Goal: Task Accomplishment & Management: Use online tool/utility

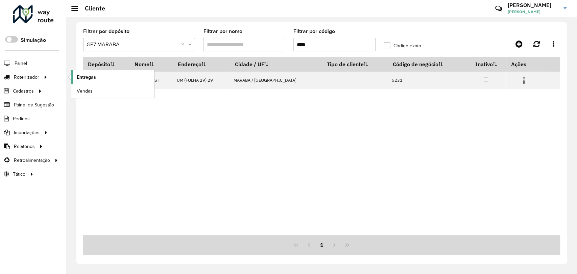
click at [110, 76] on link "Entregas" at bounding box center [112, 77] width 83 height 14
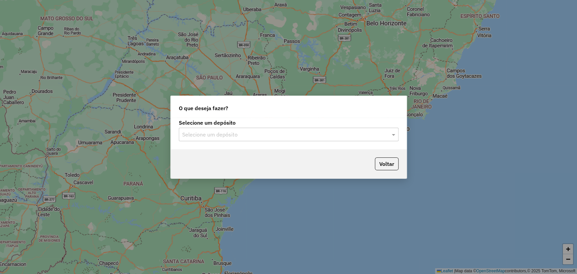
click at [276, 136] on input "text" at bounding box center [281, 135] width 199 height 8
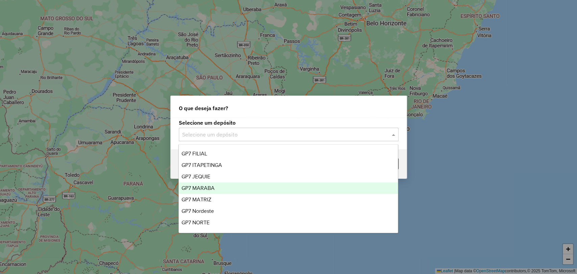
click at [249, 189] on div "GP7 MARABA" at bounding box center [288, 188] width 219 height 11
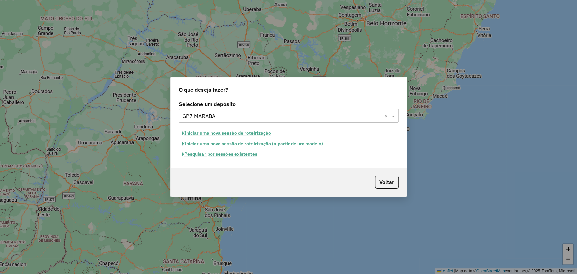
click at [243, 132] on button "Iniciar uma nova sessão de roteirização" at bounding box center [226, 133] width 95 height 10
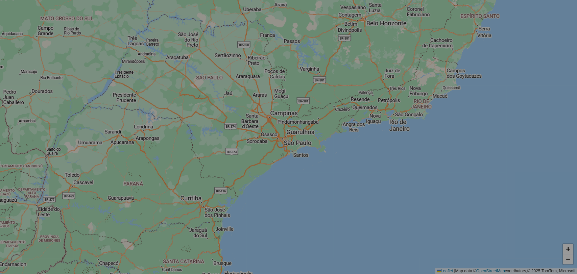
select select "*"
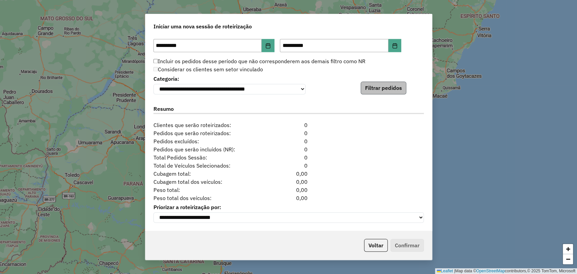
scroll to position [660, 0]
click at [394, 81] on button "Filtrar pedidos" at bounding box center [384, 87] width 46 height 13
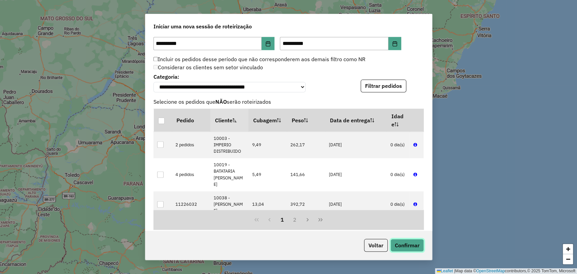
click at [407, 247] on button "Confirmar" at bounding box center [406, 245] width 33 height 13
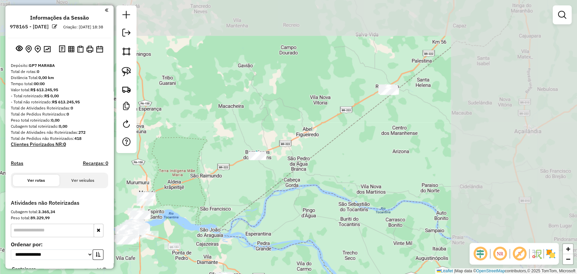
drag, startPoint x: 489, startPoint y: 72, endPoint x: 338, endPoint y: 167, distance: 178.6
click at [338, 167] on div "Janela de atendimento Grade de atendimento Capacidade Transportadoras Veículos …" at bounding box center [288, 137] width 577 height 274
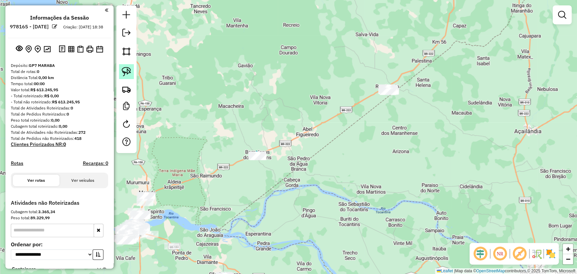
click at [130, 74] on img at bounding box center [126, 71] width 9 height 9
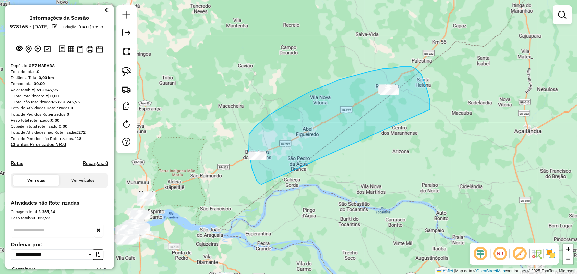
drag, startPoint x: 261, startPoint y: 185, endPoint x: 429, endPoint y: 110, distance: 183.4
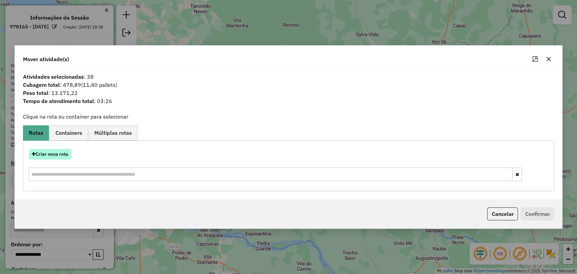
click at [54, 156] on button "Criar nova rota" at bounding box center [50, 154] width 43 height 10
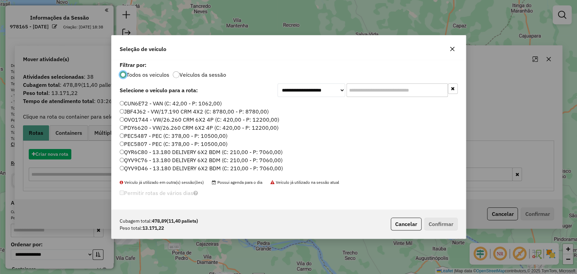
scroll to position [3, 2]
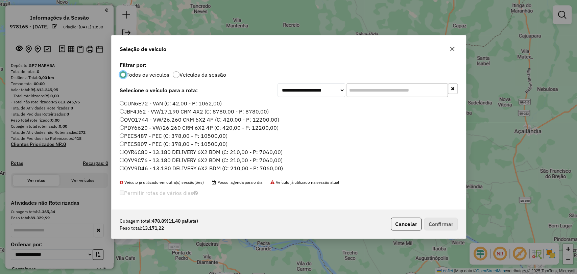
click at [362, 89] on input "text" at bounding box center [396, 90] width 101 height 14
paste input "*******"
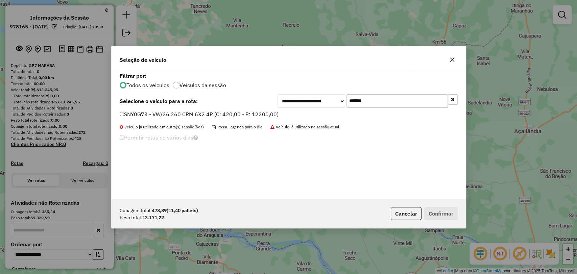
type input "*******"
click at [176, 116] on label "SNY0G73 - VW/26.260 CRM 6X2 4P (C: 420,00 - P: 12200,00)" at bounding box center [199, 114] width 159 height 8
click at [444, 213] on button "Confirmar" at bounding box center [440, 213] width 33 height 13
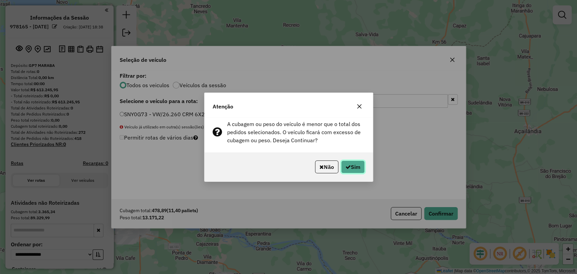
click at [350, 163] on button "Sim" at bounding box center [353, 167] width 24 height 13
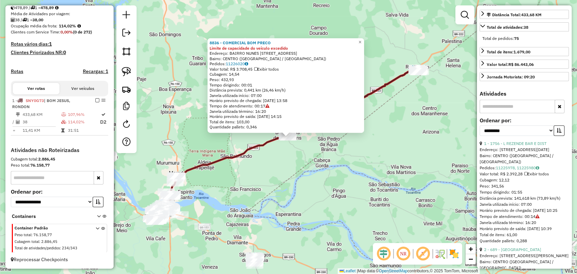
scroll to position [188, 0]
click at [532, 135] on select "**********" at bounding box center [517, 129] width 74 height 10
select select "**********"
click at [480, 135] on select "**********" at bounding box center [517, 129] width 74 height 10
click at [554, 135] on button "button" at bounding box center [559, 129] width 11 height 10
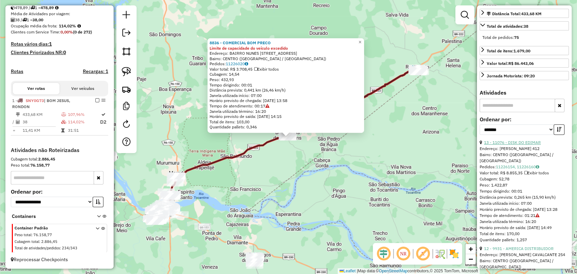
click at [516, 145] on link "13 - 11076 - DISK DO EDIMAR" at bounding box center [512, 142] width 57 height 5
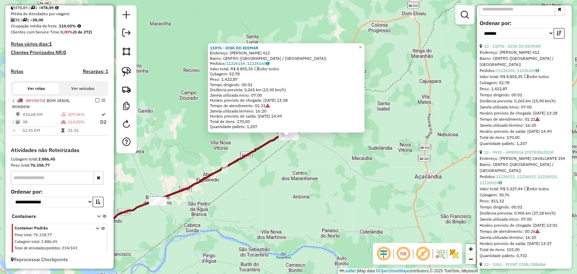
scroll to position [300, 0]
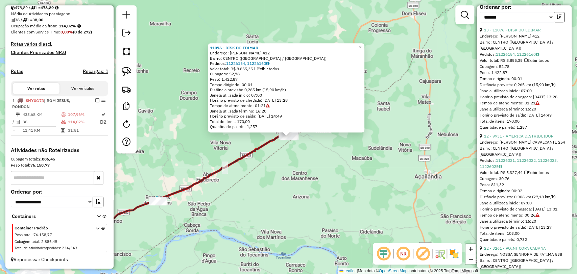
click at [515, 139] on link "12 - 9931 - AMERICA DISTRIBUIDOR" at bounding box center [519, 136] width 70 height 5
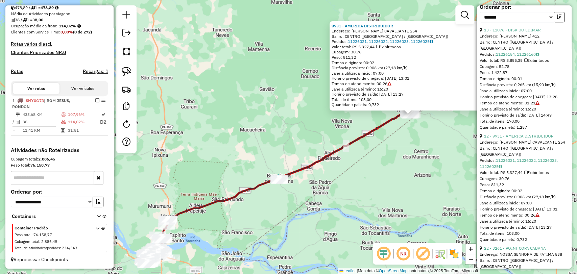
drag, startPoint x: 191, startPoint y: 183, endPoint x: 313, endPoint y: 161, distance: 124.0
click at [313, 161] on icon at bounding box center [345, 145] width 134 height 69
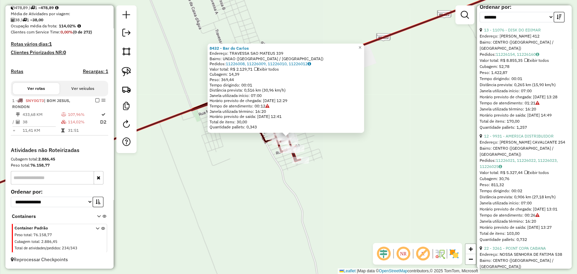
click at [319, 157] on div "8432 - Bar do Carlos Endereço: TRAVESSA SAO MATEUS 339 Bairro: UNIAO (BOM JESUS…" at bounding box center [288, 137] width 577 height 274
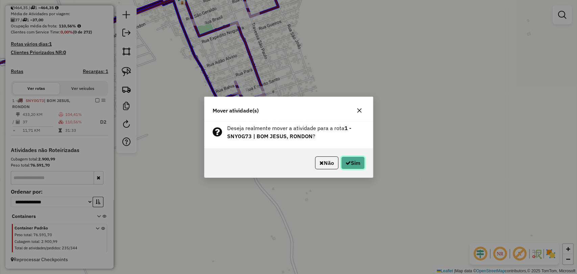
click at [350, 161] on button "Sim" at bounding box center [353, 162] width 24 height 13
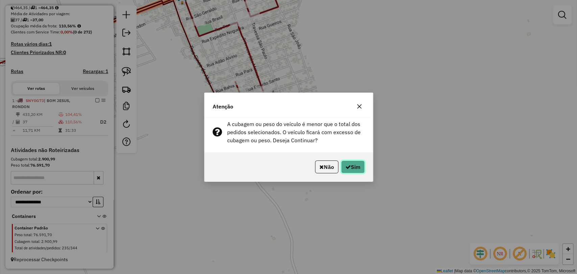
click at [350, 166] on button "Sim" at bounding box center [353, 167] width 24 height 13
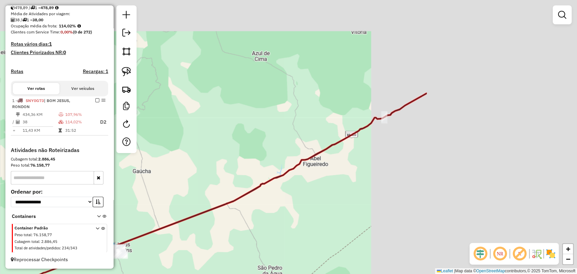
drag, startPoint x: 551, startPoint y: 88, endPoint x: 301, endPoint y: 203, distance: 275.4
click at [307, 202] on div "Janela de atendimento Grade de atendimento Capacidade Transportadoras Veículos …" at bounding box center [288, 137] width 577 height 274
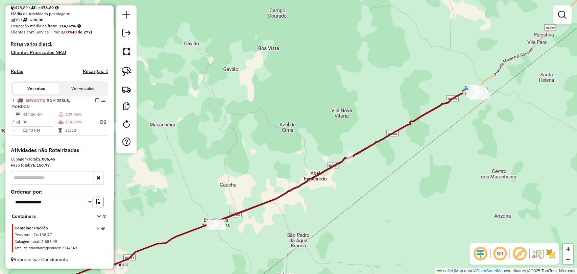
drag, startPoint x: 453, startPoint y: 149, endPoint x: 379, endPoint y: 205, distance: 93.4
click at [379, 205] on div "Janela de atendimento Grade de atendimento Capacidade Transportadoras Veículos …" at bounding box center [288, 137] width 577 height 274
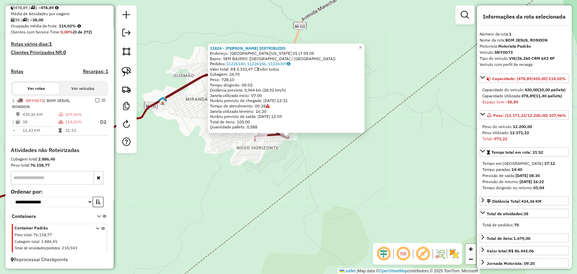
click at [290, 196] on div "11824 - CARVALHO DISTRIBUIDO Endereço: RUA CALIFORNIA QUADRA 01 LT 05 05 Bairro…" at bounding box center [288, 137] width 577 height 274
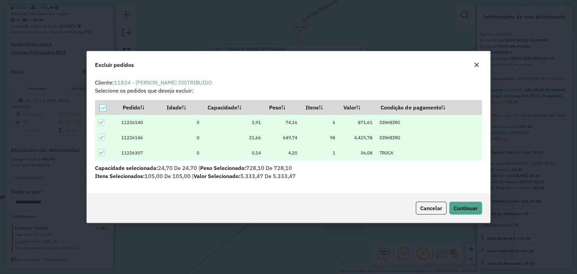
scroll to position [3, 2]
click at [460, 210] on span "Continuar" at bounding box center [466, 208] width 24 height 7
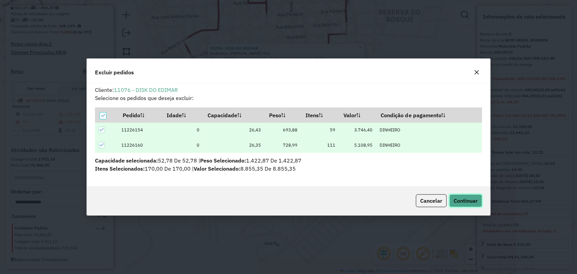
click at [456, 201] on span "Continuar" at bounding box center [466, 200] width 24 height 7
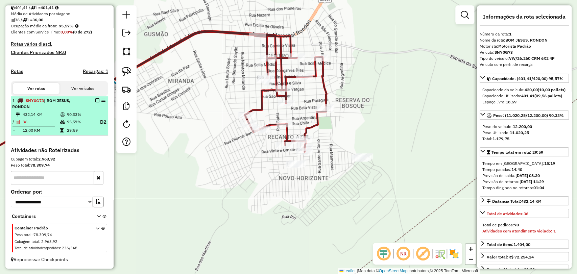
click at [95, 100] on em at bounding box center [97, 100] width 4 height 4
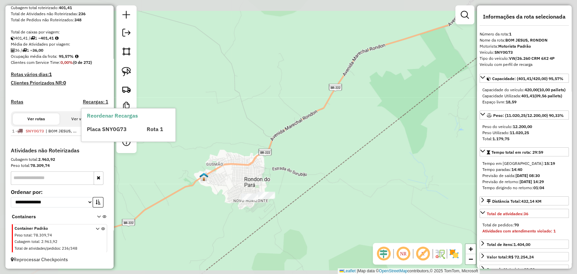
click at [216, 239] on div "Janela de atendimento Grade de atendimento Capacidade Transportadoras Veículos …" at bounding box center [288, 137] width 577 height 274
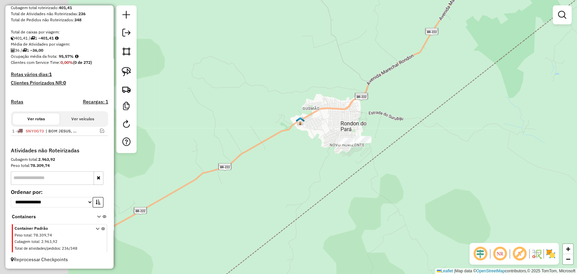
drag, startPoint x: 201, startPoint y: 260, endPoint x: 508, endPoint y: 59, distance: 366.5
click at [508, 59] on div "Janela de atendimento Grade de atendimento Capacidade Transportadoras Veículos …" at bounding box center [288, 137] width 577 height 274
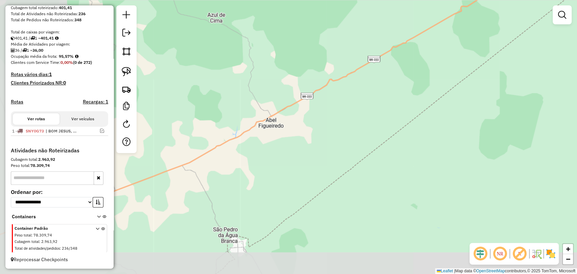
drag, startPoint x: 336, startPoint y: 190, endPoint x: 440, endPoint y: 89, distance: 144.6
click at [440, 89] on div "Janela de atendimento Grade de atendimento Capacidade Transportadoras Veículos …" at bounding box center [288, 137] width 577 height 274
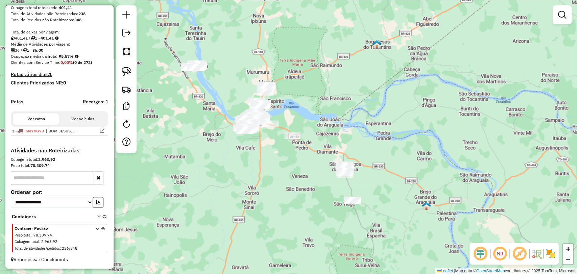
drag, startPoint x: 211, startPoint y: 234, endPoint x: 309, endPoint y: 112, distance: 157.0
click at [309, 112] on div "Janela de atendimento Grade de atendimento Capacidade Transportadoras Veículos …" at bounding box center [288, 137] width 577 height 274
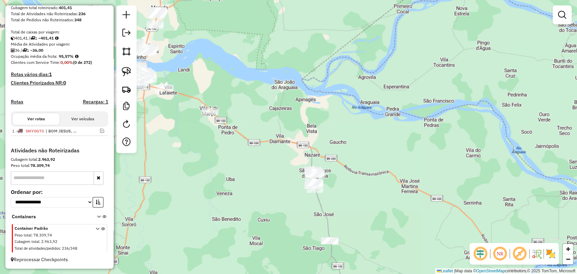
drag, startPoint x: 348, startPoint y: 145, endPoint x: 306, endPoint y: 135, distance: 44.1
click at [306, 135] on div "Janela de atendimento Grade de atendimento Capacidade Transportadoras Veículos …" at bounding box center [288, 137] width 577 height 274
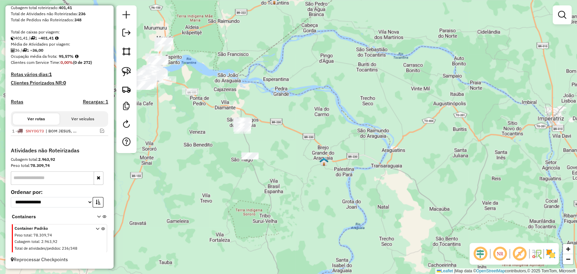
drag, startPoint x: 216, startPoint y: 146, endPoint x: 210, endPoint y: 128, distance: 18.5
click at [210, 128] on div "Janela de atendimento Grade de atendimento Capacidade Transportadoras Veículos …" at bounding box center [288, 137] width 577 height 274
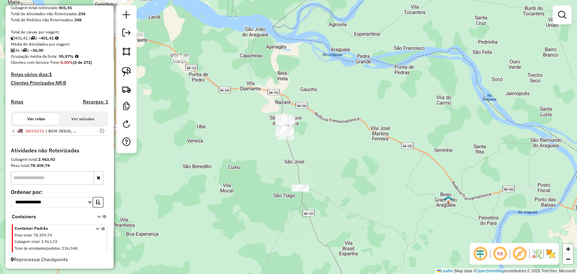
drag, startPoint x: 237, startPoint y: 115, endPoint x: 254, endPoint y: 86, distance: 33.9
click at [254, 86] on div "Janela de atendimento Grade de atendimento Capacidade Transportadoras Veículos …" at bounding box center [288, 137] width 577 height 274
click at [121, 68] on link at bounding box center [126, 71] width 15 height 15
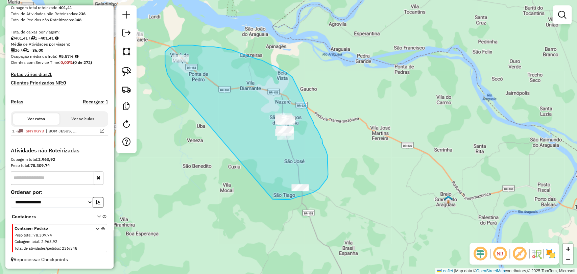
drag, startPoint x: 180, startPoint y: 92, endPoint x: 227, endPoint y: 176, distance: 96.7
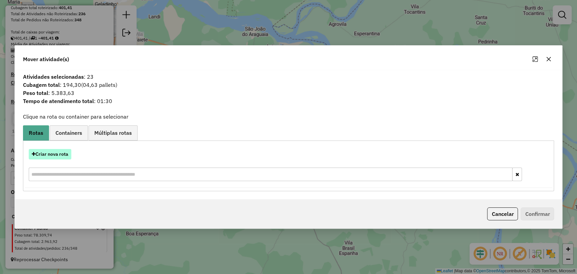
click at [49, 157] on button "Criar nova rota" at bounding box center [50, 154] width 43 height 10
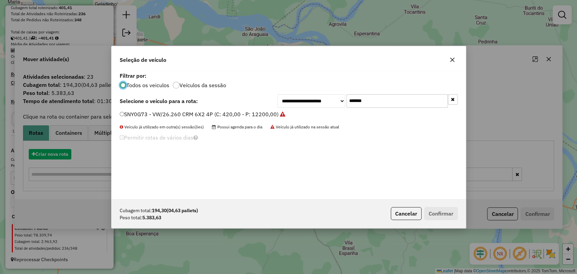
scroll to position [3, 2]
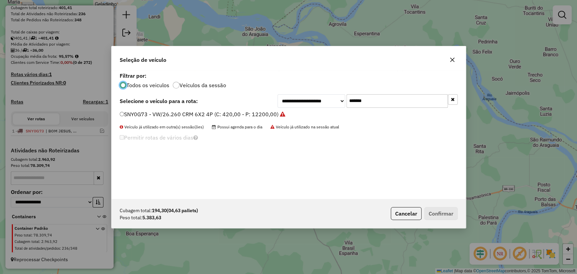
click at [354, 104] on input "*******" at bounding box center [396, 101] width 101 height 14
paste input "text"
type input "*******"
click at [257, 117] on label "SNY8G66 - VW/26.260 CRM 6X2 4P (C: 420,00 - P: 12200,00)" at bounding box center [199, 114] width 159 height 8
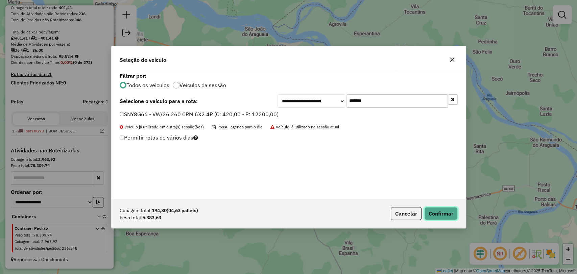
click at [428, 213] on button "Confirmar" at bounding box center [440, 213] width 33 height 13
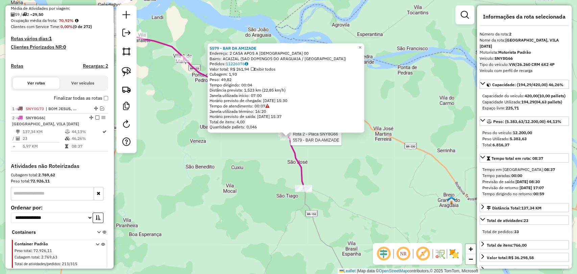
scroll to position [176, 0]
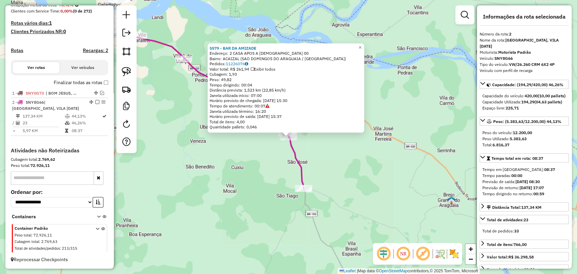
drag, startPoint x: 280, startPoint y: 189, endPoint x: 245, endPoint y: 171, distance: 38.6
click at [279, 189] on div "Rota 2 - Placa SNY8G66 5579 - BAR DA AMIZADE 5579 - BAR DA AMIZADE Endereço: 2 …" at bounding box center [288, 137] width 577 height 274
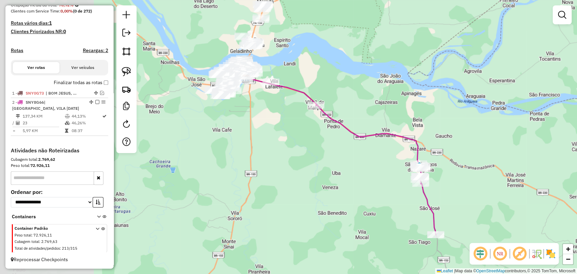
drag, startPoint x: 236, startPoint y: 163, endPoint x: 371, endPoint y: 212, distance: 144.6
click at [371, 212] on div "Janela de atendimento Grade de atendimento Capacidade Transportadoras Veículos …" at bounding box center [288, 137] width 577 height 274
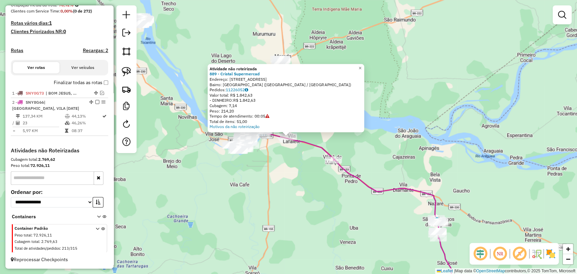
click at [309, 168] on div "Atividade não roteirizada 889 - Cristal Supermercad Endereço: Avenida F 25 Quad…" at bounding box center [288, 137] width 577 height 274
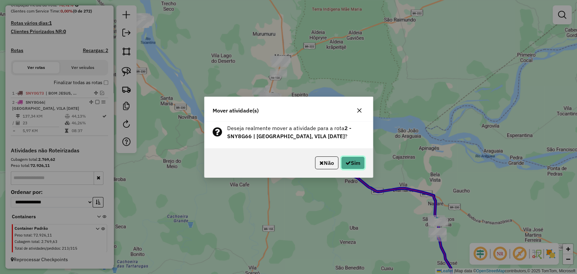
click at [348, 159] on button "Sim" at bounding box center [353, 162] width 24 height 13
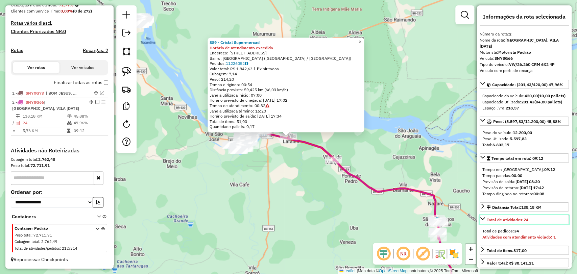
click at [481, 221] on icon at bounding box center [482, 218] width 5 height 5
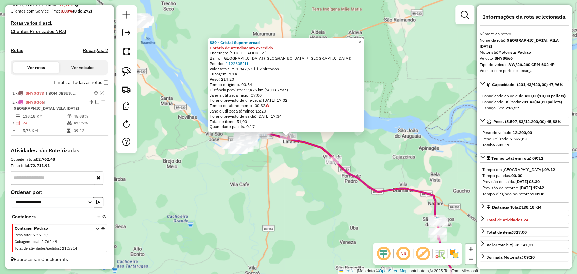
click at [227, 174] on div "889 - Cristal Supermercad Horário de atendimento excedido Endereço: Avenida F 2…" at bounding box center [288, 137] width 577 height 274
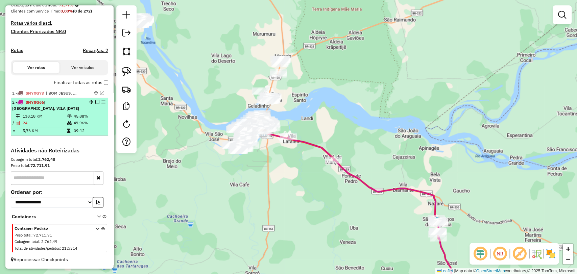
click at [95, 104] on div "2 - SNY8G66 | [GEOGRAPHIC_DATA], VILA [DATE]" at bounding box center [59, 105] width 95 height 12
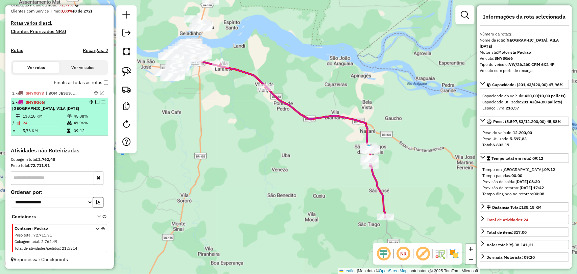
click at [95, 101] on em at bounding box center [97, 102] width 4 height 4
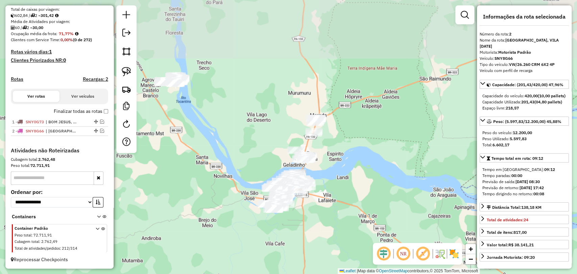
drag, startPoint x: 281, startPoint y: 44, endPoint x: 360, endPoint y: 163, distance: 143.4
click at [382, 175] on div "Janela de atendimento Grade de atendimento Capacidade Transportadoras Veículos …" at bounding box center [288, 137] width 577 height 274
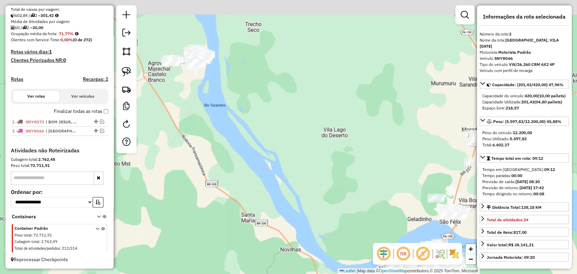
drag, startPoint x: 266, startPoint y: 144, endPoint x: 254, endPoint y: 98, distance: 47.1
click at [416, 190] on div "Janela de atendimento Grade de atendimento Capacidade Transportadoras Veículos …" at bounding box center [288, 137] width 577 height 274
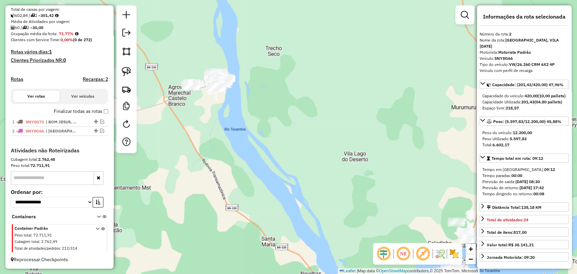
drag, startPoint x: 189, startPoint y: 46, endPoint x: 202, endPoint y: 64, distance: 22.2
click at [202, 64] on div "Janela de atendimento Grade de atendimento Capacidade Transportadoras Veículos …" at bounding box center [288, 137] width 577 height 274
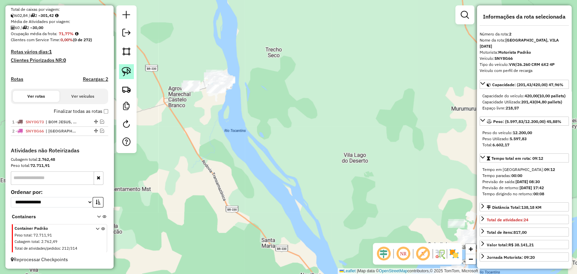
click at [120, 75] on link at bounding box center [126, 71] width 15 height 15
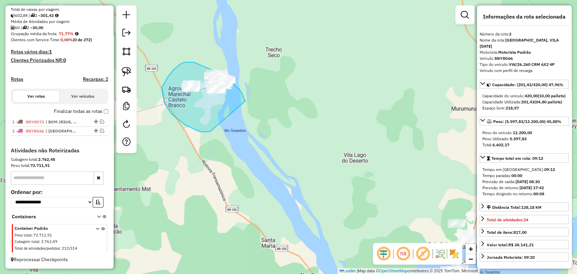
drag, startPoint x: 207, startPoint y: 132, endPoint x: 245, endPoint y: 101, distance: 49.8
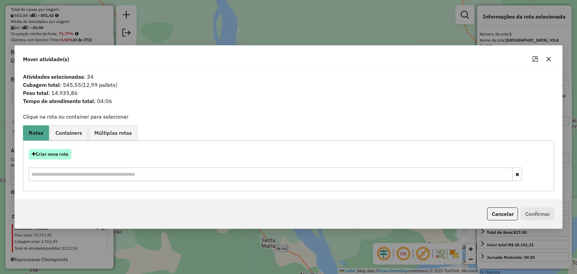
click at [51, 154] on button "Criar nova rota" at bounding box center [50, 154] width 43 height 10
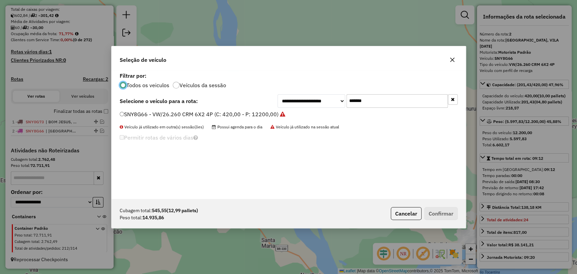
scroll to position [3, 2]
click at [358, 101] on input "*******" at bounding box center [396, 101] width 101 height 14
paste input "text"
type input "*******"
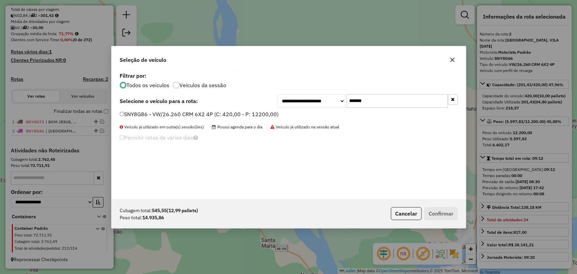
click at [242, 114] on label "SNY8G86 - VW/26.260 CRM 6X2 4P (C: 420,00 - P: 12200,00)" at bounding box center [199, 114] width 159 height 8
click at [445, 209] on button "Confirmar" at bounding box center [440, 213] width 33 height 13
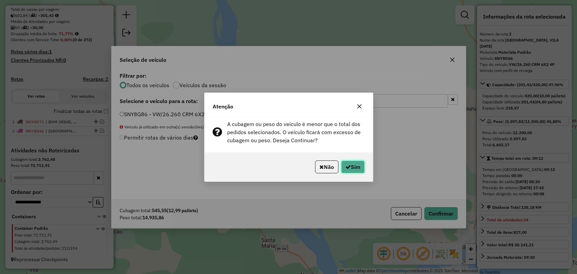
click at [361, 165] on button "Sim" at bounding box center [353, 167] width 24 height 13
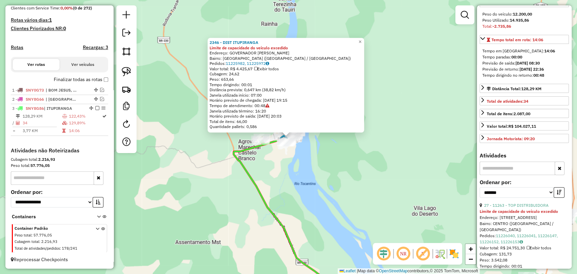
scroll to position [188, 0]
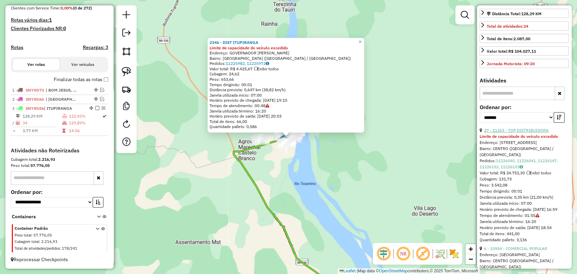
click at [515, 133] on link "27 - 11263 - TOP DISTRIBUIDORA" at bounding box center [516, 130] width 65 height 5
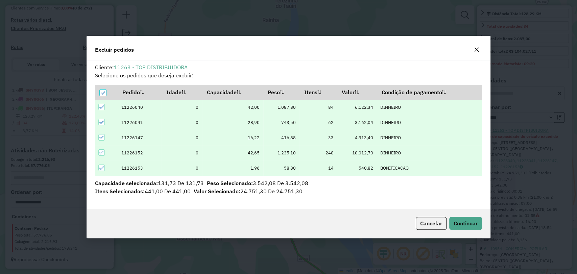
scroll to position [0, 0]
click at [464, 230] on div "Cancelar Continuar" at bounding box center [288, 223] width 403 height 29
click at [467, 223] on span "Continuar" at bounding box center [466, 223] width 24 height 7
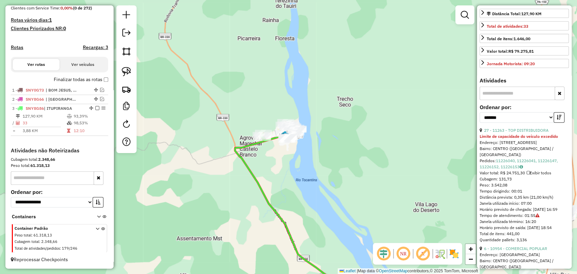
scroll to position [175, 0]
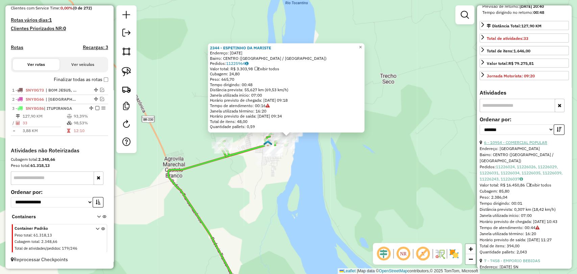
click at [523, 145] on link "6 - 10954 - COMERCIAL POPULAR" at bounding box center [515, 142] width 63 height 5
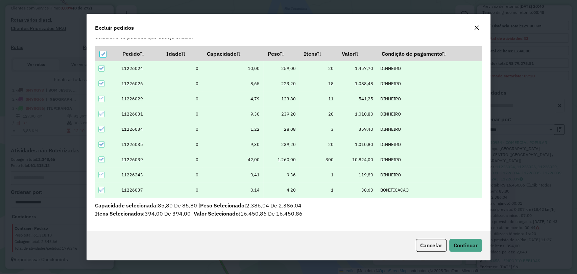
scroll to position [16, 0]
click at [465, 245] on span "Continuar" at bounding box center [466, 245] width 24 height 7
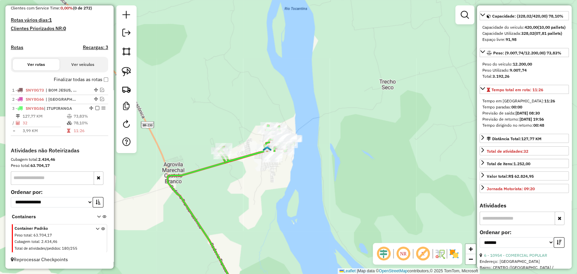
scroll to position [25, 0]
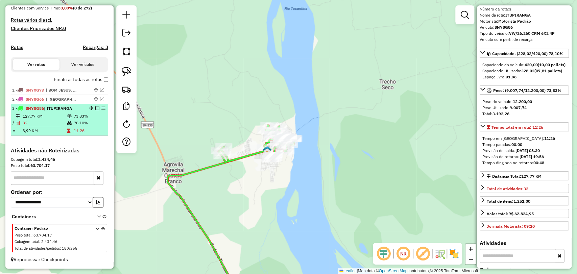
click at [95, 108] on em at bounding box center [97, 108] width 4 height 4
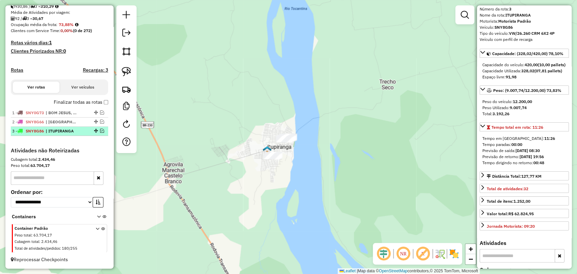
scroll to position [156, 0]
click at [131, 72] on img at bounding box center [126, 71] width 9 height 9
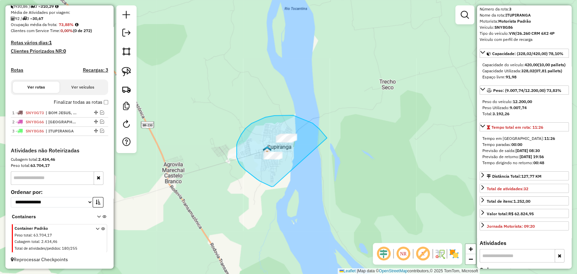
drag, startPoint x: 273, startPoint y: 186, endPoint x: 328, endPoint y: 150, distance: 65.8
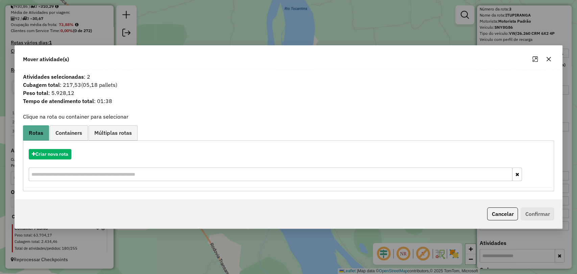
click at [49, 147] on div "Criar nova rota" at bounding box center [289, 166] width 528 height 44
click at [49, 157] on button "Criar nova rota" at bounding box center [50, 154] width 43 height 10
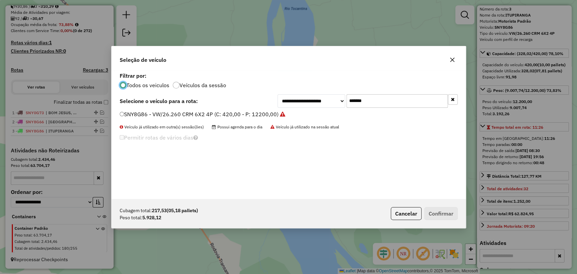
scroll to position [3, 2]
click at [360, 99] on input "*******" at bounding box center [396, 101] width 101 height 14
paste input "text"
type input "*******"
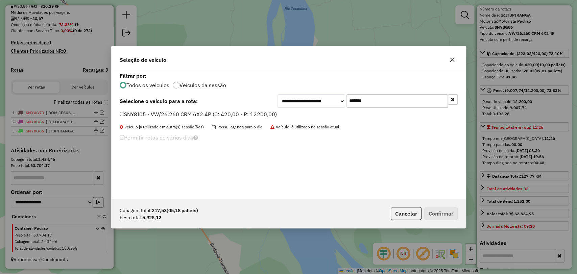
click at [237, 114] on label "SNY8I05 - VW/26.260 CRM 6X2 4P (C: 420,00 - P: 12200,00)" at bounding box center [198, 114] width 157 height 8
click at [444, 215] on button "Confirmar" at bounding box center [440, 213] width 33 height 13
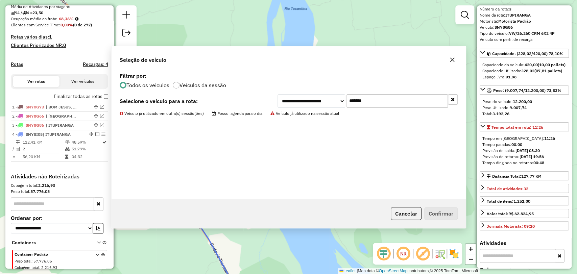
scroll to position [188, 0]
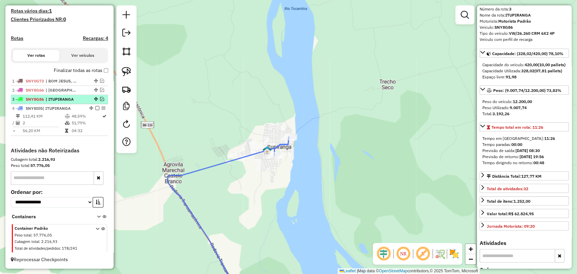
click at [100, 98] on em at bounding box center [102, 99] width 4 height 4
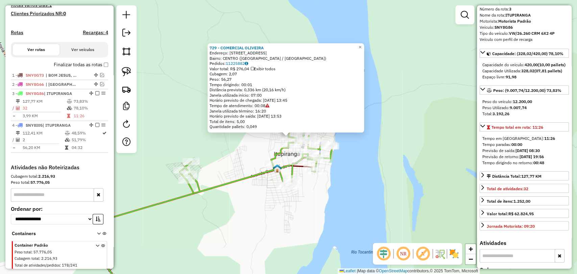
scroll to position [211, 0]
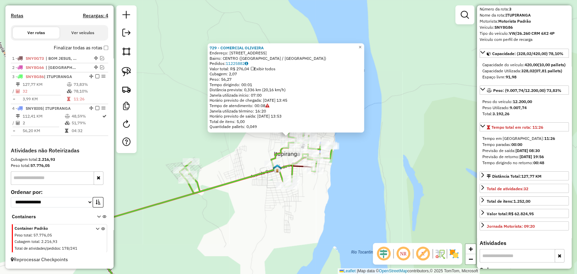
drag, startPoint x: 237, startPoint y: 199, endPoint x: 291, endPoint y: 200, distance: 53.8
click at [291, 200] on div "729 - COMERCIAL OLIVEIRA Endereço: Rua Sao Geraldo 24 Bairro: CENTRO (ITUPIRANG…" at bounding box center [288, 137] width 577 height 274
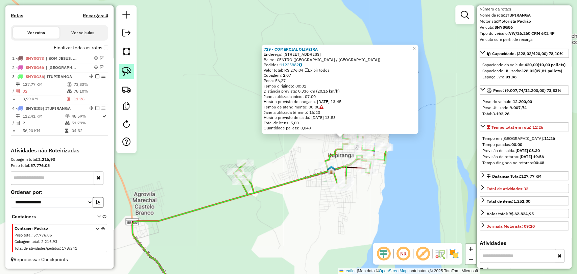
click at [128, 67] on img at bounding box center [126, 71] width 9 height 9
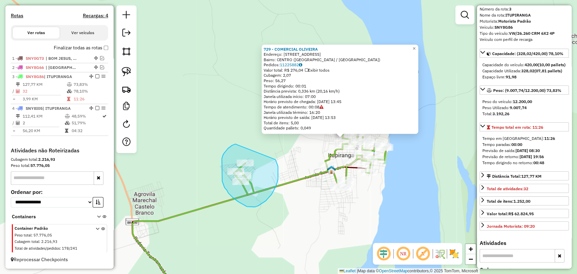
drag, startPoint x: 274, startPoint y: 159, endPoint x: 251, endPoint y: 147, distance: 26.5
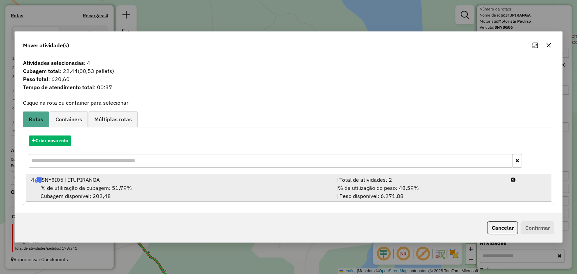
click at [201, 179] on div "4 SNY8I05 | ITUPIRANGA" at bounding box center [179, 180] width 305 height 8
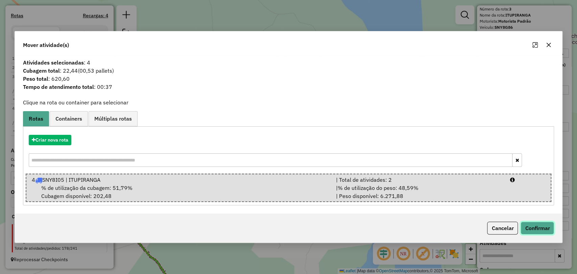
click at [529, 228] on button "Confirmar" at bounding box center [536, 228] width 33 height 13
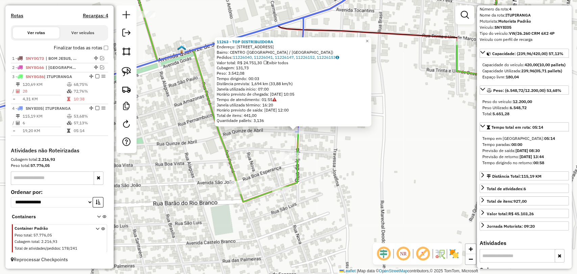
click at [293, 148] on div "11263 - TOP DISTRIBUIDORA Endereço: RUA DA IGREJA 22 Bairro: CENTRO (ITUPIRANGA…" at bounding box center [288, 137] width 577 height 274
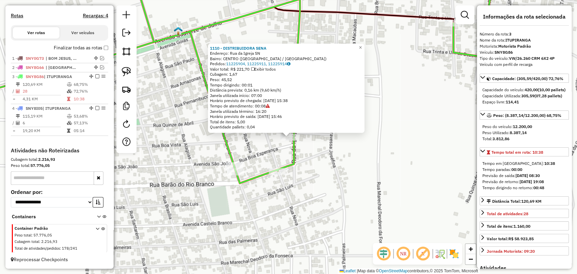
click at [330, 184] on div "1110 - DISTRIBUIDORA SENA Endereço: Rua da Igreja SN Bairro: CENTRO (ITUPIRANGA…" at bounding box center [288, 137] width 577 height 274
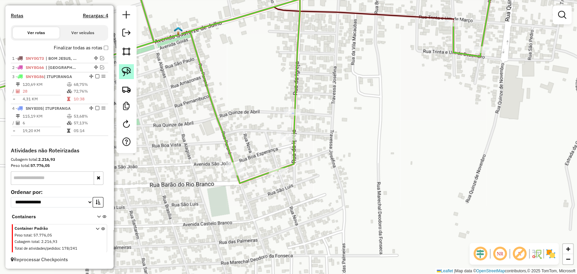
click at [129, 72] on img at bounding box center [126, 71] width 9 height 9
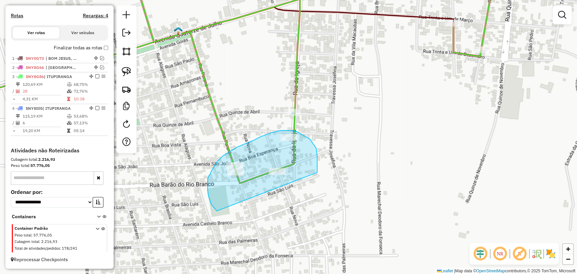
drag, startPoint x: 217, startPoint y: 211, endPoint x: 313, endPoint y: 179, distance: 101.1
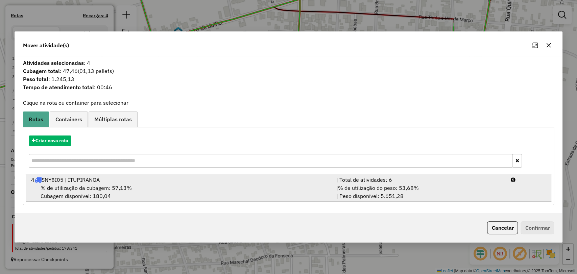
click at [312, 195] on div "% de utilização da cubagem: 57,13% Cubagem disponível: 180,04" at bounding box center [179, 192] width 305 height 16
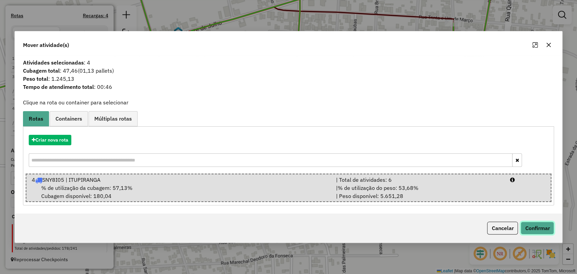
click at [539, 228] on button "Confirmar" at bounding box center [536, 228] width 33 height 13
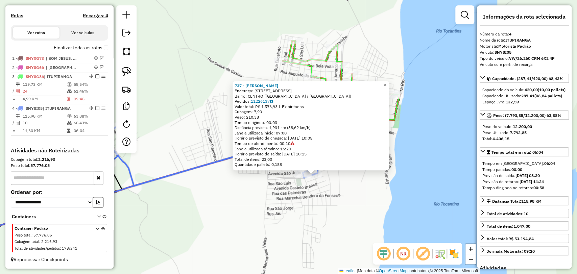
click at [323, 192] on div "737 - MARINEZ DE SOUSA Endereço: Rua Redencao 27 Bairro: CENTRO (ITUPIRANGA / P…" at bounding box center [288, 137] width 577 height 274
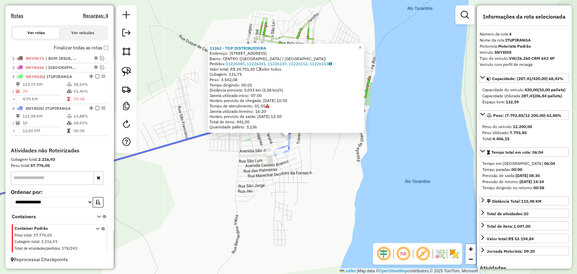
click at [289, 187] on div "11263 - TOP DISTRIBUIDORA Endereço: RUA DA IGREJA 22 Bairro: CENTRO (ITUPIRANGA…" at bounding box center [288, 137] width 577 height 274
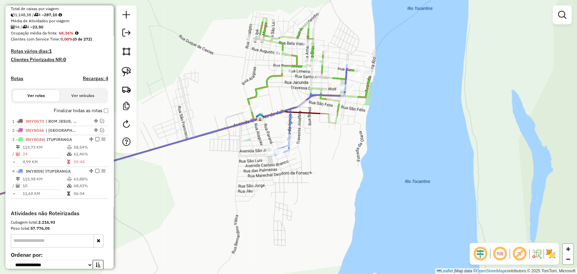
scroll to position [135, 0]
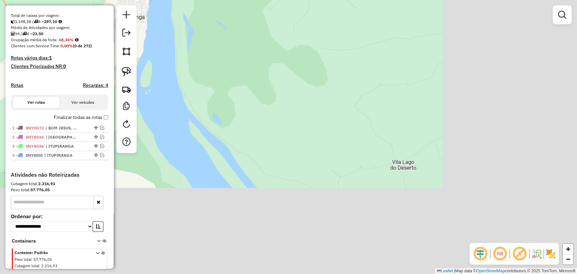
drag, startPoint x: 361, startPoint y: 217, endPoint x: 184, endPoint y: 69, distance: 230.6
click at [184, 70] on div "Janela de atendimento Grade de atendimento Capacidade Transportadoras Veículos …" at bounding box center [288, 137] width 577 height 274
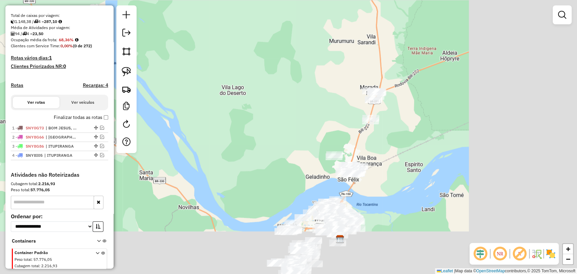
drag, startPoint x: 394, startPoint y: 219, endPoint x: 238, endPoint y: 133, distance: 177.9
click at [236, 132] on div "Janela de atendimento Grade de atendimento Capacidade Transportadoras Veículos …" at bounding box center [288, 137] width 577 height 274
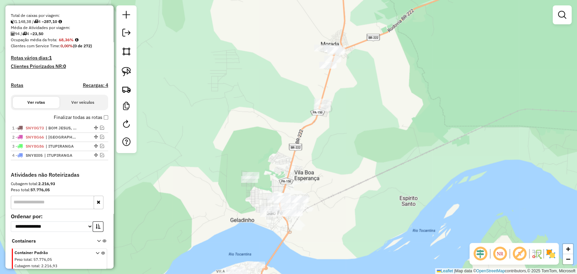
drag, startPoint x: 382, startPoint y: 130, endPoint x: 383, endPoint y: 144, distance: 13.5
click at [383, 144] on div "Janela de atendimento Grade de atendimento Capacidade Transportadoras Veículos …" at bounding box center [288, 137] width 577 height 274
click at [128, 76] on img at bounding box center [126, 71] width 9 height 9
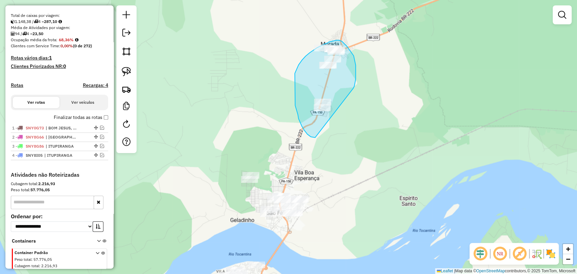
drag, startPoint x: 315, startPoint y: 138, endPoint x: 350, endPoint y: 93, distance: 57.3
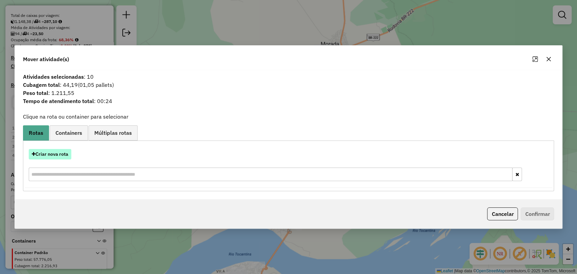
click at [67, 154] on button "Criar nova rota" at bounding box center [50, 154] width 43 height 10
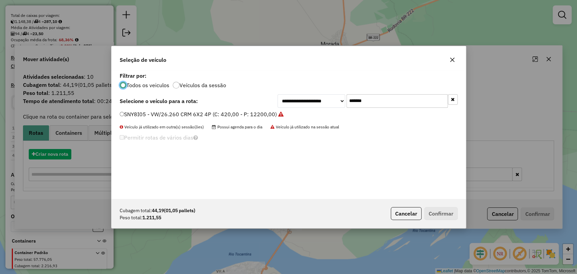
scroll to position [3, 2]
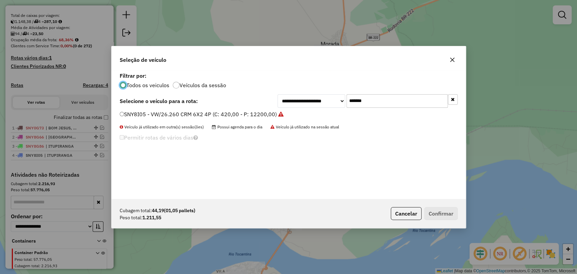
click at [358, 100] on input "*******" at bounding box center [396, 101] width 101 height 14
paste input "text"
type input "*******"
click at [215, 112] on label "SNY2C43 - VW/26.260 CRM 6X2 4P (C: 420,00 - P: 12200,00)" at bounding box center [199, 114] width 159 height 8
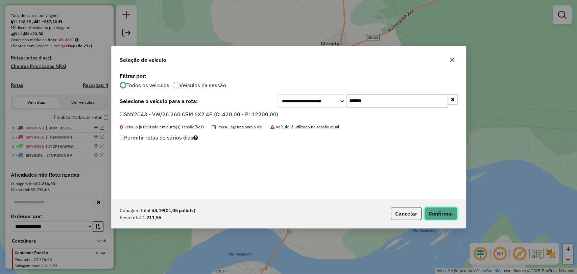
click at [440, 210] on button "Confirmar" at bounding box center [440, 213] width 33 height 13
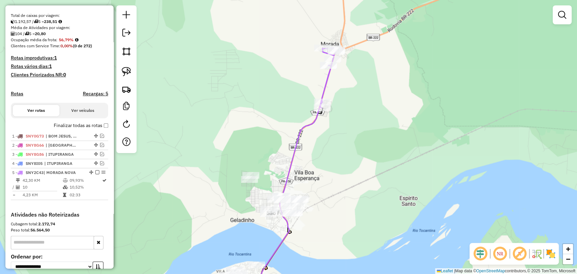
click at [229, 203] on div "Janela de atendimento Grade de atendimento Capacidade Transportadoras Veículos …" at bounding box center [288, 137] width 577 height 274
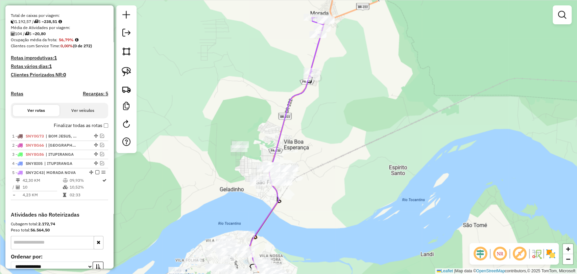
drag, startPoint x: 225, startPoint y: 182, endPoint x: 212, endPoint y: 138, distance: 45.7
click at [221, 145] on div "Janela de atendimento Grade de atendimento Capacidade Transportadoras Veículos …" at bounding box center [288, 137] width 577 height 274
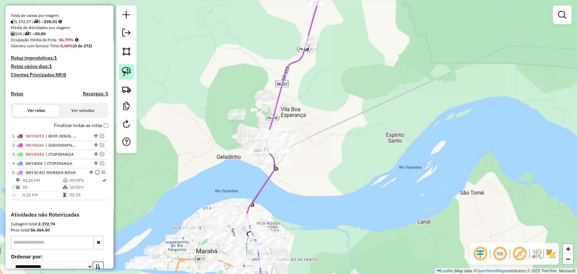
click at [127, 73] on img at bounding box center [126, 71] width 9 height 9
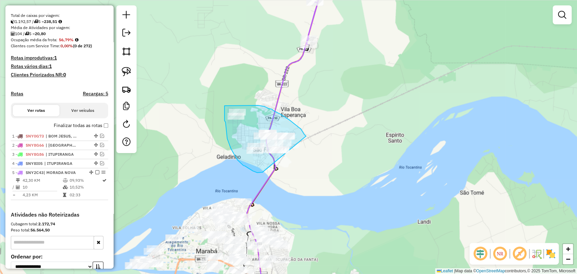
drag, startPoint x: 262, startPoint y: 172, endPoint x: 305, endPoint y: 161, distance: 44.3
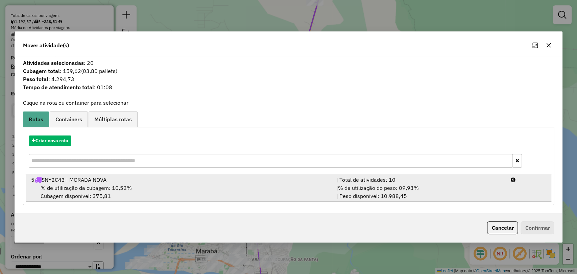
click at [231, 182] on div "5 SNY2C43 | MORADA NOVA" at bounding box center [179, 180] width 305 height 8
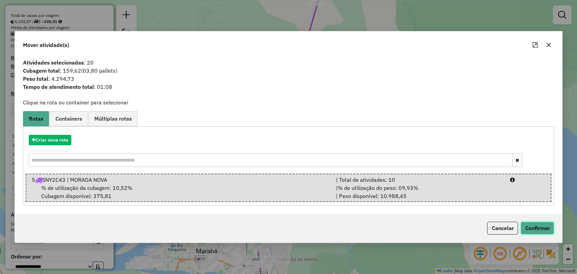
click at [538, 222] on button "Confirmar" at bounding box center [536, 228] width 33 height 13
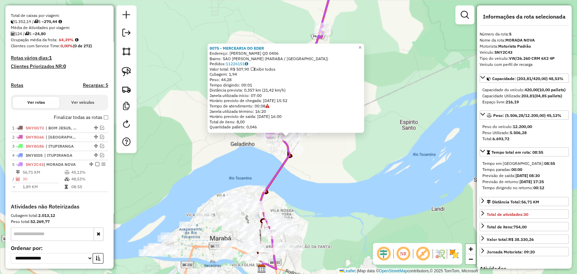
scroll to position [197, 0]
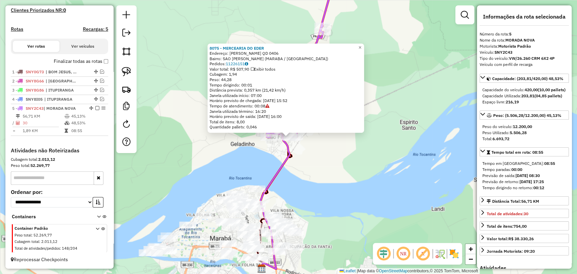
click at [327, 157] on div "8075 - MERCEARIA DO EDER Endereço: FLORIANO PEIXOTO QD 0406 Bairro: SAO FELIX P…" at bounding box center [288, 137] width 577 height 274
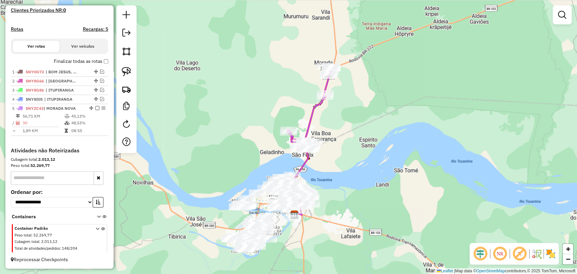
drag, startPoint x: 392, startPoint y: 69, endPoint x: 359, endPoint y: 102, distance: 47.1
click at [359, 102] on div "Janela de atendimento Grade de atendimento Capacidade Transportadoras Veículos …" at bounding box center [288, 137] width 577 height 274
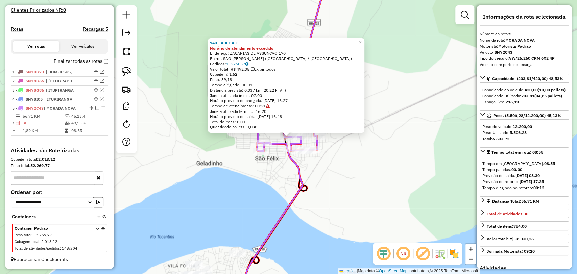
click at [332, 186] on div "740 - ADEGA Z Horário de atendimento excedido Endereço: ZACARIAS DE ASSUNCAO 17…" at bounding box center [288, 137] width 577 height 274
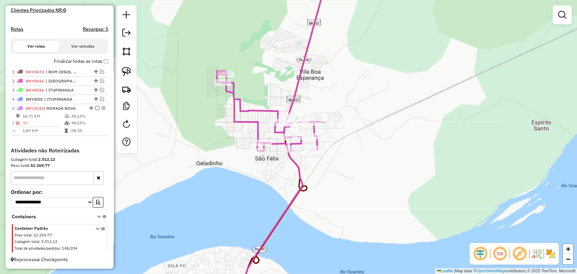
click at [297, 142] on icon at bounding box center [281, 62] width 129 height 178
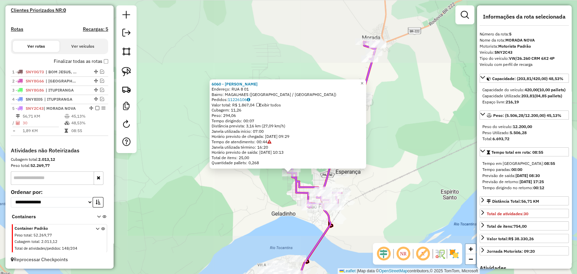
click at [288, 195] on div "6060 - MERCADINHO BAIANO Endereço: RUA 8 01 Bairro: MAGALHAES (MARABA / PA) Ped…" at bounding box center [288, 137] width 577 height 274
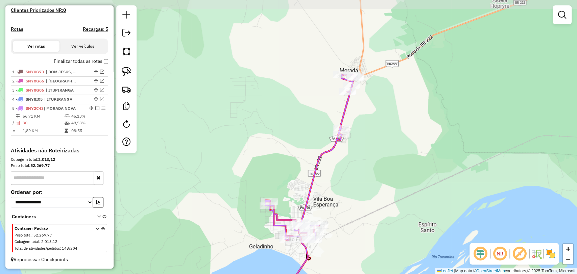
drag, startPoint x: 288, startPoint y: 195, endPoint x: 265, endPoint y: 227, distance: 39.7
click at [265, 227] on div "Janela de atendimento Grade de atendimento Capacidade Transportadoras Veículos …" at bounding box center [288, 137] width 577 height 274
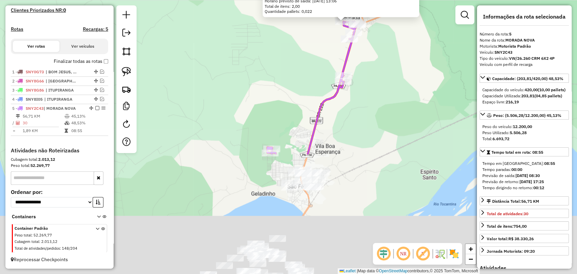
drag, startPoint x: 380, startPoint y: 200, endPoint x: 398, endPoint y: 3, distance: 197.2
click at [398, 3] on div "8492 - GILMARA DO CALDO Endereço: RUA 9 LOTE 26 QUADRA G 26 Bairro: JARDIM DO E…" at bounding box center [288, 137] width 577 height 274
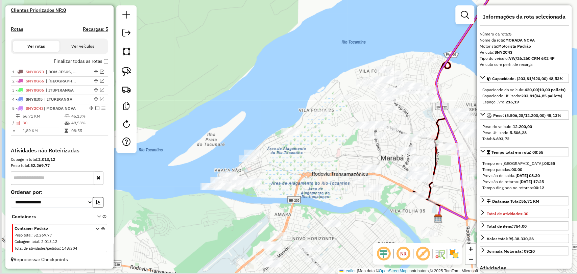
drag, startPoint x: 232, startPoint y: 238, endPoint x: 284, endPoint y: 176, distance: 81.3
click at [284, 176] on div "8492 - GILMARA DO CALDO Endereço: RUA 9 LOTE 26 QUADRA G 26 Bairro: JARDIM DO E…" at bounding box center [288, 137] width 577 height 274
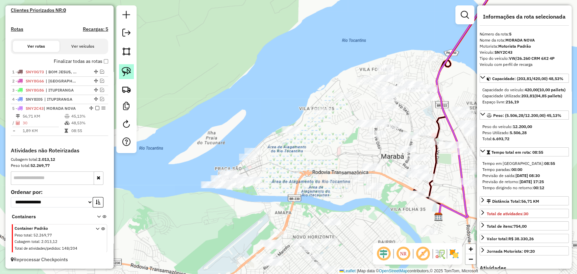
click at [130, 68] on img at bounding box center [126, 71] width 9 height 9
drag, startPoint x: 226, startPoint y: 165, endPoint x: 217, endPoint y: 160, distance: 9.8
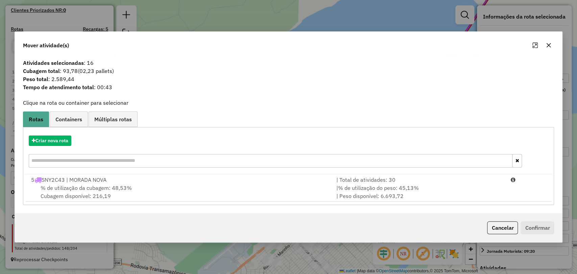
click at [548, 47] on icon "button" at bounding box center [548, 45] width 5 height 5
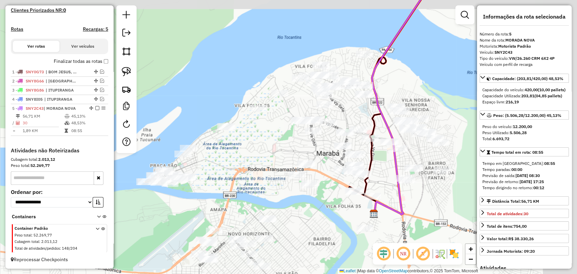
drag, startPoint x: 373, startPoint y: 169, endPoint x: 269, endPoint y: 178, distance: 105.2
click at [269, 178] on div "8492 - GILMARA DO CALDO Endereço: RUA 9 LOTE 26 QUADRA G 26 Bairro: JARDIM DO E…" at bounding box center [288, 137] width 577 height 274
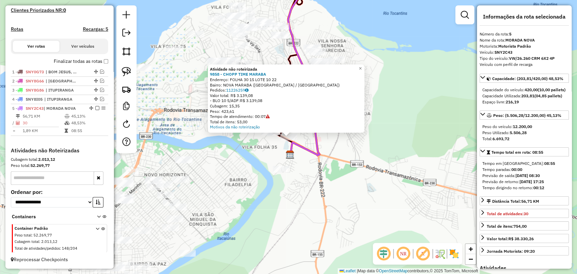
click at [338, 196] on div "Atividade não roteirizada 9858 - CHOPP TIME MARABA Endereço: FOLHA 30 15 LOTE 1…" at bounding box center [288, 137] width 577 height 274
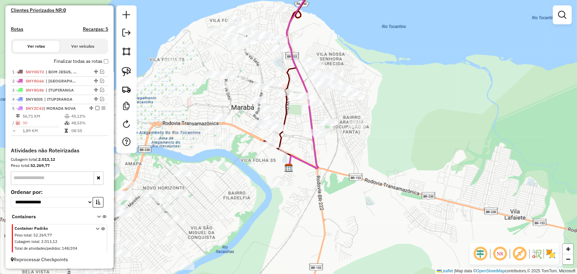
drag, startPoint x: 319, startPoint y: 173, endPoint x: 292, endPoint y: 285, distance: 115.5
click at [292, 274] on html "Aguarde... Pop-up bloqueado! Seu navegador bloqueou automáticamente a abertura …" at bounding box center [288, 137] width 577 height 274
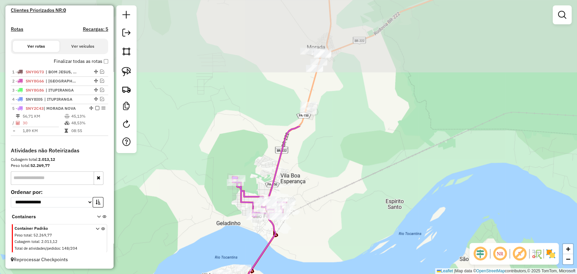
drag, startPoint x: 383, startPoint y: 6, endPoint x: 342, endPoint y: 160, distance: 159.2
click at [342, 160] on div "Janela de atendimento Grade de atendimento Capacidade Transportadoras Veículos …" at bounding box center [288, 137] width 577 height 274
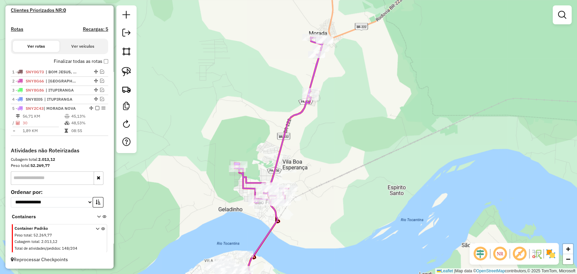
drag, startPoint x: 292, startPoint y: 245, endPoint x: 295, endPoint y: 231, distance: 14.8
click at [295, 231] on div "Janela de atendimento Grade de atendimento Capacidade Transportadoras Veículos …" at bounding box center [288, 137] width 577 height 274
click at [561, 18] on em at bounding box center [562, 15] width 8 height 8
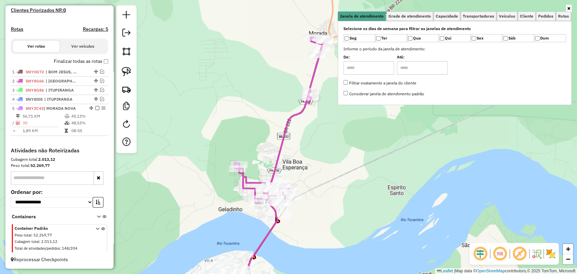
click at [421, 11] on div at bounding box center [455, 8] width 234 height 6
click at [431, 15] on span "Grade de atendimento" at bounding box center [409, 16] width 43 height 4
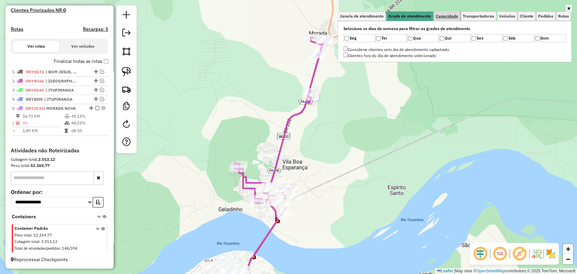
click at [449, 16] on span "Capacidade" at bounding box center [447, 16] width 22 height 4
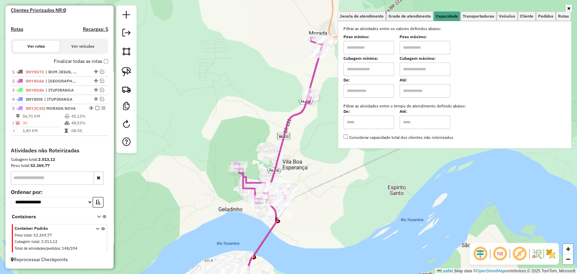
click at [373, 77] on label "De:" at bounding box center [368, 80] width 51 height 6
click at [375, 67] on input "text" at bounding box center [368, 70] width 51 height 14
type input "****"
click at [408, 71] on input "text" at bounding box center [424, 70] width 51 height 14
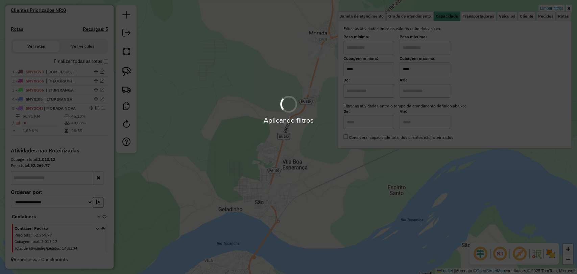
click at [319, 136] on div "Limpar filtros Janela de atendimento Grade de atendimento Capacidade Transporta…" at bounding box center [288, 137] width 577 height 274
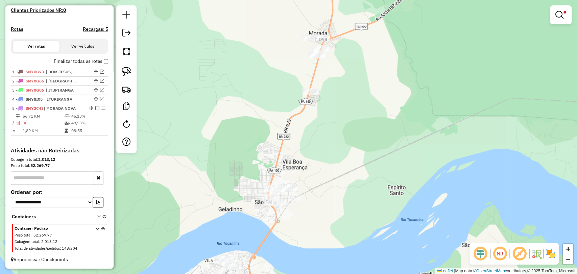
click at [311, 150] on div "Limpar filtros Janela de atendimento Grade de atendimento Capacidade Transporta…" at bounding box center [288, 137] width 577 height 274
click at [127, 69] on img at bounding box center [126, 71] width 9 height 9
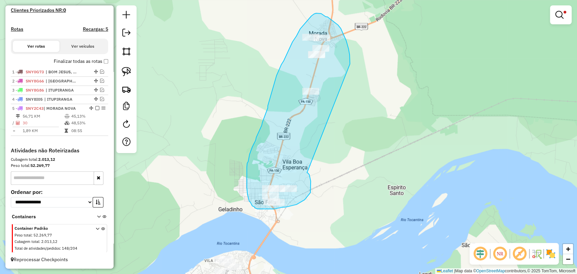
drag, startPoint x: 307, startPoint y: 173, endPoint x: 343, endPoint y: 69, distance: 109.7
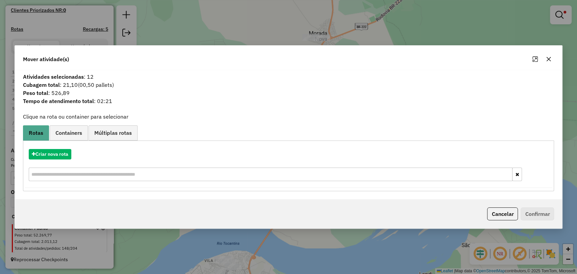
click at [547, 60] on icon "button" at bounding box center [548, 58] width 5 height 5
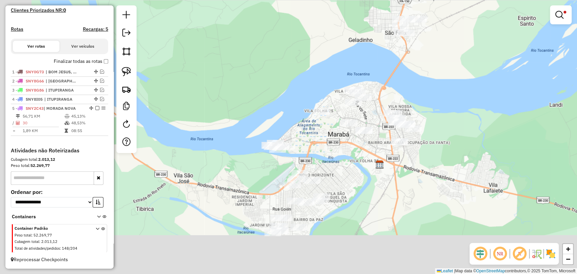
drag, startPoint x: 356, startPoint y: 220, endPoint x: 494, endPoint y: 38, distance: 228.3
click at [494, 38] on div "Limpar filtros Janela de atendimento Grade de atendimento Capacidade Transporta…" at bounding box center [288, 137] width 577 height 274
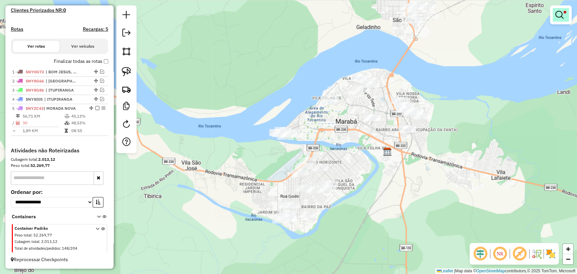
click at [557, 18] on em at bounding box center [559, 15] width 8 height 8
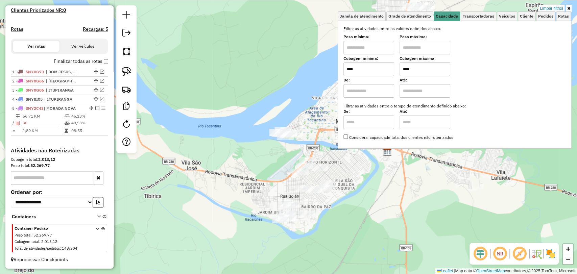
drag, startPoint x: 436, startPoint y: 67, endPoint x: 398, endPoint y: 66, distance: 37.5
click at [398, 66] on div "Cubagem mínima: **** Cubagem máxima: ****" at bounding box center [454, 66] width 222 height 19
type input "****"
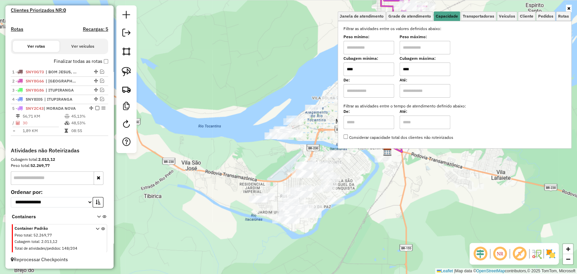
drag, startPoint x: 385, startPoint y: 64, endPoint x: 345, endPoint y: 65, distance: 40.2
click at [345, 65] on div "Selecione os dias de semana para filtrar as janelas de atendimento Seg Ter Qua …" at bounding box center [455, 85] width 234 height 128
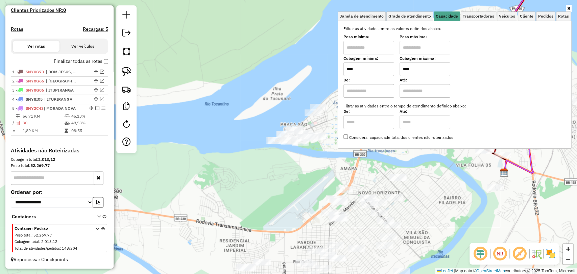
type input "****"
click at [260, 133] on div "Janela de atendimento Grade de atendimento Capacidade Transportadoras Veículos …" at bounding box center [288, 137] width 577 height 274
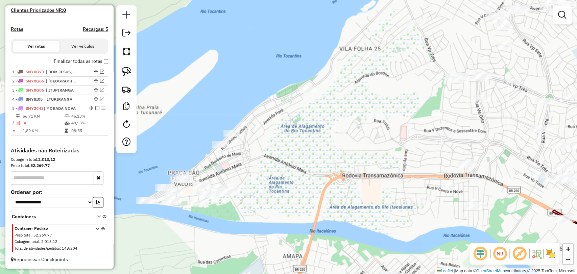
drag, startPoint x: 354, startPoint y: 137, endPoint x: 318, endPoint y: 172, distance: 50.4
click at [318, 172] on div "Janela de atendimento Grade de atendimento Capacidade Transportadoras Veículos …" at bounding box center [288, 137] width 577 height 274
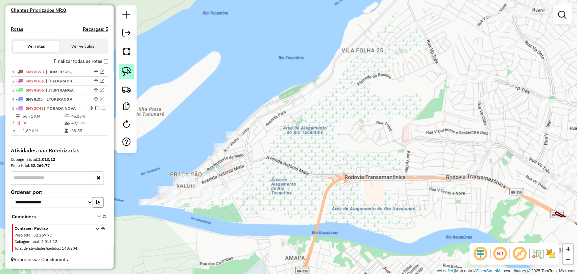
click at [125, 73] on img at bounding box center [126, 71] width 9 height 9
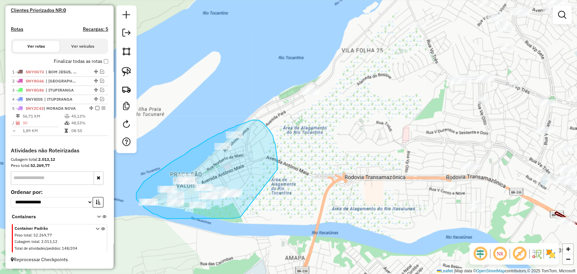
drag, startPoint x: 240, startPoint y: 217, endPoint x: 271, endPoint y: 174, distance: 53.0
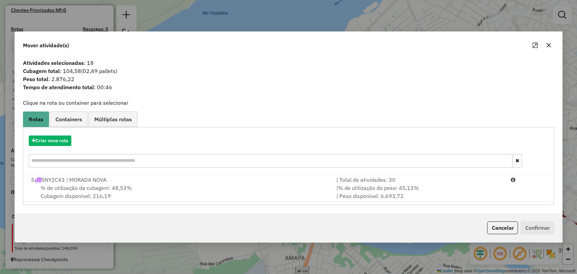
click at [55, 146] on div "Criar nova rota" at bounding box center [289, 152] width 528 height 44
click at [54, 144] on button "Criar nova rota" at bounding box center [50, 141] width 43 height 10
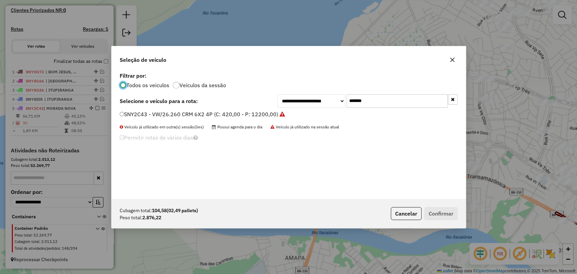
scroll to position [3, 2]
drag, startPoint x: 395, startPoint y: 105, endPoint x: 335, endPoint y: 94, distance: 61.1
click at [335, 94] on div "**********" at bounding box center [367, 101] width 180 height 14
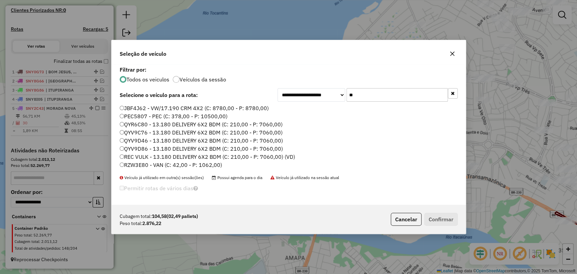
type input "**"
click at [130, 163] on label "RZW3E80 - VAN (C: 42,00 - P: 1062,00)" at bounding box center [171, 165] width 102 height 8
click at [440, 223] on button "Confirmar" at bounding box center [440, 219] width 33 height 13
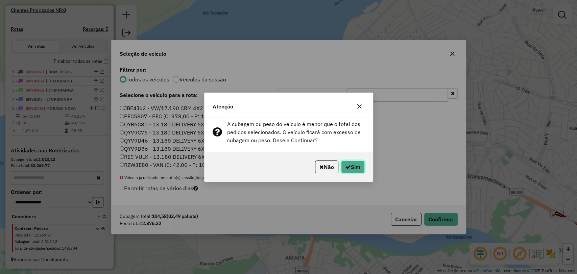
click at [349, 163] on button "Sim" at bounding box center [353, 167] width 24 height 13
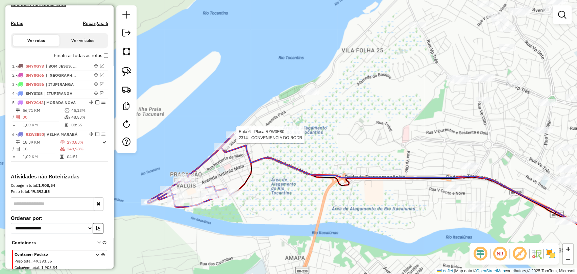
scroll to position [228, 0]
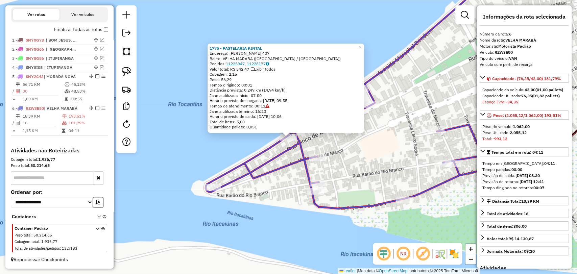
click at [372, 153] on div "1775 - PASTELARIA KINTAL Endereço: QUINTINO BOCAIUVA 407 Bairro: VELHA MARABA (…" at bounding box center [288, 137] width 577 height 274
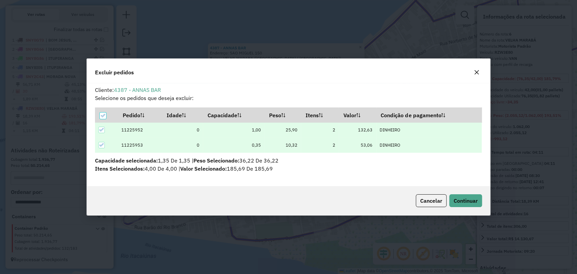
scroll to position [0, 0]
click at [471, 199] on span "Continuar" at bounding box center [466, 200] width 24 height 7
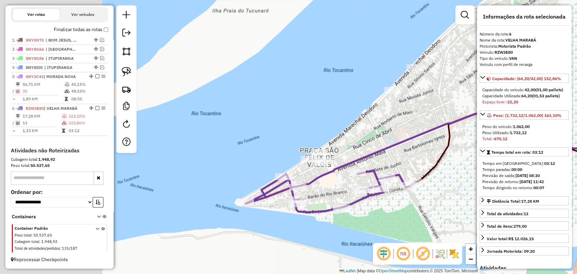
drag, startPoint x: 244, startPoint y: 218, endPoint x: 370, endPoint y: 149, distance: 144.1
click at [370, 149] on div "Janela de atendimento Grade de atendimento Capacidade Transportadoras Veículos …" at bounding box center [288, 137] width 577 height 274
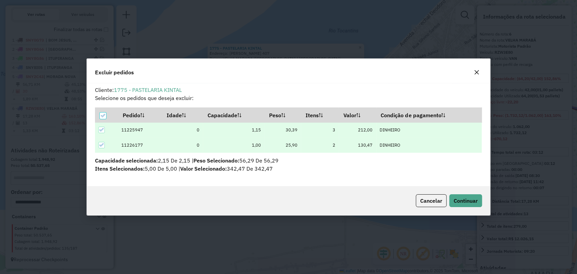
scroll to position [3, 2]
click at [474, 202] on span "Continuar" at bounding box center [466, 200] width 24 height 7
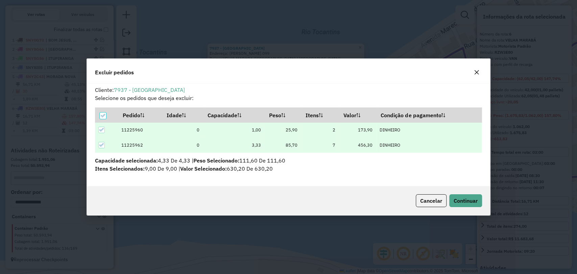
scroll to position [0, 0]
click at [475, 198] on span "Continuar" at bounding box center [466, 200] width 24 height 7
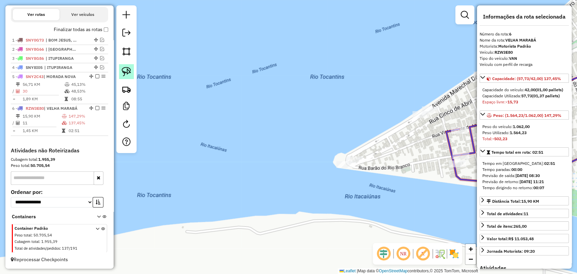
click at [127, 78] on link at bounding box center [126, 71] width 15 height 15
drag, startPoint x: 338, startPoint y: 181, endPoint x: 368, endPoint y: 161, distance: 36.2
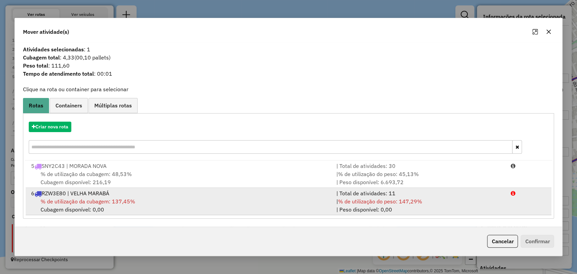
click at [203, 193] on div "6 RZW3E80 | VELHA MARABÁ" at bounding box center [179, 193] width 305 height 8
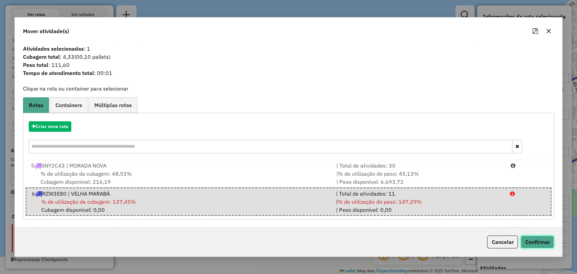
click at [530, 240] on button "Confirmar" at bounding box center [536, 242] width 33 height 13
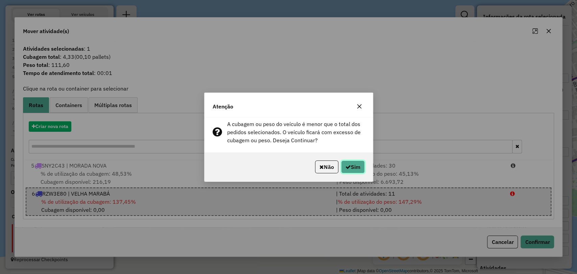
click at [354, 168] on button "Sim" at bounding box center [353, 167] width 24 height 13
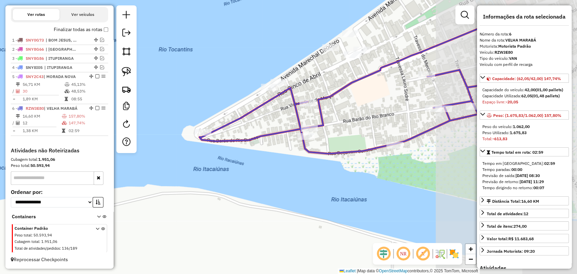
drag, startPoint x: 416, startPoint y: 159, endPoint x: 265, endPoint y: 132, distance: 153.9
click at [265, 132] on icon at bounding box center [341, 112] width 284 height 84
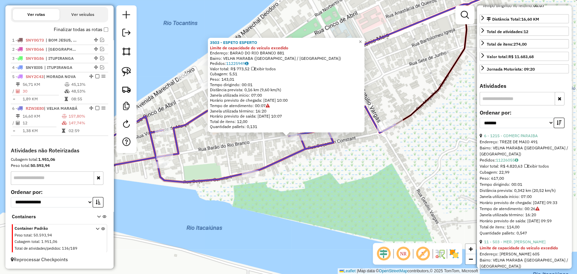
scroll to position [188, 0]
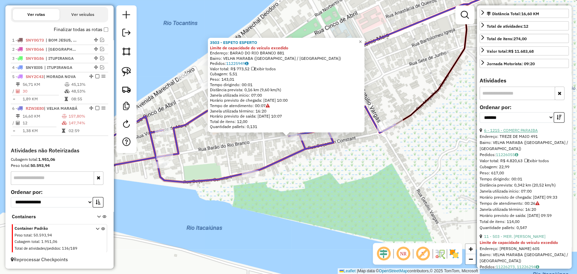
click at [521, 133] on link "6 - 1215 - COMERC PARAIBA" at bounding box center [511, 130] width 54 height 5
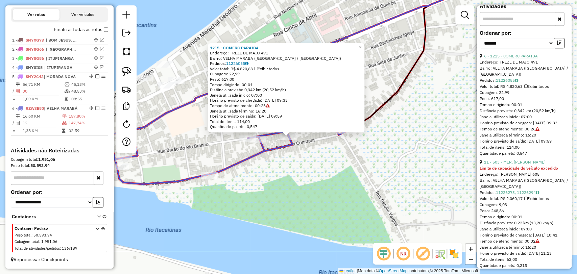
scroll to position [263, 0]
click at [516, 164] on link "11 - 503 - MER. ALICE JORGE" at bounding box center [515, 161] width 62 height 5
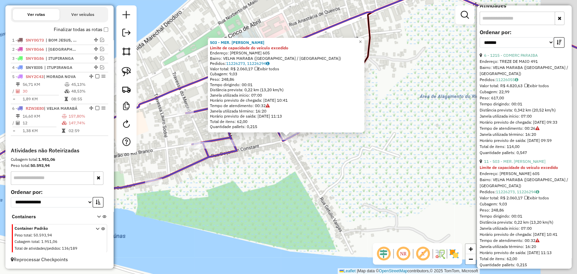
click at [330, 170] on div "503 - MER. ALICE JORGE Limite de capacidade do veículo excedido Endereço: GETUL…" at bounding box center [288, 137] width 577 height 274
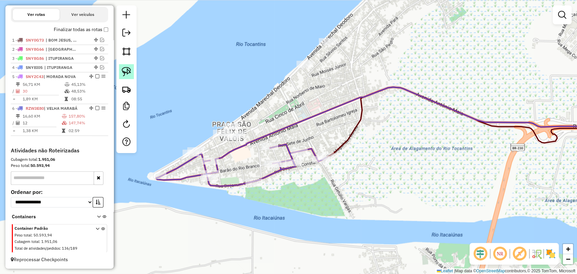
click at [127, 72] on img at bounding box center [126, 71] width 9 height 9
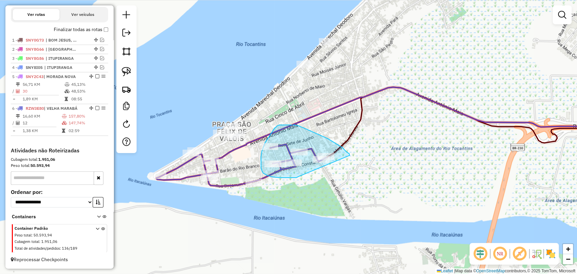
drag, startPoint x: 286, startPoint y: 178, endPoint x: 349, endPoint y: 156, distance: 67.1
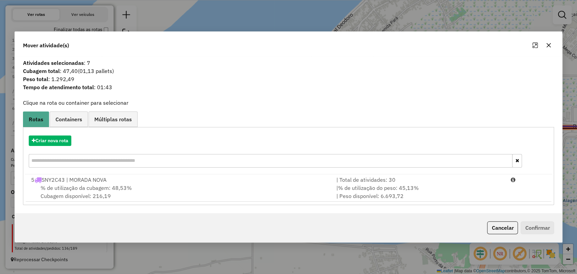
drag, startPoint x: 549, startPoint y: 40, endPoint x: 541, endPoint y: 48, distance: 11.2
click at [548, 39] on div "Mover atividade(s)" at bounding box center [289, 44] width 548 height 24
click at [546, 46] on icon "button" at bounding box center [547, 45] width 5 height 5
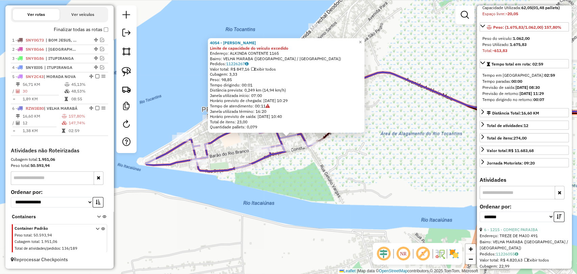
scroll to position [113, 0]
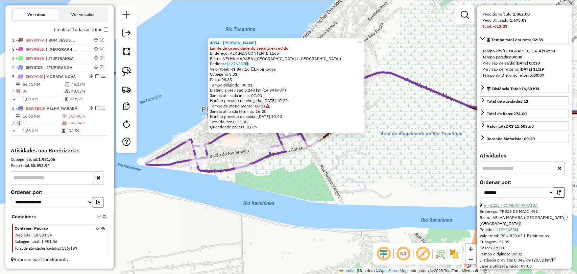
click at [527, 208] on link "6 - 1215 - COMERC PARAIBA" at bounding box center [511, 205] width 54 height 5
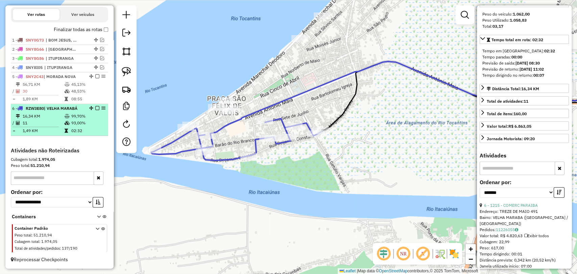
click at [95, 106] on em at bounding box center [97, 108] width 4 height 4
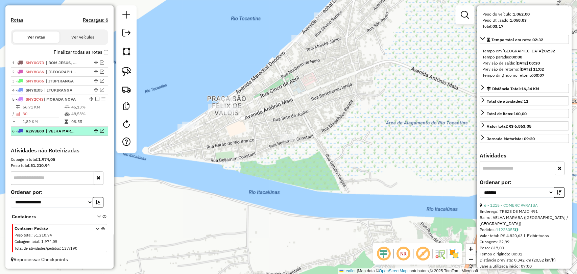
scroll to position [206, 0]
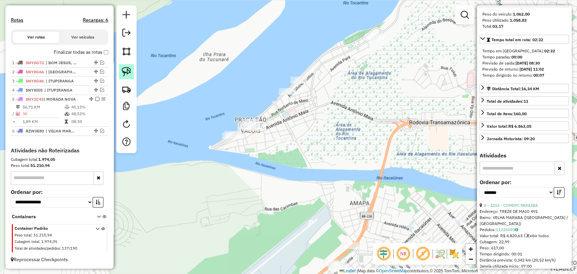
click at [127, 71] on img at bounding box center [126, 71] width 9 height 9
drag, startPoint x: 283, startPoint y: 153, endPoint x: 293, endPoint y: 141, distance: 16.3
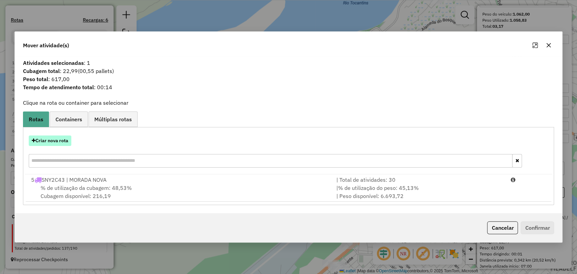
click at [52, 141] on button "Criar nova rota" at bounding box center [50, 141] width 43 height 10
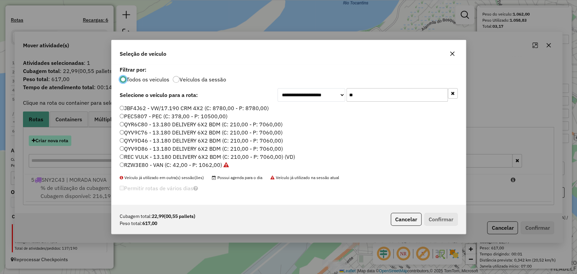
scroll to position [3, 2]
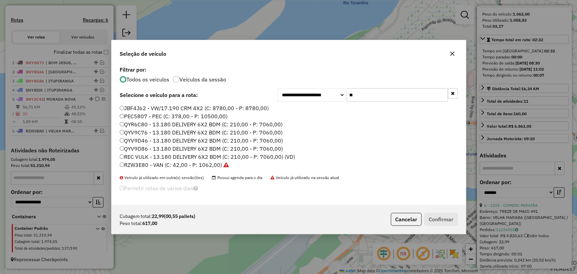
click at [373, 86] on div "**********" at bounding box center [289, 135] width 354 height 140
click at [180, 164] on label "RZW3E80 - VAN (C: 42,00 - P: 1062,00)" at bounding box center [174, 165] width 109 height 8
drag, startPoint x: 461, startPoint y: 233, endPoint x: 431, endPoint y: 218, distance: 33.4
click at [461, 229] on div at bounding box center [463, 231] width 4 height 4
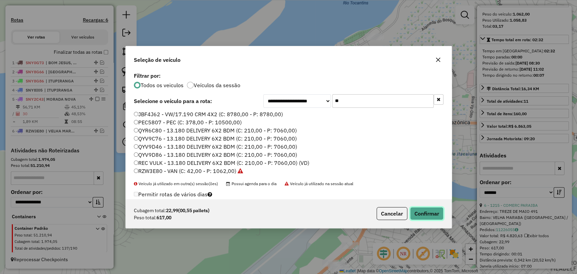
click at [431, 218] on button "Confirmar" at bounding box center [426, 213] width 33 height 13
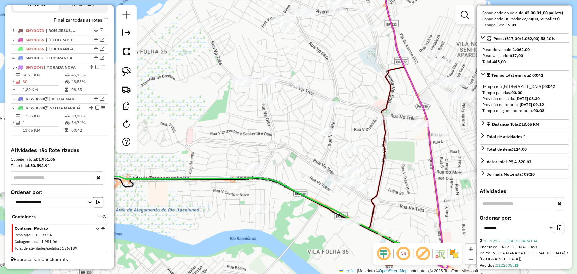
scroll to position [0, 0]
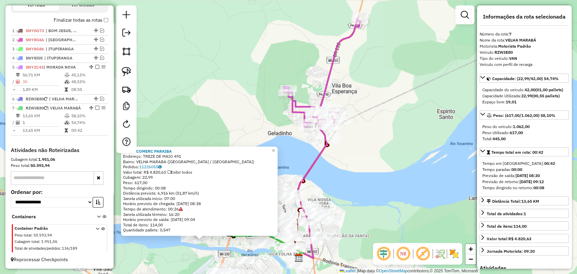
drag, startPoint x: 314, startPoint y: 102, endPoint x: 394, endPoint y: 115, distance: 81.0
click at [349, 147] on div "1215 - COMERC PARAIBA Endereço: TREZE DE MAIO 491 Bairro: VELHA MARABA (MARABA …" at bounding box center [288, 137] width 577 height 274
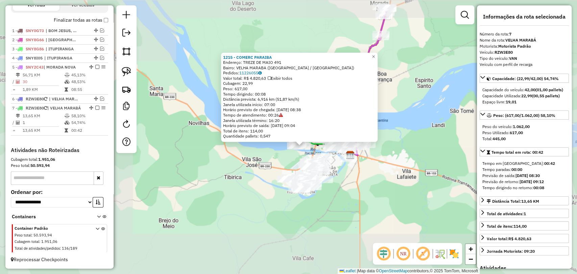
click at [414, 74] on div "1215 - COMERC PARAIBA Endereço: TREZE DE MAIO 491 Bairro: VELHA MARABA (MARABA …" at bounding box center [288, 137] width 577 height 274
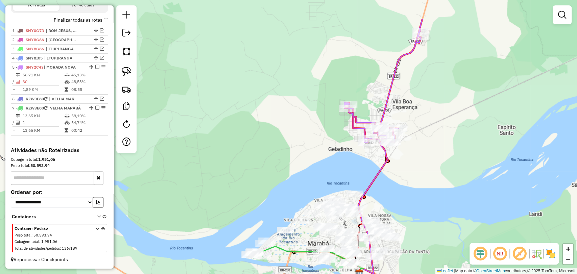
drag, startPoint x: 414, startPoint y: 52, endPoint x: 468, endPoint y: 56, distance: 54.2
click at [468, 56] on div "Janela de atendimento Grade de atendimento Capacidade Transportadoras Veículos …" at bounding box center [288, 137] width 577 height 274
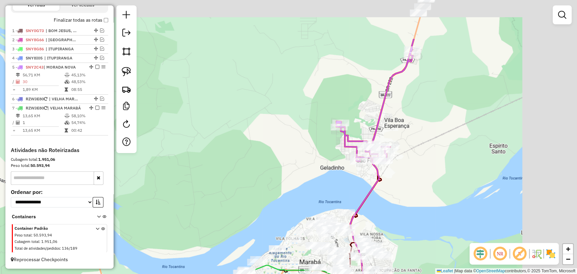
drag, startPoint x: 533, startPoint y: 72, endPoint x: 481, endPoint y: 94, distance: 56.1
click at [459, 130] on div "Janela de atendimento Grade de atendimento Capacidade Transportadoras Veículos …" at bounding box center [288, 137] width 577 height 274
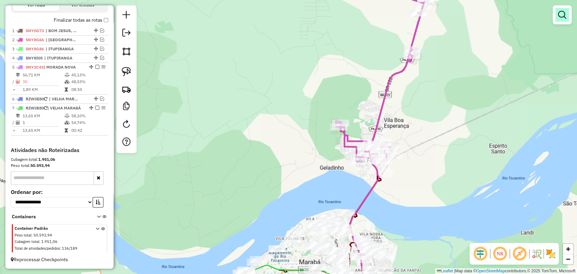
click at [562, 20] on link at bounding box center [562, 15] width 14 height 14
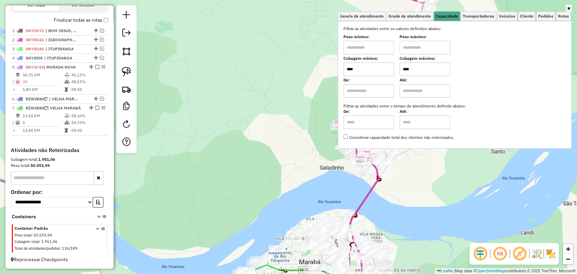
drag, startPoint x: 357, startPoint y: 76, endPoint x: 340, endPoint y: 74, distance: 16.7
click at [340, 74] on div "Janela de atendimento Grade de atendimento Capacidade Transportadoras Veículos …" at bounding box center [288, 137] width 577 height 274
type input "****"
drag, startPoint x: 422, startPoint y: 67, endPoint x: 402, endPoint y: 68, distance: 19.6
click at [402, 68] on div "Cubagem mínima: **** Cubagem máxima: ****" at bounding box center [454, 66] width 222 height 19
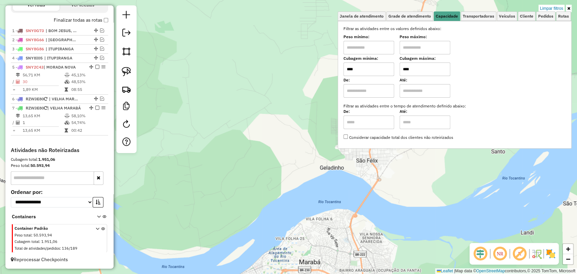
type input "****"
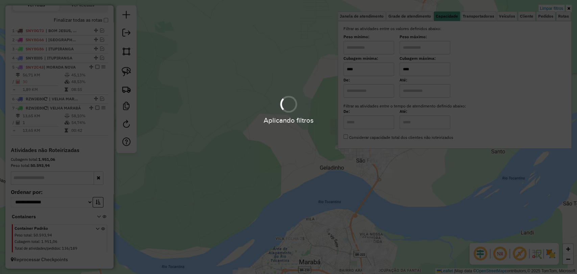
click at [288, 153] on div "Aplicando filtros" at bounding box center [288, 137] width 577 height 274
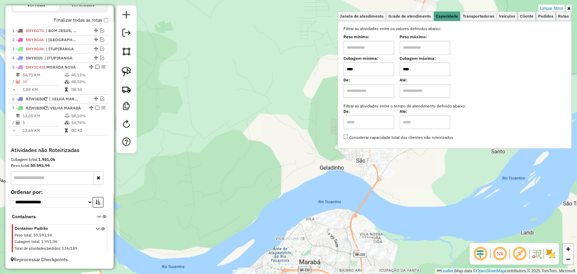
click at [300, 159] on div "Limpar filtros Janela de atendimento Grade de atendimento Capacidade Transporta…" at bounding box center [288, 137] width 577 height 274
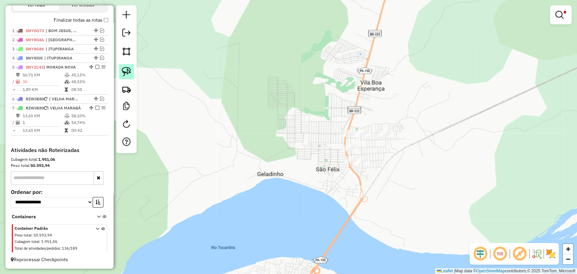
click at [122, 66] on link at bounding box center [126, 71] width 15 height 15
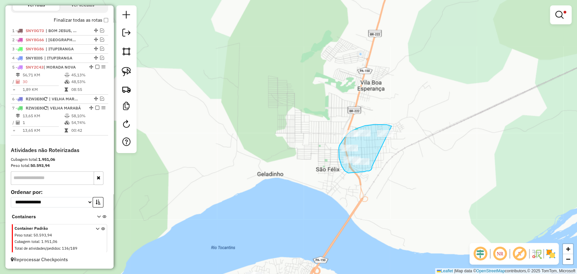
drag, startPoint x: 372, startPoint y: 167, endPoint x: 406, endPoint y: 140, distance: 43.5
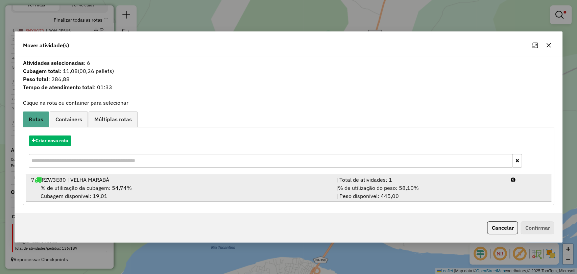
click at [336, 186] on div "| % de utilização do peso: 58,10% | Peso disponível: 445,00" at bounding box center [419, 192] width 174 height 16
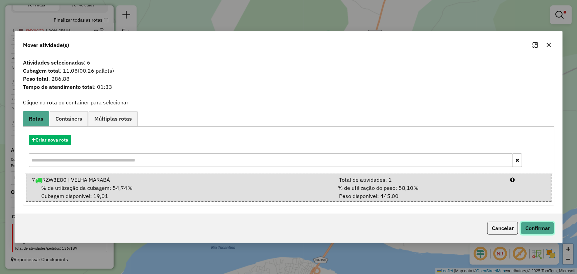
click at [536, 228] on button "Confirmar" at bounding box center [536, 228] width 33 height 13
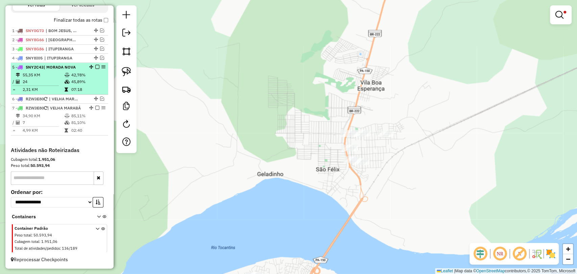
click at [76, 79] on table "55,35 KM 42,78% / 24 45,89% = 2,31 KM 07:18" at bounding box center [59, 82] width 95 height 21
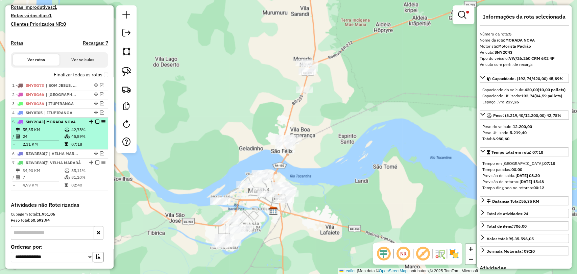
scroll to position [177, 0]
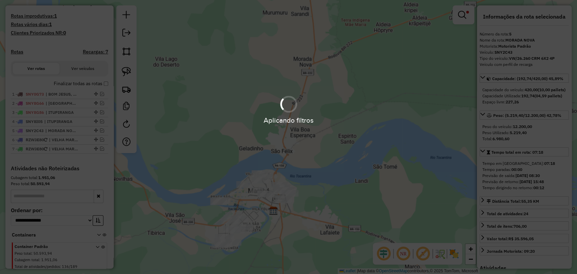
click at [102, 89] on div "Aplicando filtros" at bounding box center [288, 137] width 577 height 274
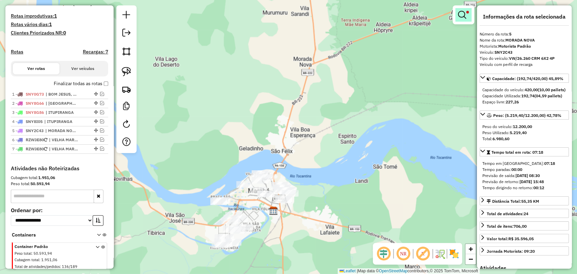
click at [464, 11] on em at bounding box center [462, 15] width 8 height 8
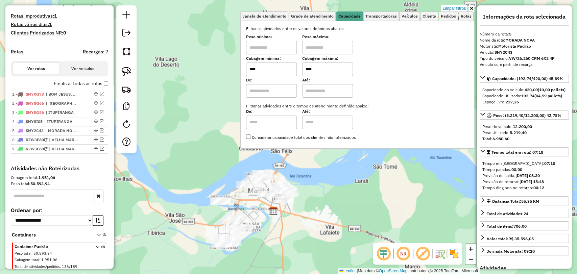
drag, startPoint x: 339, startPoint y: 70, endPoint x: 296, endPoint y: 69, distance: 43.3
click at [296, 69] on div "Cubagem mínima: **** Cubagem máxima: ****" at bounding box center [357, 66] width 222 height 19
type input "****"
drag, startPoint x: 286, startPoint y: 66, endPoint x: 216, endPoint y: 67, distance: 70.3
click at [216, 67] on div "Janela de atendimento Grade de atendimento Capacidade Transportadoras Veículos …" at bounding box center [288, 137] width 577 height 274
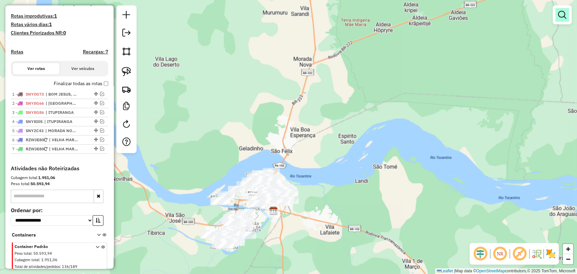
click at [565, 14] on em at bounding box center [562, 15] width 8 height 8
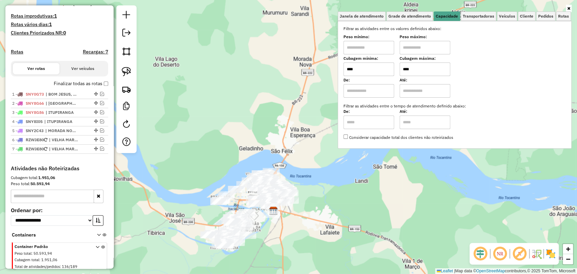
click at [370, 71] on input "****" at bounding box center [368, 70] width 51 height 14
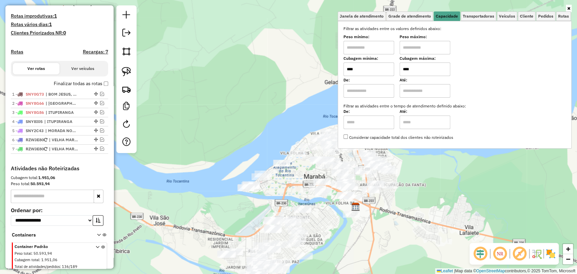
type input "****"
click at [279, 186] on div "Janela de atendimento Grade de atendimento Capacidade Transportadoras Veículos …" at bounding box center [288, 137] width 577 height 274
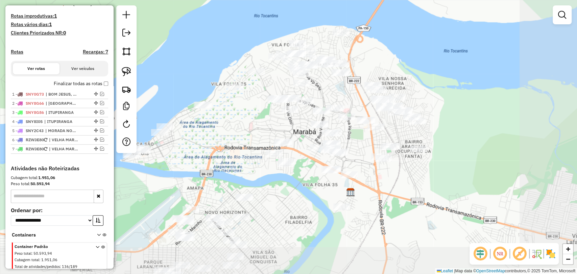
drag, startPoint x: 297, startPoint y: 190, endPoint x: 219, endPoint y: 154, distance: 86.1
click at [219, 154] on div "Janela de atendimento Grade de atendimento Capacidade Transportadoras Veículos …" at bounding box center [288, 137] width 577 height 274
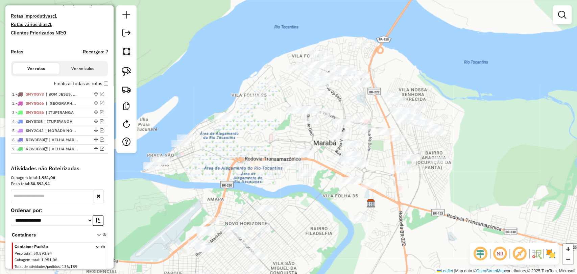
drag, startPoint x: 212, startPoint y: 144, endPoint x: 260, endPoint y: 165, distance: 53.1
click at [260, 164] on div "Janela de atendimento Grade de atendimento Capacidade Transportadoras Veículos …" at bounding box center [288, 137] width 577 height 274
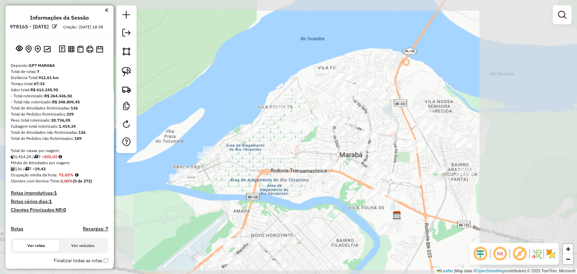
scroll to position [177, 0]
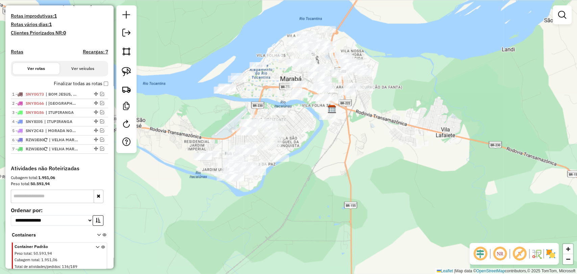
drag, startPoint x: 231, startPoint y: 174, endPoint x: 258, endPoint y: 91, distance: 86.9
click at [258, 91] on div "Janela de atendimento Grade de atendimento Capacidade Transportadoras Veículos …" at bounding box center [288, 137] width 577 height 274
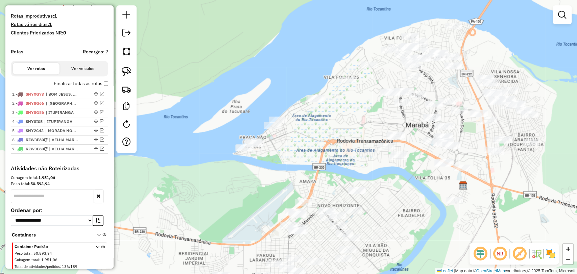
drag, startPoint x: 251, startPoint y: 81, endPoint x: 347, endPoint y: 130, distance: 107.5
click at [347, 130] on div "Janela de atendimento Grade de atendimento Capacidade Transportadoras Veículos …" at bounding box center [288, 137] width 577 height 274
click at [129, 68] on img at bounding box center [126, 71] width 9 height 9
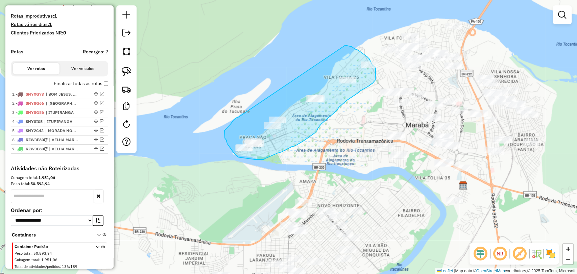
drag, startPoint x: 239, startPoint y: 117, endPoint x: 342, endPoint y: 44, distance: 126.6
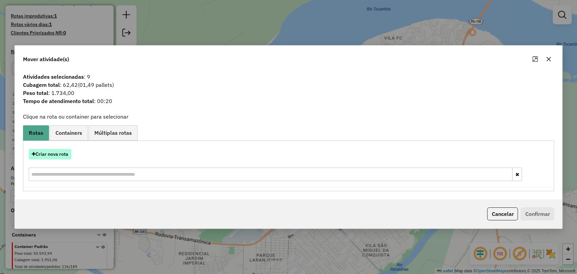
click at [61, 153] on button "Criar nova rota" at bounding box center [50, 154] width 43 height 10
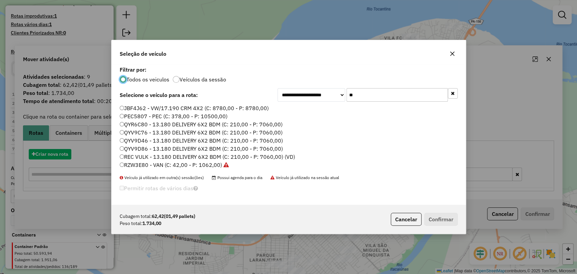
scroll to position [3, 2]
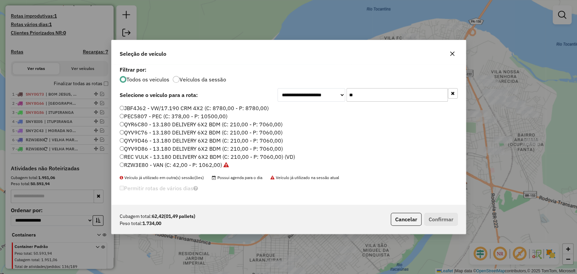
drag, startPoint x: 370, startPoint y: 96, endPoint x: 319, endPoint y: 82, distance: 53.3
click at [319, 82] on div "**********" at bounding box center [289, 135] width 354 height 140
paste input "*****"
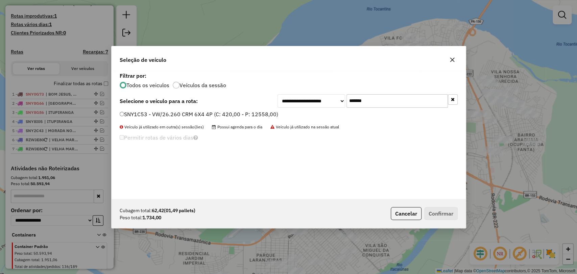
type input "*******"
click at [224, 115] on label "SNY1C53 - VW/26.260 CRM 6X4 4P (C: 420,00 - P: 12558,00)" at bounding box center [199, 114] width 159 height 8
click at [451, 210] on button "Confirmar" at bounding box center [440, 213] width 33 height 13
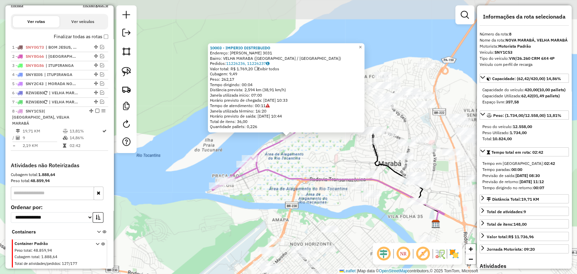
scroll to position [239, 0]
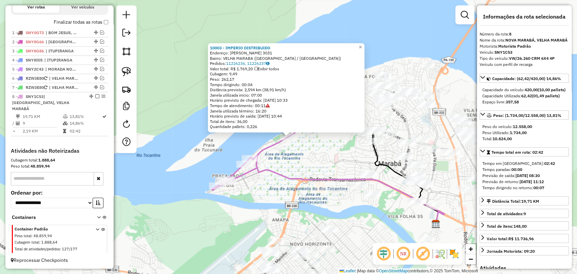
click at [349, 150] on div "10003 - IMPERIO DISTRIBUIDO Endereço: [PERSON_NAME] 3031 Bairro: VELHA MARABA (…" at bounding box center [288, 137] width 577 height 274
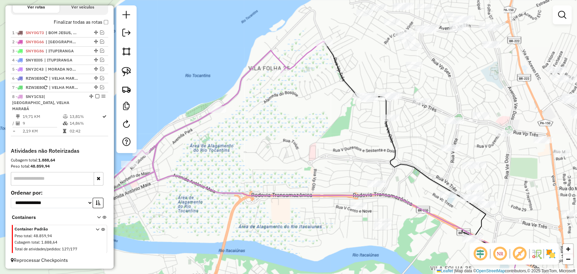
drag, startPoint x: 361, startPoint y: 159, endPoint x: 332, endPoint y: 88, distance: 77.1
click at [332, 88] on div "Janela de atendimento Grade de atendimento Capacidade Transportadoras Veículos …" at bounding box center [288, 137] width 577 height 274
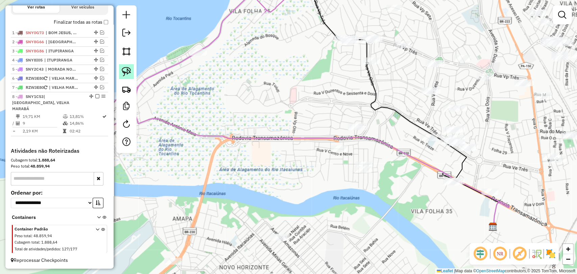
click at [126, 68] on img at bounding box center [126, 71] width 9 height 9
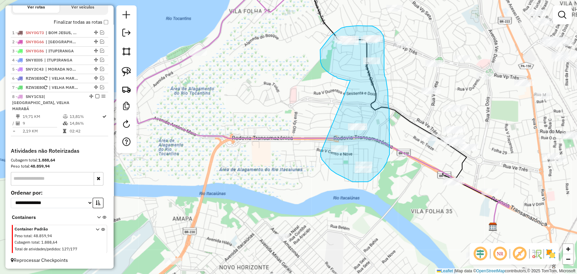
drag, startPoint x: 338, startPoint y: 78, endPoint x: 320, endPoint y: 153, distance: 76.8
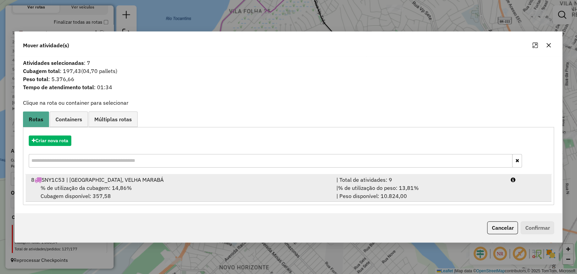
click at [177, 194] on div "% de utilização da cubagem: 14,86% Cubagem disponível: 357,58" at bounding box center [179, 192] width 305 height 16
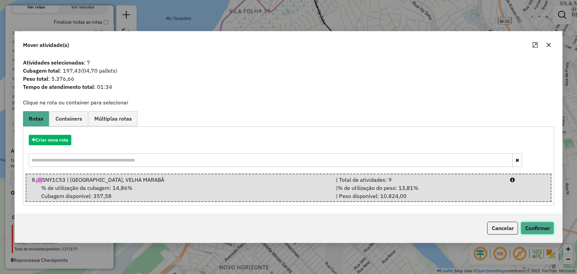
click at [545, 227] on button "Confirmar" at bounding box center [536, 228] width 33 height 13
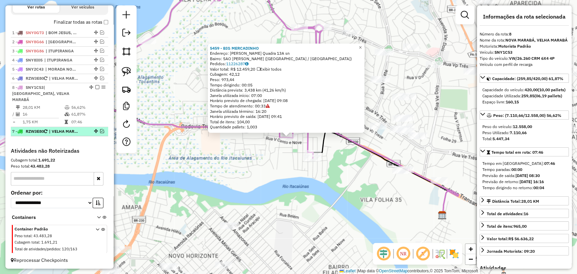
drag, startPoint x: 94, startPoint y: 92, endPoint x: 99, endPoint y: 130, distance: 39.1
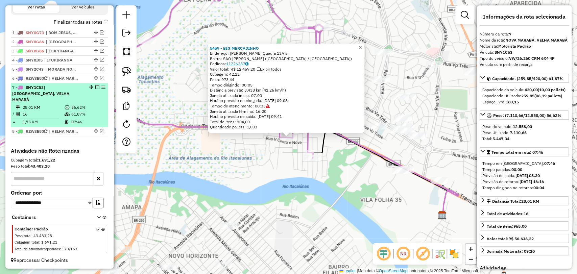
click at [96, 89] on em at bounding box center [97, 87] width 4 height 4
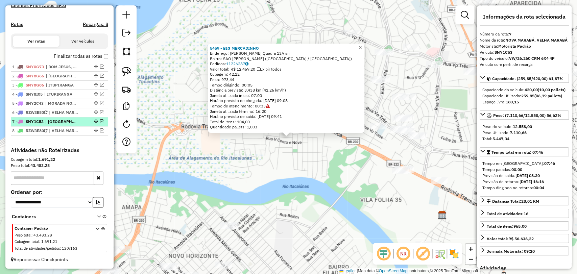
scroll to position [210, 0]
click at [198, 161] on div "5459 - BIG MERCADINHO Endereço: [PERSON_NAME] Quadra 13A sn Bairro: SAO FELIX I…" at bounding box center [288, 137] width 577 height 274
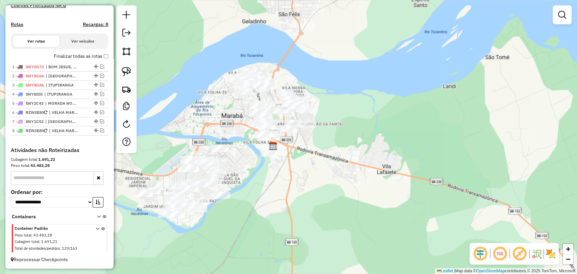
drag, startPoint x: 170, startPoint y: 186, endPoint x: 202, endPoint y: 143, distance: 53.6
click at [202, 143] on div "Janela de atendimento Grade de atendimento Capacidade Transportadoras Veículos …" at bounding box center [288, 137] width 577 height 274
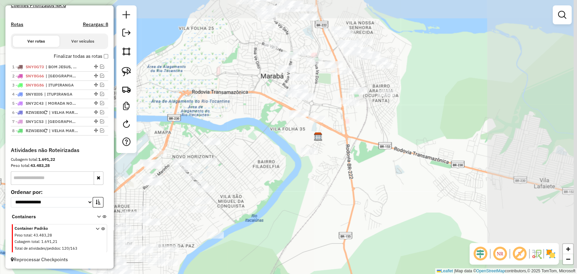
drag, startPoint x: 226, startPoint y: 132, endPoint x: 147, endPoint y: 230, distance: 125.5
click at [147, 230] on div "Janela de atendimento Grade de atendimento Capacidade Transportadoras Veículos …" at bounding box center [288, 137] width 577 height 274
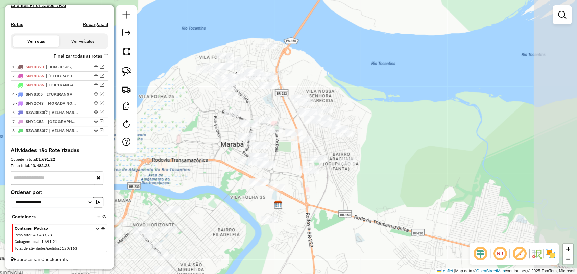
drag, startPoint x: 458, startPoint y: 134, endPoint x: 350, endPoint y: 135, distance: 108.5
click at [358, 135] on div "Janela de atendimento Grade de atendimento Capacidade Transportadoras Veículos …" at bounding box center [288, 137] width 577 height 274
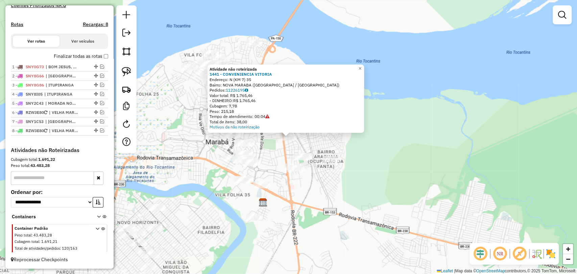
click at [350, 182] on div "Atividade não roteirizada 1441 - CONVENIENCIA VITORIA Endereço: N (KM 7) 35 Bai…" at bounding box center [288, 137] width 577 height 274
click at [102, 130] on em at bounding box center [102, 130] width 4 height 4
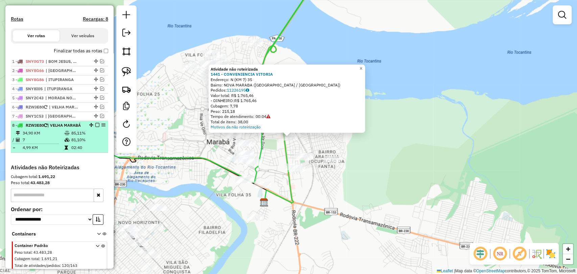
scroll to position [239, 0]
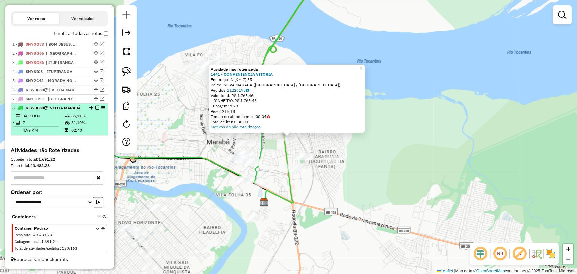
click at [82, 124] on td "81,10%" at bounding box center [88, 122] width 34 height 7
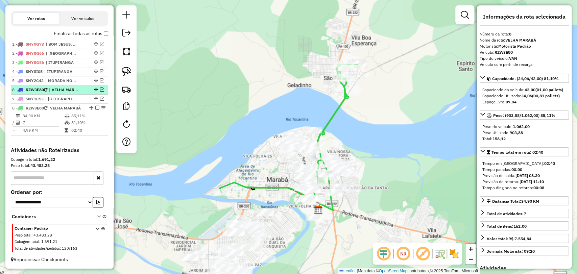
click at [100, 88] on em at bounding box center [102, 90] width 4 height 4
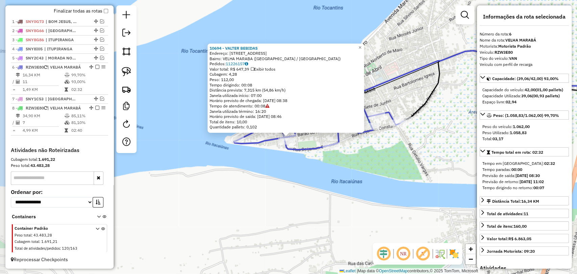
scroll to position [267, 0]
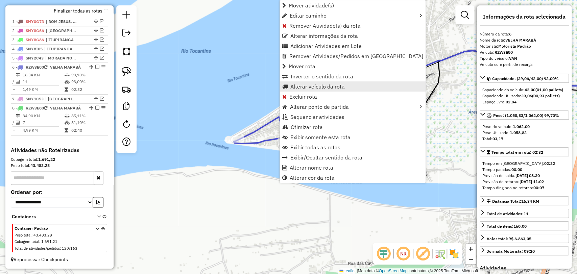
click at [309, 84] on span "Alterar veículo da rota" at bounding box center [317, 86] width 54 height 5
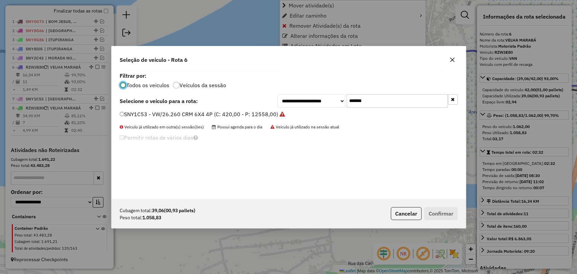
scroll to position [3, 2]
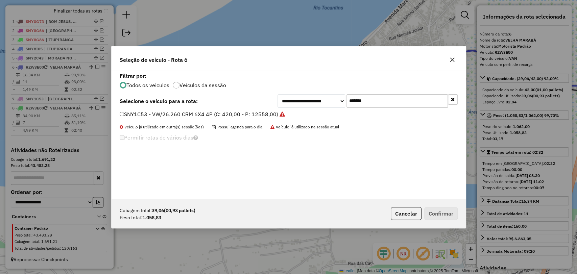
drag, startPoint x: 373, startPoint y: 105, endPoint x: 299, endPoint y: 98, distance: 74.4
click at [299, 98] on div "**********" at bounding box center [367, 101] width 180 height 14
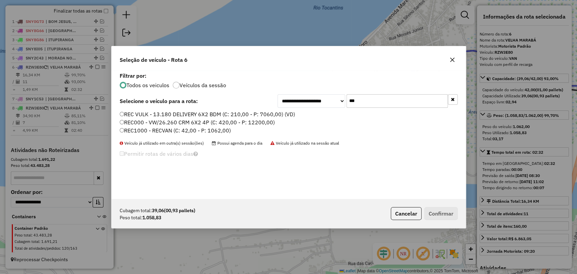
type input "***"
click at [171, 129] on label "REC1000 - RECVAN (C: 42,00 - P: 1062,00)" at bounding box center [175, 130] width 111 height 8
click at [439, 212] on button "Confirmar" at bounding box center [440, 213] width 33 height 13
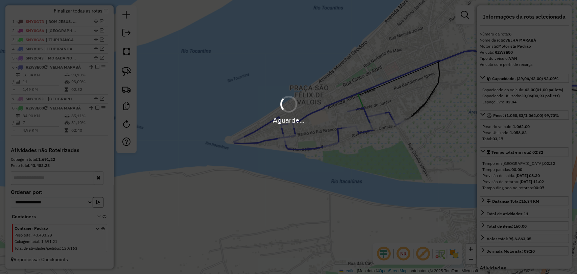
scroll to position [255, 0]
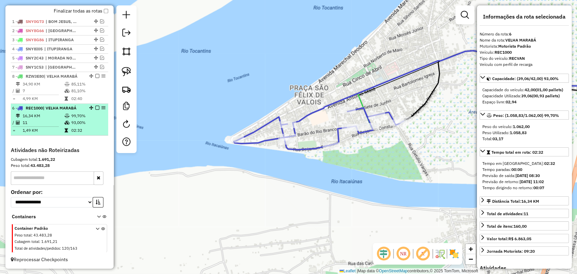
drag, startPoint x: 91, startPoint y: 68, endPoint x: 98, endPoint y: 132, distance: 64.6
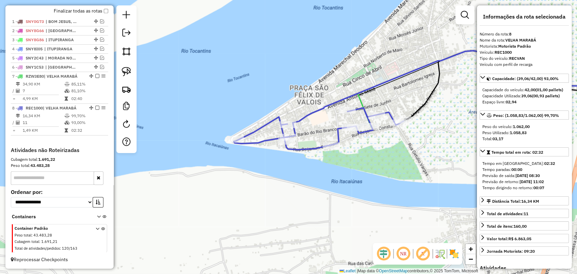
click at [265, 214] on div "Janela de atendimento Grade de atendimento Capacidade Transportadoras Veículos …" at bounding box center [288, 137] width 577 height 274
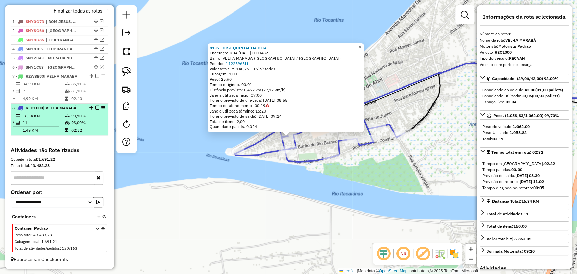
click at [95, 108] on em at bounding box center [97, 108] width 4 height 4
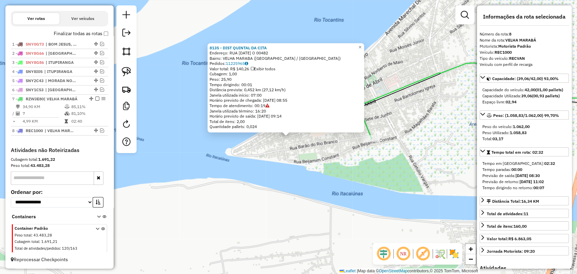
click at [257, 205] on div "8135 - DIST QUINTAL DA CITA Endereço: RUA [DATE] O 00482 Bairro: VELHA MARABA (…" at bounding box center [288, 137] width 577 height 274
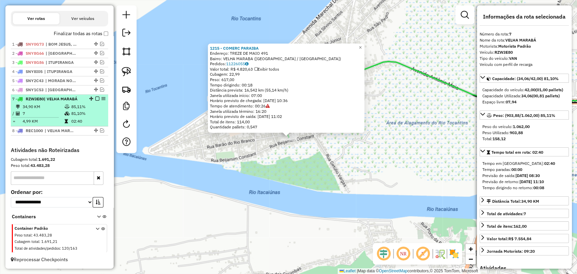
click at [95, 100] on em at bounding box center [97, 99] width 4 height 4
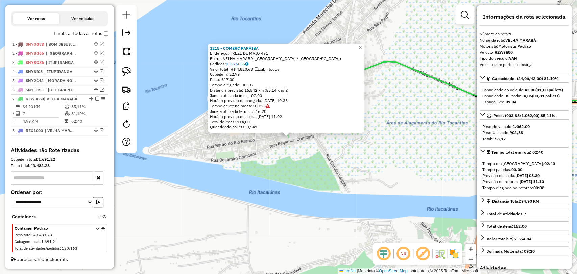
scroll to position [210, 0]
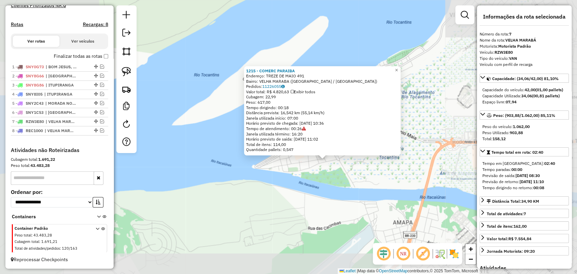
click at [381, 193] on div "1215 - COMERC PARAIBA Endereço: TREZE DE MAIO 491 Bairro: VELHA MARABA ([GEOGRA…" at bounding box center [288, 137] width 577 height 274
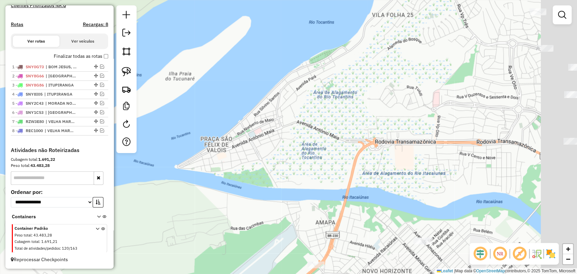
drag, startPoint x: 391, startPoint y: 196, endPoint x: 178, endPoint y: 185, distance: 212.9
click at [178, 186] on div "Janela de atendimento Grade de atendimento Capacidade Transportadoras Veículos …" at bounding box center [288, 137] width 577 height 274
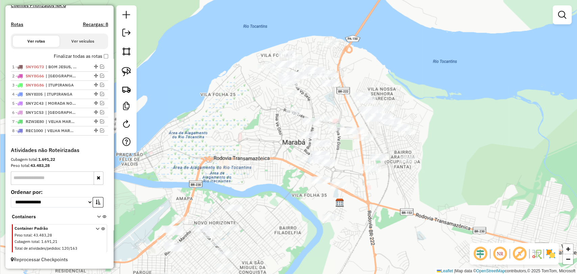
drag, startPoint x: 364, startPoint y: 190, endPoint x: 327, endPoint y: 183, distance: 37.1
click at [327, 183] on div "Janela de atendimento Grade de atendimento Capacidade Transportadoras Veículos …" at bounding box center [288, 137] width 577 height 274
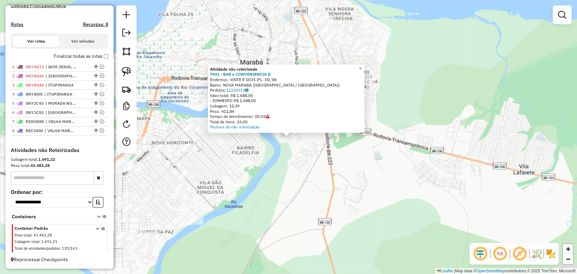
click at [293, 190] on div "Atividade não roteirizada 7931 - BAR e CONVENIENCIA D Endereço: VINTE E DOIS (F…" at bounding box center [288, 137] width 577 height 274
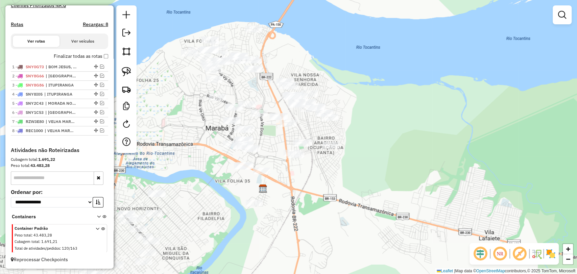
drag, startPoint x: 305, startPoint y: 166, endPoint x: 271, endPoint y: 232, distance: 74.7
click at [271, 232] on div "Janela de atendimento Grade de atendimento Capacidade Transportadoras Veículos …" at bounding box center [288, 137] width 577 height 274
click at [128, 69] on img at bounding box center [126, 71] width 9 height 9
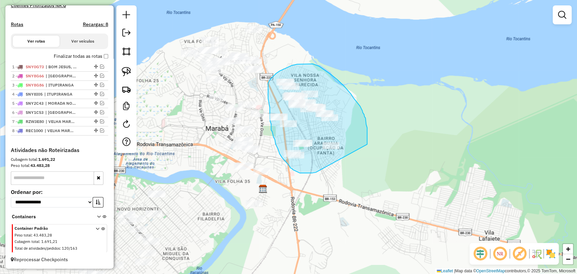
drag, startPoint x: 316, startPoint y: 172, endPoint x: 363, endPoint y: 159, distance: 48.8
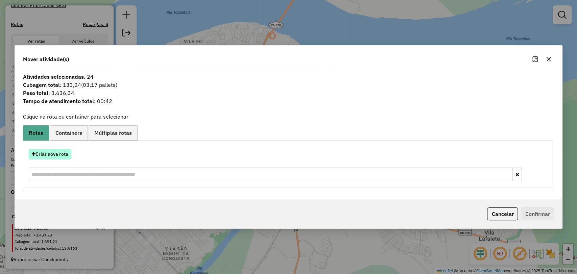
click at [57, 157] on button "Criar nova rota" at bounding box center [50, 154] width 43 height 10
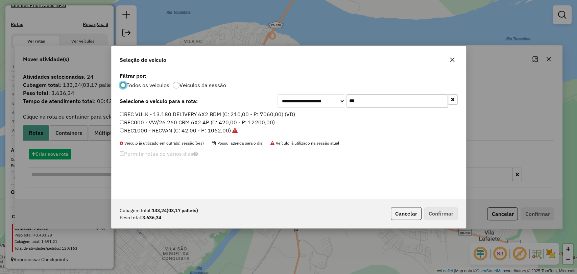
scroll to position [3, 2]
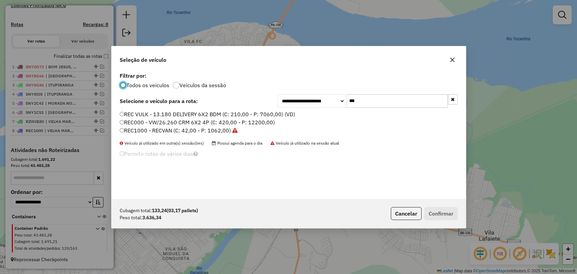
click at [360, 99] on input "***" at bounding box center [396, 101] width 101 height 14
paste input "****"
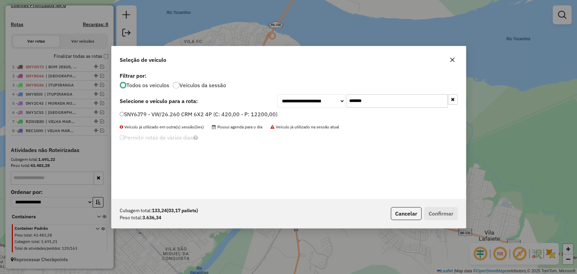
type input "*******"
click at [183, 112] on label "SNY6J79 - VW/26.260 CRM 6X2 4P (C: 420,00 - P: 12200,00)" at bounding box center [199, 114] width 158 height 8
click at [438, 217] on button "Confirmar" at bounding box center [440, 213] width 33 height 13
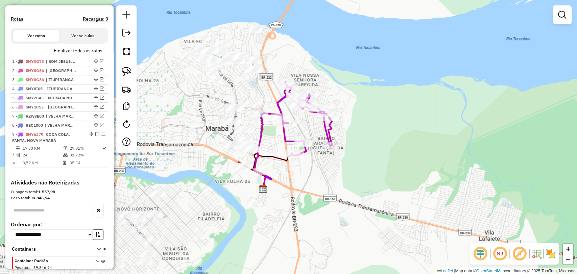
scroll to position [248, 0]
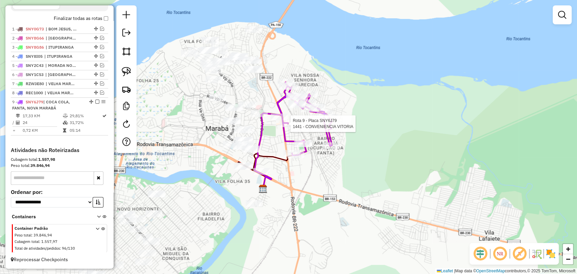
click at [289, 127] on div at bounding box center [288, 123] width 17 height 7
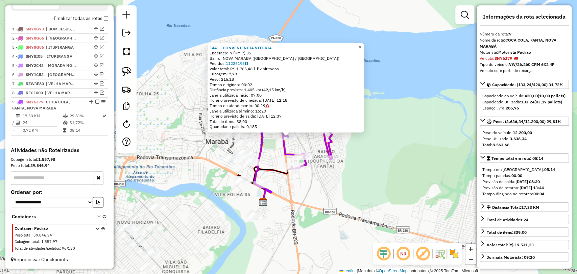
click at [292, 190] on div "1441 - CONVENIENCIA VITORIA Endereço: N (KM 7) 35 Bairro: [GEOGRAPHIC_DATA] ([G…" at bounding box center [288, 137] width 577 height 274
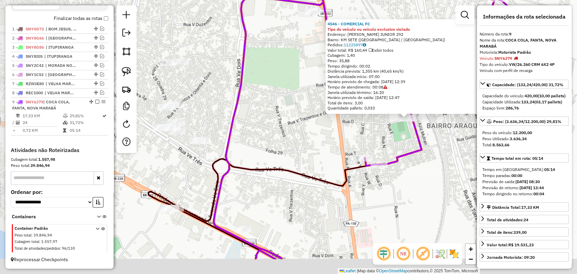
drag, startPoint x: 262, startPoint y: 189, endPoint x: 372, endPoint y: 147, distance: 118.6
click at [372, 147] on div "4546 - COMERCIAL FC Tipo do veículo ou veículo exclusivo violado Endereço: [PER…" at bounding box center [288, 137] width 577 height 274
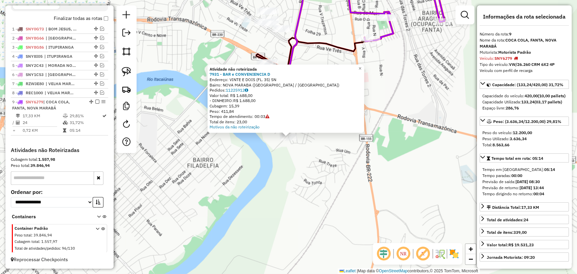
click at [312, 183] on div "Atividade não roteirizada 7931 - BAR e CONVENIENCIA D Endereço: VINTE E DOIS (F…" at bounding box center [288, 137] width 577 height 274
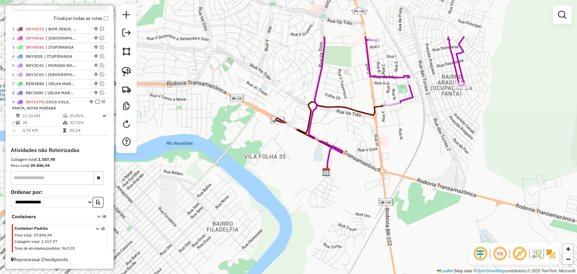
drag, startPoint x: 303, startPoint y: 147, endPoint x: 322, endPoint y: 211, distance: 66.8
click at [322, 211] on div "Janela de atendimento Grade de atendimento Capacidade Transportadoras Veículos …" at bounding box center [288, 137] width 577 height 274
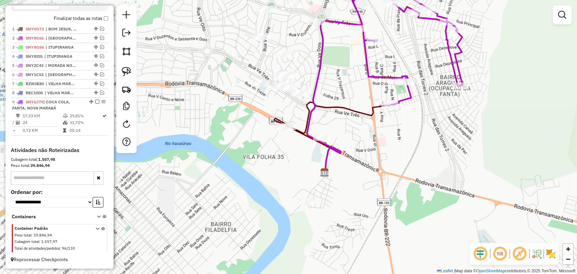
click at [323, 217] on div "Janela de atendimento Grade de atendimento Capacidade Transportadoras Veículos …" at bounding box center [288, 137] width 577 height 274
click at [127, 72] on img at bounding box center [126, 71] width 9 height 9
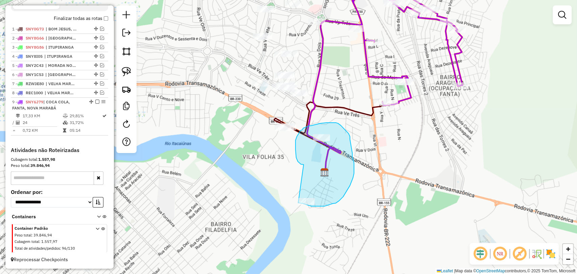
drag, startPoint x: 295, startPoint y: 146, endPoint x: 294, endPoint y: 201, distance: 54.4
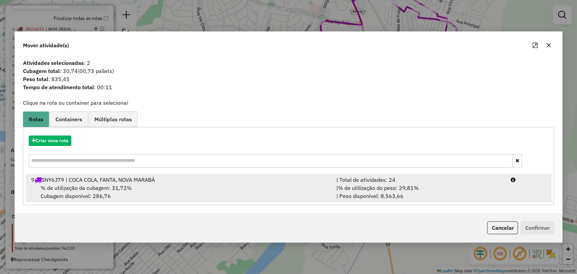
click at [212, 188] on div "% de utilização da cubagem: 31,72% Cubagem disponível: 286,76" at bounding box center [179, 192] width 305 height 16
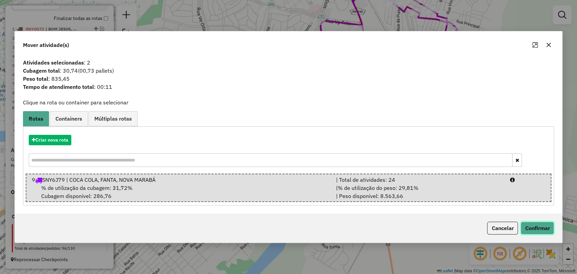
click at [529, 223] on button "Confirmar" at bounding box center [536, 228] width 33 height 13
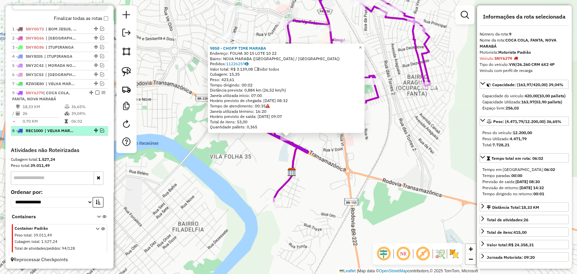
drag, startPoint x: 94, startPoint y: 93, endPoint x: 92, endPoint y: 130, distance: 37.9
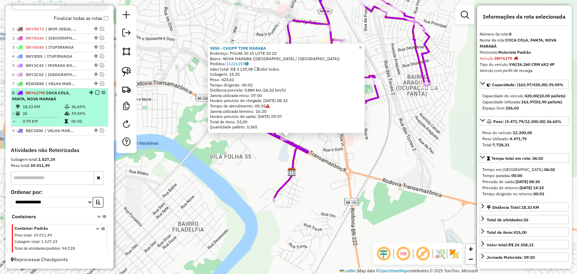
click at [96, 94] on em at bounding box center [97, 93] width 4 height 4
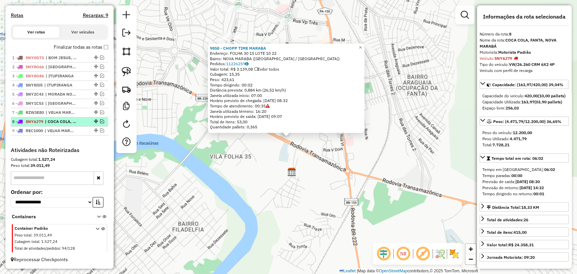
scroll to position [219, 0]
click at [281, 198] on div "9858 - CHOPP TIME [PERSON_NAME]: FOLHA 30 15 LOTE 10 22 Bairro: [GEOGRAPHIC_DAT…" at bounding box center [288, 137] width 577 height 274
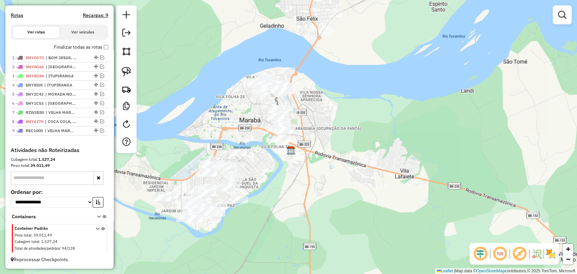
click at [191, 114] on div "Janela de atendimento Grade de atendimento Capacidade Transportadoras Veículos …" at bounding box center [288, 137] width 577 height 274
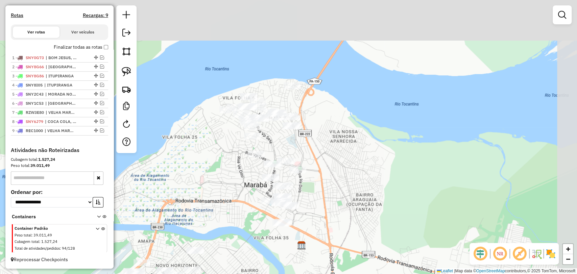
drag, startPoint x: 246, startPoint y: 97, endPoint x: 212, endPoint y: 139, distance: 54.3
click at [212, 139] on div "Janela de atendimento Grade de atendimento Capacidade Transportadoras Veículos …" at bounding box center [288, 137] width 577 height 274
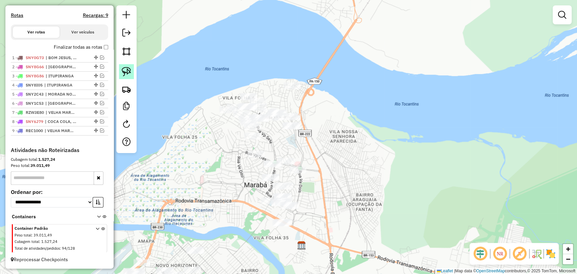
click at [124, 68] on img at bounding box center [126, 71] width 9 height 9
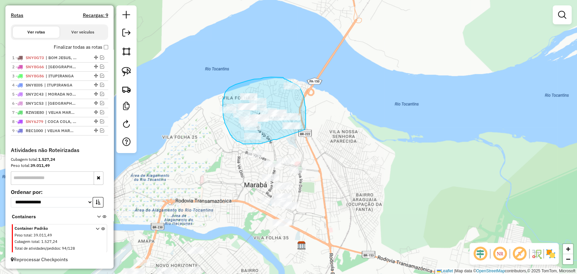
drag, startPoint x: 276, startPoint y: 140, endPoint x: 304, endPoint y: 134, distance: 28.4
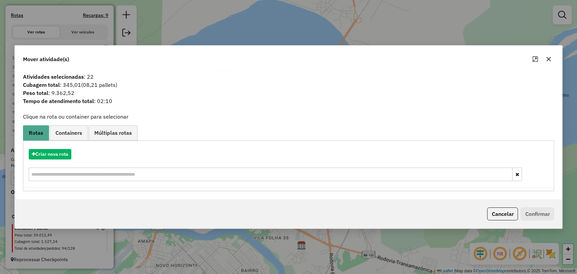
click at [550, 60] on icon "button" at bounding box center [548, 58] width 5 height 5
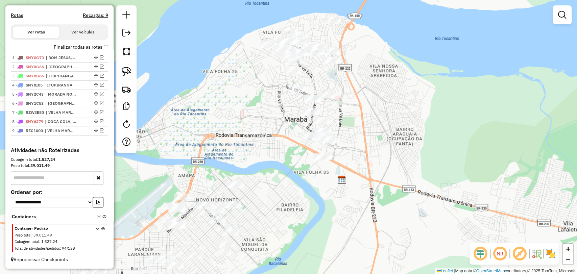
drag, startPoint x: 337, startPoint y: 198, endPoint x: 377, endPoint y: 132, distance: 76.9
click at [377, 132] on div "Janela de atendimento Grade de atendimento Capacidade Transportadoras Veículos …" at bounding box center [288, 137] width 577 height 274
click at [130, 72] on img at bounding box center [126, 71] width 9 height 9
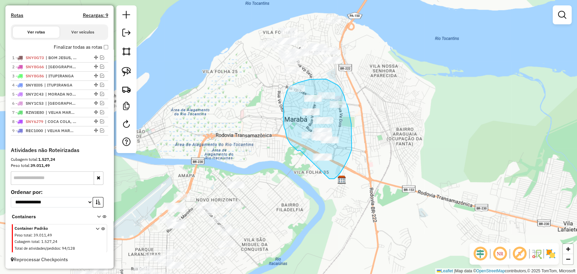
drag, startPoint x: 300, startPoint y: 150, endPoint x: 313, endPoint y: 173, distance: 26.5
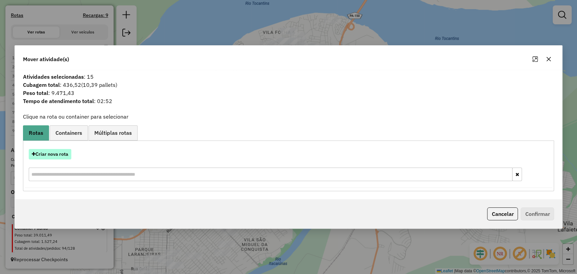
click at [47, 157] on button "Criar nova rota" at bounding box center [50, 154] width 43 height 10
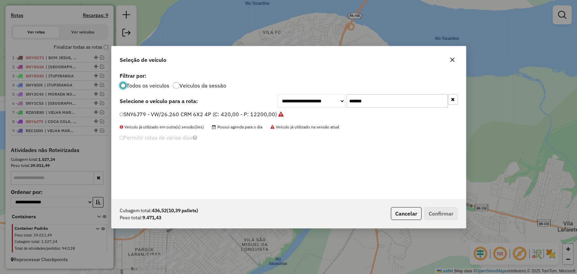
scroll to position [3, 2]
click at [355, 96] on input "*******" at bounding box center [396, 101] width 101 height 14
paste input "text"
type input "*******"
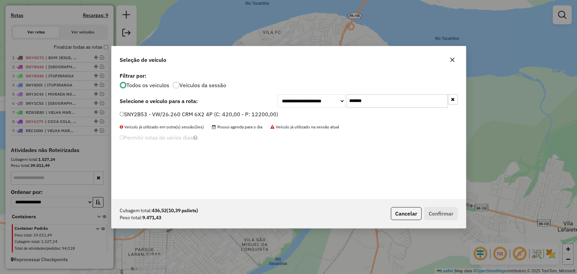
click at [267, 110] on div "**********" at bounding box center [289, 135] width 354 height 128
click at [267, 115] on label "SNY2B53 - VW/26.260 CRM 6X2 4P (C: 420,00 - P: 12200,00)" at bounding box center [199, 114] width 159 height 8
click at [438, 212] on button "Confirmar" at bounding box center [440, 213] width 33 height 13
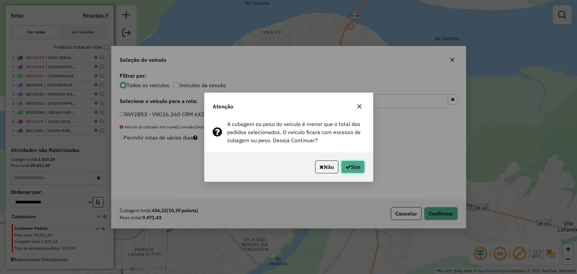
click at [354, 168] on button "Sim" at bounding box center [353, 167] width 24 height 13
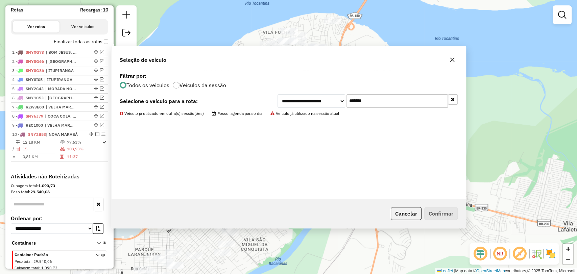
scroll to position [251, 0]
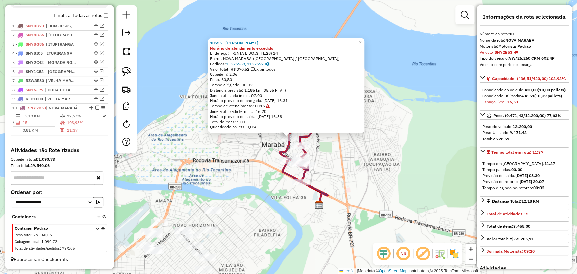
click at [310, 161] on icon at bounding box center [296, 147] width 48 height 71
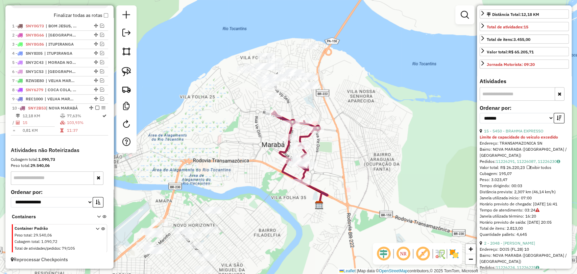
scroll to position [188, 0]
click at [517, 133] on link "15 - 5450 - BRAHMA EXPRESSO" at bounding box center [513, 130] width 59 height 5
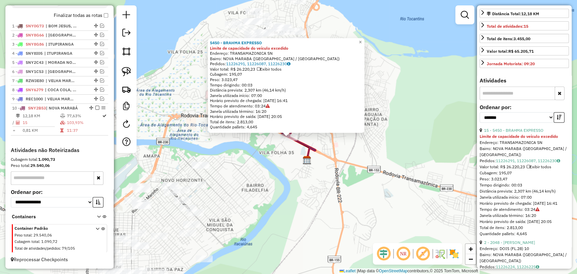
click at [387, 168] on div "5450 - BRAHMA EXPRESSO Limite de capacidade do veículo excedido Endereço: TRANS…" at bounding box center [288, 137] width 577 height 274
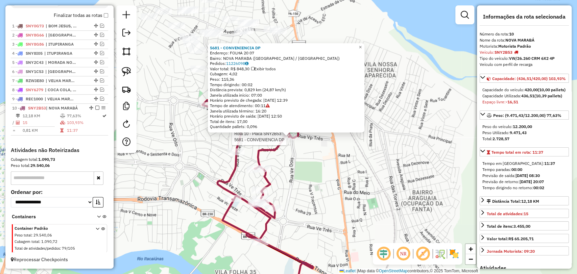
click at [286, 144] on div "Rota 10 - Placa SNY2B53 5681 - CONVENIENCIA DP 5681 - CONVENIENCIA DP Endereço:…" at bounding box center [288, 137] width 577 height 274
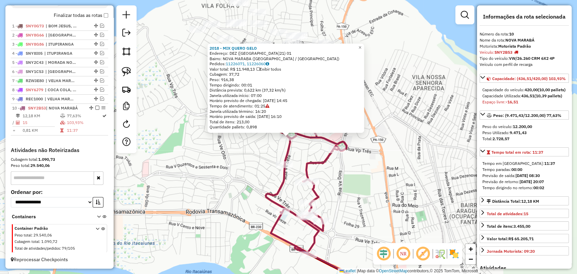
click at [260, 141] on div "2018 - MIX QUERO GELO Endereço: DEZ ([GEOGRAPHIC_DATA]21) 01 Bairro: [GEOGRAPHI…" at bounding box center [288, 137] width 577 height 274
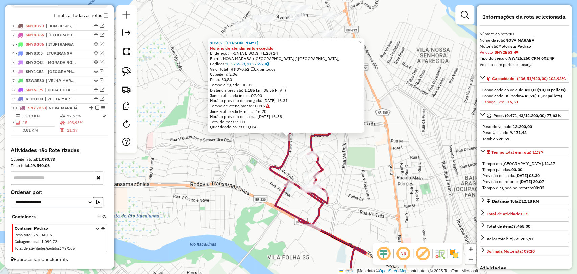
click at [356, 176] on div "10555 - MILENA BURGUER Horário de atendimento excedido Endereço: TRINTA E DOIS …" at bounding box center [288, 137] width 577 height 274
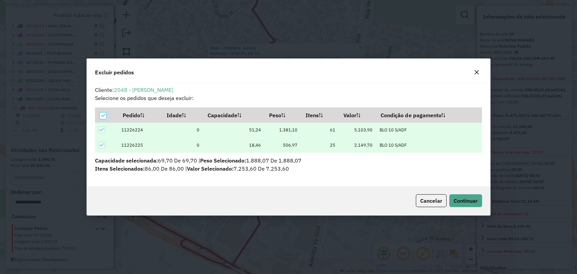
scroll to position [3, 2]
click at [462, 198] on span "Continuar" at bounding box center [466, 200] width 24 height 7
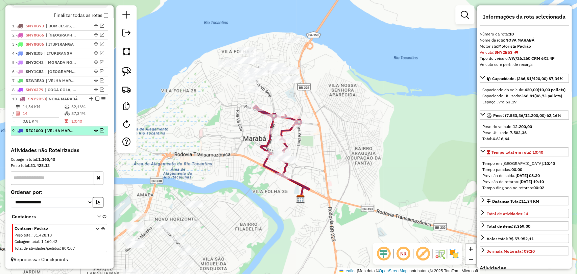
drag, startPoint x: 96, startPoint y: 99, endPoint x: 91, endPoint y: 129, distance: 30.5
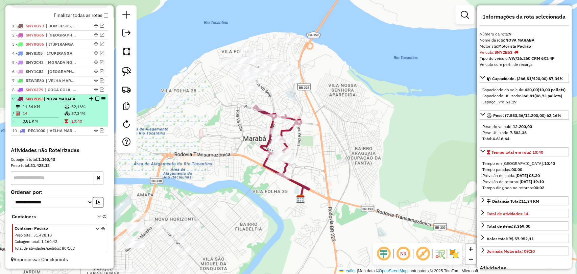
click at [98, 98] on div at bounding box center [95, 99] width 20 height 4
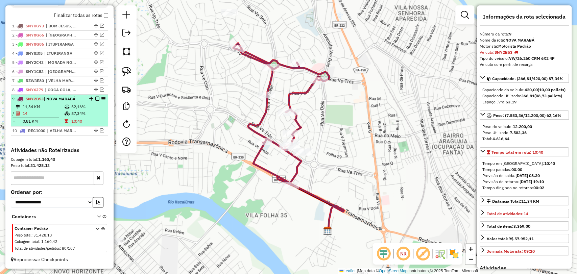
click at [95, 97] on em at bounding box center [97, 99] width 4 height 4
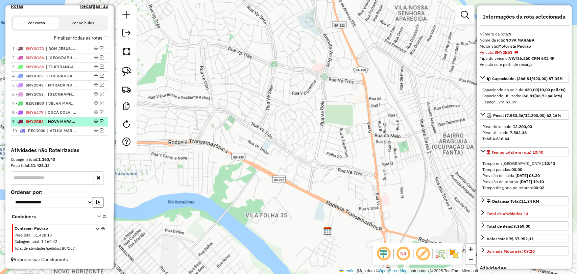
scroll to position [228, 0]
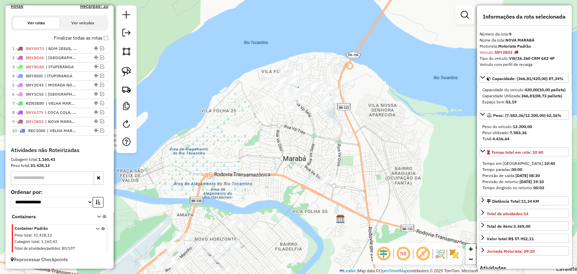
drag, startPoint x: 190, startPoint y: 128, endPoint x: 269, endPoint y: 173, distance: 91.0
click at [269, 173] on div "Janela de atendimento Grade de atendimento Capacidade Transportadoras Veículos …" at bounding box center [288, 137] width 577 height 274
click at [100, 123] on em at bounding box center [102, 121] width 4 height 4
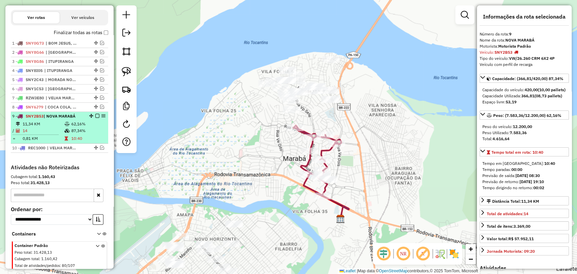
scroll to position [251, 0]
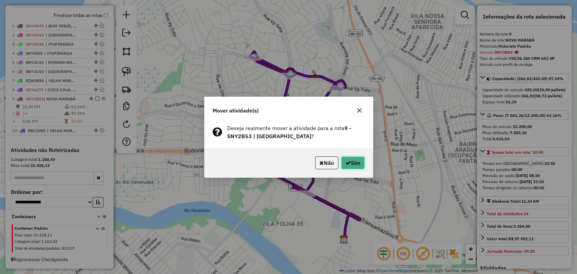
click at [348, 161] on icon "button" at bounding box center [347, 162] width 5 height 5
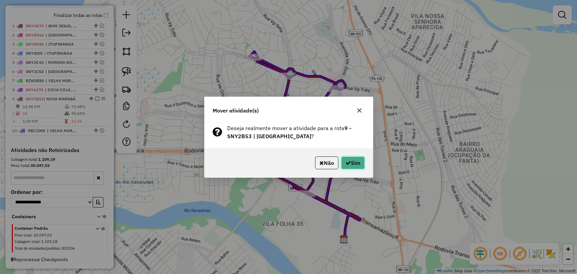
click at [352, 167] on button "Sim" at bounding box center [353, 162] width 24 height 13
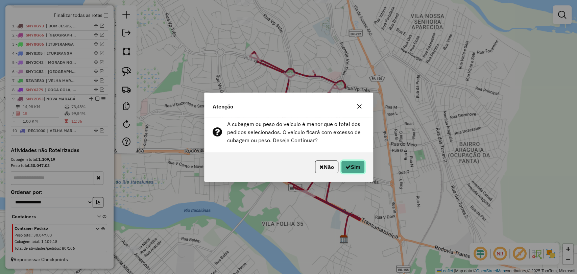
click at [345, 166] on icon "button" at bounding box center [347, 166] width 5 height 5
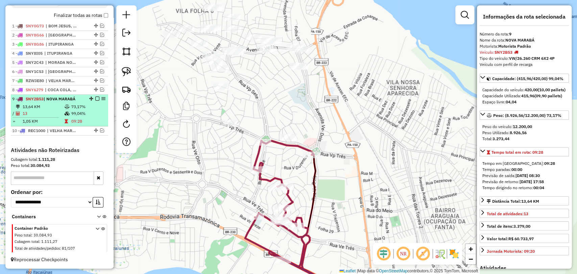
click at [97, 100] on em at bounding box center [97, 99] width 4 height 4
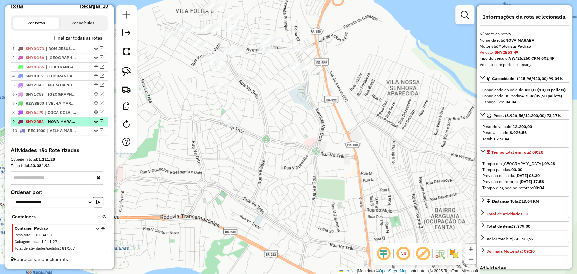
scroll to position [228, 0]
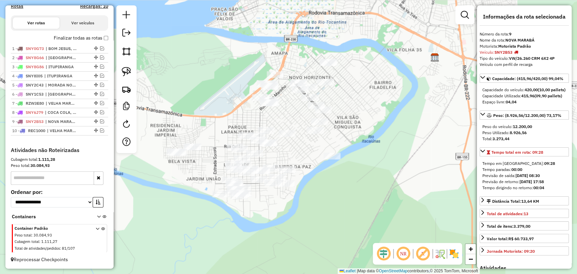
drag, startPoint x: 209, startPoint y: 167, endPoint x: 376, endPoint y: 1, distance: 234.9
click at [376, 1] on div "Janela de atendimento Grade de atendimento Capacidade Transportadoras Veículos …" at bounding box center [288, 137] width 577 height 274
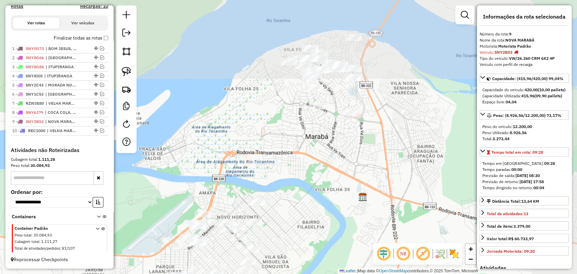
drag, startPoint x: 255, startPoint y: 108, endPoint x: 150, endPoint y: 260, distance: 184.3
click at [150, 264] on div "Janela de atendimento Grade de atendimento Capacidade Transportadoras Veículos …" at bounding box center [288, 137] width 577 height 274
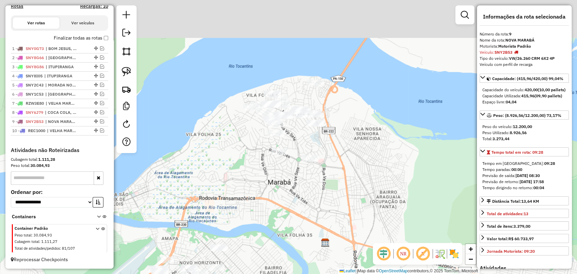
drag, startPoint x: 249, startPoint y: 111, endPoint x: 224, endPoint y: 149, distance: 46.0
click at [224, 149] on div "Janela de atendimento Grade de atendimento Capacidade Transportadoras Veículos …" at bounding box center [288, 137] width 577 height 274
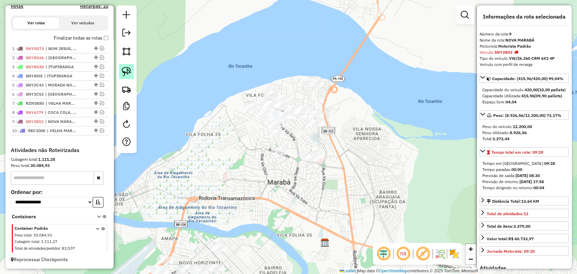
click at [125, 72] on img at bounding box center [126, 71] width 9 height 9
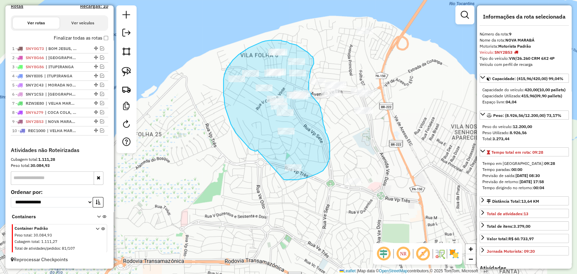
drag, startPoint x: 257, startPoint y: 150, endPoint x: 249, endPoint y: 169, distance: 20.1
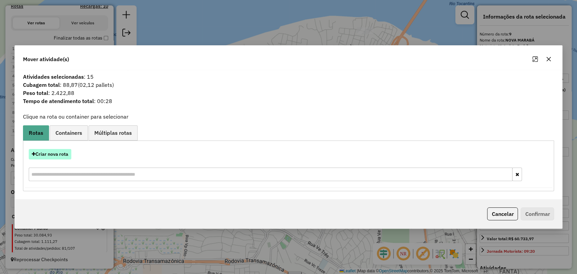
click at [63, 154] on button "Criar nova rota" at bounding box center [50, 154] width 43 height 10
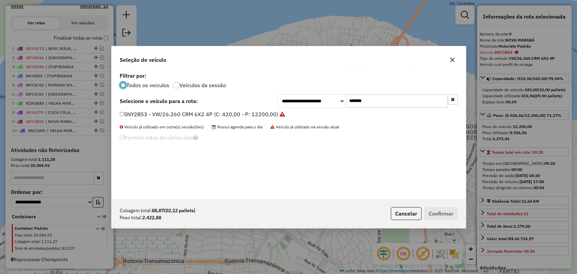
scroll to position [3, 2]
click at [361, 102] on input "*******" at bounding box center [396, 101] width 101 height 14
paste input "text"
type input "*******"
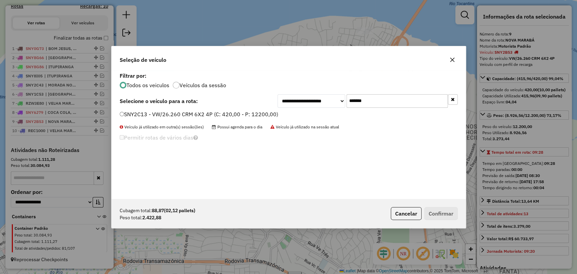
click at [202, 114] on label "SNY2C13 - VW/26.260 CRM 6X2 4P (C: 420,00 - P: 12200,00)" at bounding box center [199, 114] width 159 height 8
click at [440, 212] on button "Confirmar" at bounding box center [440, 213] width 33 height 13
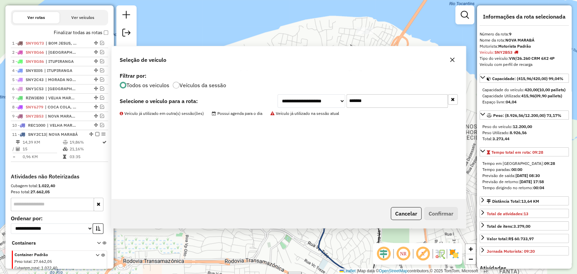
scroll to position [260, 0]
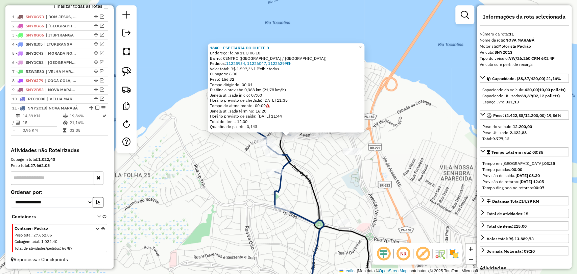
click at [313, 169] on div "1840 - ESPETARIA DO CHEFE B Endereço: folha 11 Q 08 18 Bairro: CENTRO ([GEOGRAP…" at bounding box center [288, 137] width 577 height 274
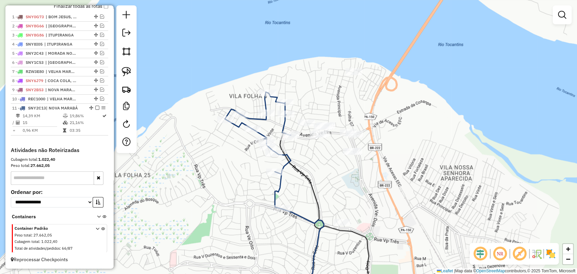
click at [332, 223] on div "Janela de atendimento Grade de atendimento Capacidade Transportadoras Veículos …" at bounding box center [288, 137] width 577 height 274
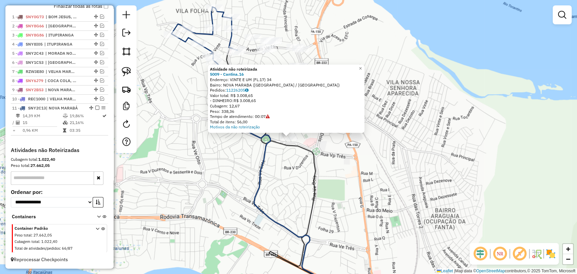
click at [259, 169] on icon at bounding box center [281, 213] width 107 height 178
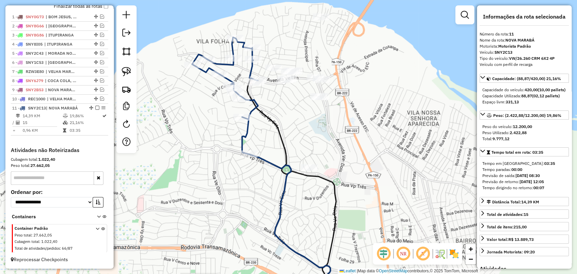
drag, startPoint x: 295, startPoint y: 165, endPoint x: 328, endPoint y: 215, distance: 60.4
click at [328, 215] on div "Janela de atendimento Grade de atendimento Capacidade Transportadoras Veículos …" at bounding box center [288, 137] width 577 height 274
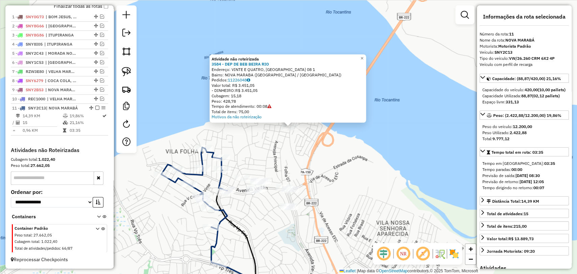
drag, startPoint x: 274, startPoint y: 165, endPoint x: 283, endPoint y: 140, distance: 26.2
click at [283, 140] on div "Atividade não roteirizada 3584 - DEP DE BEB BEIRA RIO Endereço: VINTE E QUATRO,…" at bounding box center [288, 137] width 577 height 274
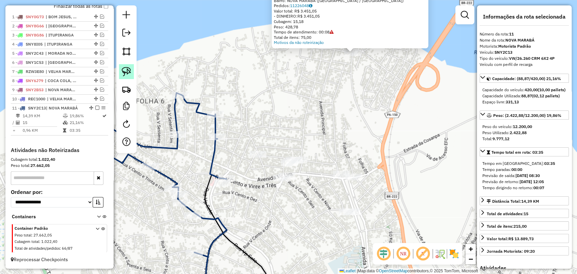
click at [127, 68] on img at bounding box center [126, 71] width 9 height 9
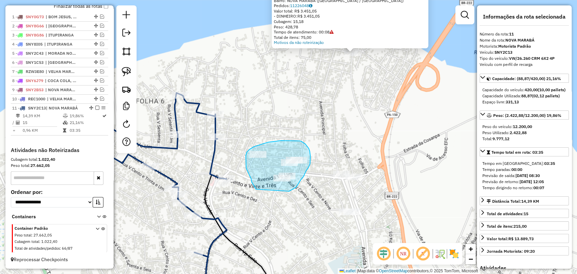
drag, startPoint x: 256, startPoint y: 189, endPoint x: 289, endPoint y: 191, distance: 33.2
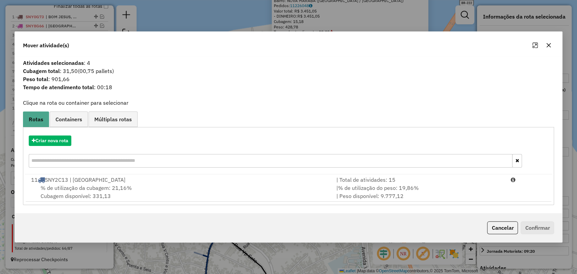
drag, startPoint x: 514, startPoint y: 228, endPoint x: 507, endPoint y: 229, distance: 7.0
click at [514, 228] on button "Cancelar" at bounding box center [502, 227] width 31 height 13
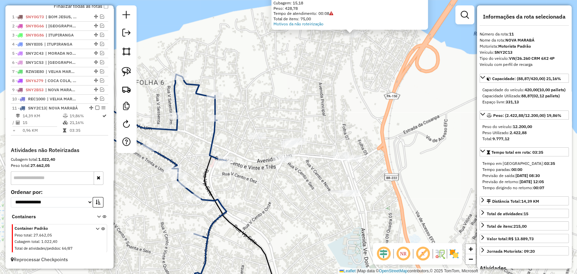
drag, startPoint x: 298, startPoint y: 220, endPoint x: 323, endPoint y: 119, distance: 103.4
click at [323, 120] on div "Atividade não roteirizada 3584 - DEP DE BEB BEIRA RIO Endereço: VINTE E QUATRO,…" at bounding box center [288, 137] width 577 height 274
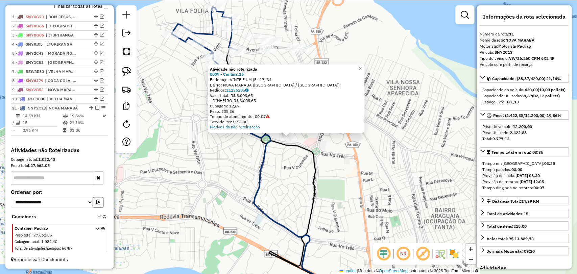
click at [277, 158] on div "Atividade não roteirizada 5009 - Cantina.16 Endereço: VINTE E UM ([GEOGRAPHIC_D…" at bounding box center [288, 137] width 577 height 274
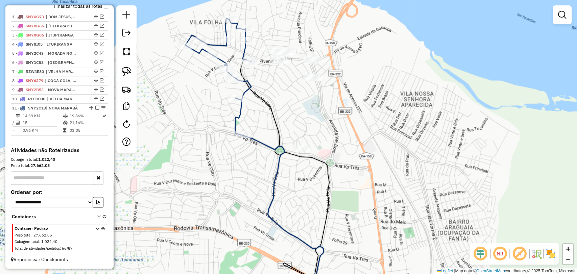
drag, startPoint x: 286, startPoint y: 160, endPoint x: 301, endPoint y: 171, distance: 18.9
click at [301, 172] on div "Janela de atendimento Grade de atendimento Capacidade Transportadoras Veículos …" at bounding box center [288, 137] width 577 height 274
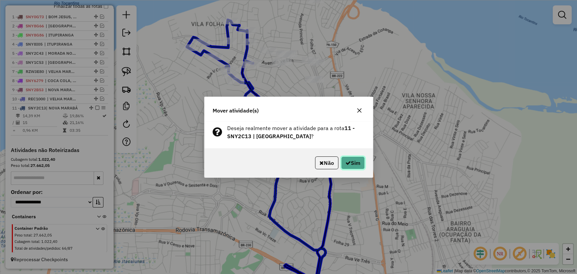
click at [361, 162] on button "Sim" at bounding box center [353, 162] width 24 height 13
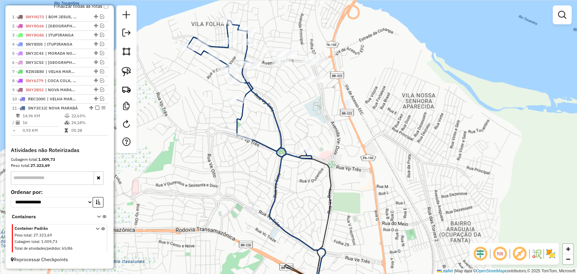
click at [245, 133] on div "Rota 11 - Placa SNY2C13 9731 - DIST PINGUIM 2 Janela de atendimento Grade de at…" at bounding box center [288, 137] width 577 height 274
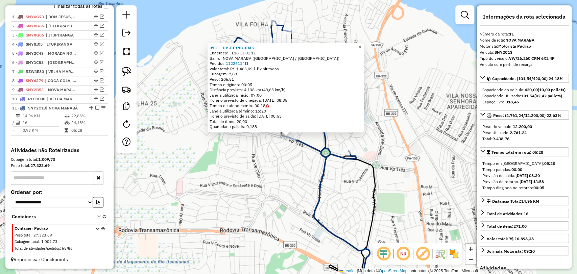
click at [281, 185] on div "9731 - DIST PINGUIM 2 Endereço: FL16 QD01 11 Bairro: [GEOGRAPHIC_DATA] ([GEOGRA…" at bounding box center [288, 137] width 577 height 274
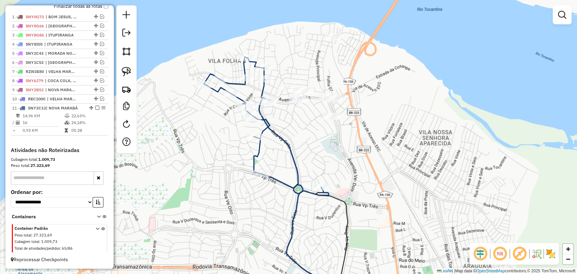
drag, startPoint x: 281, startPoint y: 185, endPoint x: 243, endPoint y: 228, distance: 57.5
click at [243, 228] on div "Janela de atendimento Grade de atendimento Capacidade Transportadoras Veículos …" at bounding box center [288, 137] width 577 height 274
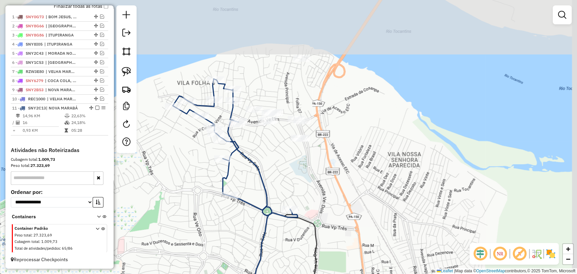
drag, startPoint x: 331, startPoint y: 99, endPoint x: 273, endPoint y: 187, distance: 105.4
click at [273, 187] on div "Janela de atendimento Grade de atendimento Capacidade Transportadoras Veículos …" at bounding box center [288, 137] width 577 height 274
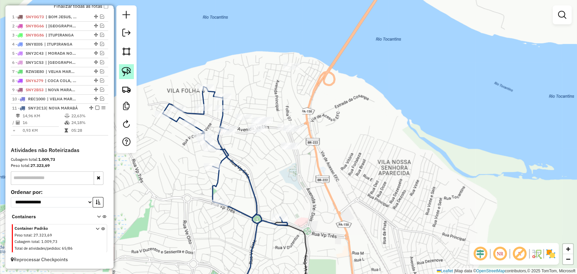
click at [126, 70] on img at bounding box center [126, 71] width 9 height 9
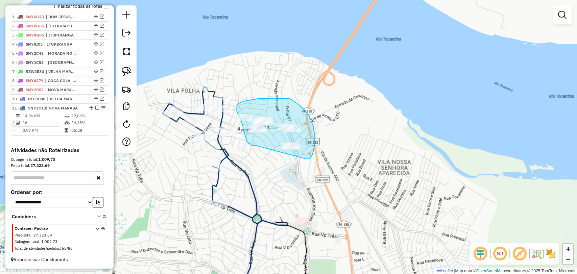
drag, startPoint x: 255, startPoint y: 145, endPoint x: 302, endPoint y: 159, distance: 48.9
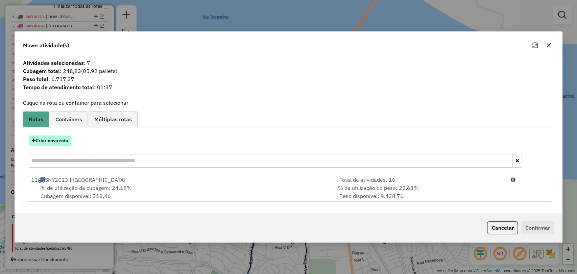
click at [58, 137] on button "Criar nova rota" at bounding box center [50, 141] width 43 height 10
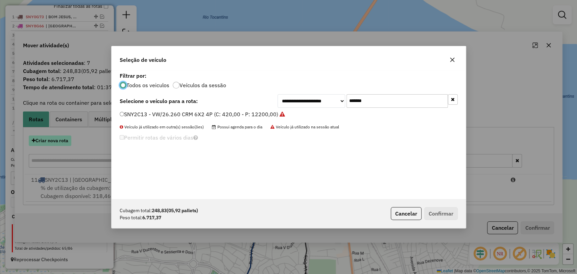
scroll to position [3, 2]
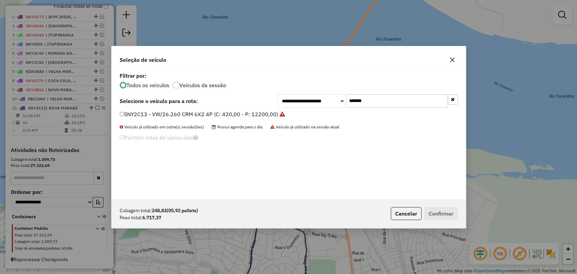
click at [175, 114] on label "SNY2C13 - VW/26.260 CRM 6X2 4P (C: 420,00 - P: 12200,00)" at bounding box center [202, 114] width 165 height 8
click at [438, 213] on button "Confirmar" at bounding box center [440, 213] width 33 height 13
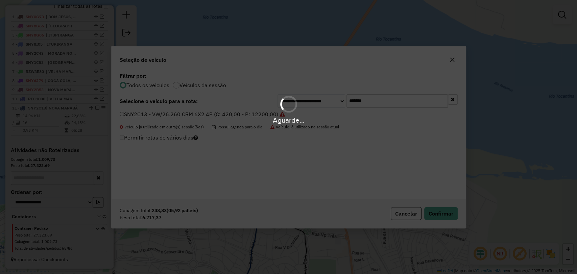
scroll to position [267, 0]
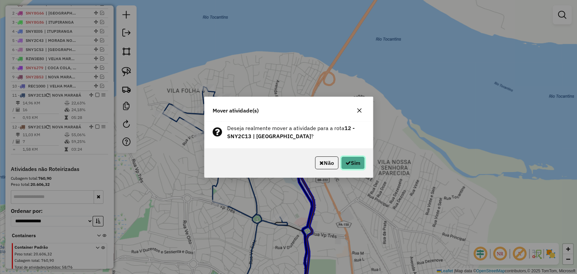
click at [353, 165] on button "Sim" at bounding box center [353, 162] width 24 height 13
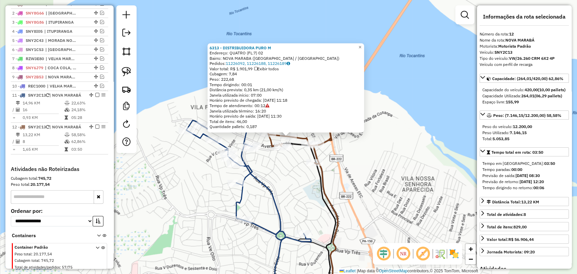
scroll to position [304, 0]
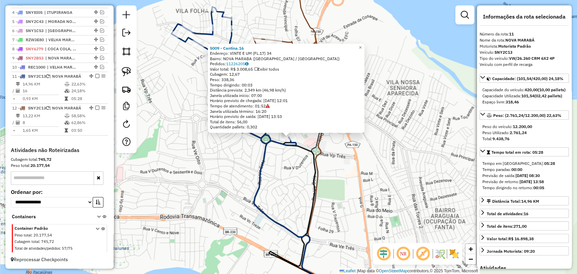
click at [288, 204] on div "5009 - Cantina.16 Endereço: VINTE E UM ([GEOGRAPHIC_DATA]17) 34 Bairro: [GEOGRA…" at bounding box center [288, 137] width 577 height 274
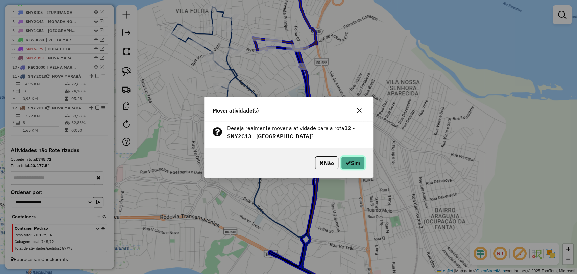
click at [351, 164] on button "Sim" at bounding box center [353, 162] width 24 height 13
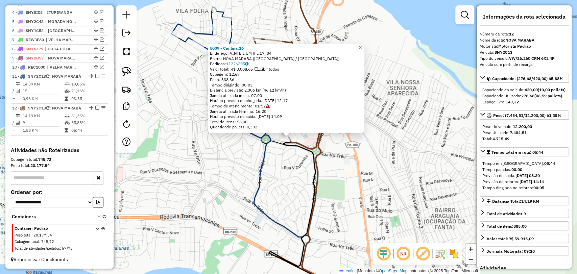
click at [263, 176] on icon at bounding box center [281, 213] width 107 height 178
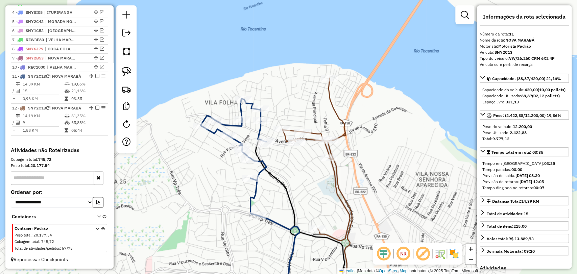
drag, startPoint x: 211, startPoint y: 165, endPoint x: 240, endPoint y: 257, distance: 96.1
click at [240, 257] on div "Janela de atendimento Grade de atendimento Capacidade Transportadoras Veículos …" at bounding box center [288, 137] width 577 height 274
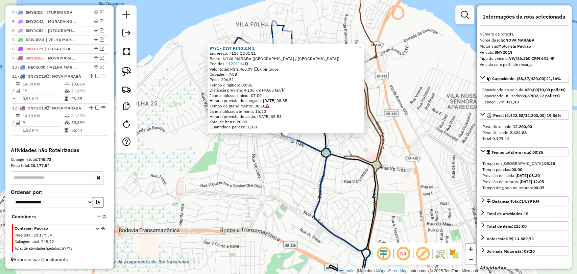
click at [264, 179] on div "9731 - DIST PINGUIM 2 Endereço: FL16 QD01 11 Bairro: [GEOGRAPHIC_DATA] ([GEOGRA…" at bounding box center [288, 137] width 577 height 274
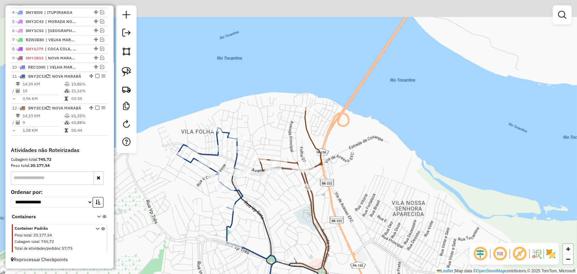
drag, startPoint x: 295, startPoint y: 162, endPoint x: 240, endPoint y: 269, distance: 120.3
click at [240, 269] on div "Janela de atendimento Grade de atendimento Capacidade Transportadoras Veículos …" at bounding box center [288, 137] width 577 height 274
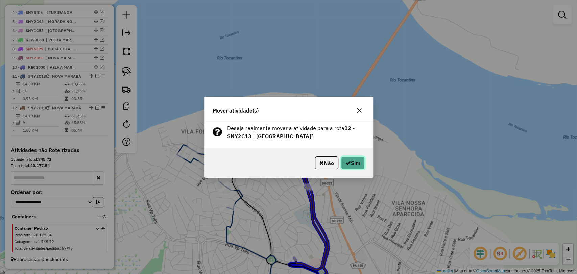
click at [353, 161] on button "Sim" at bounding box center [353, 162] width 24 height 13
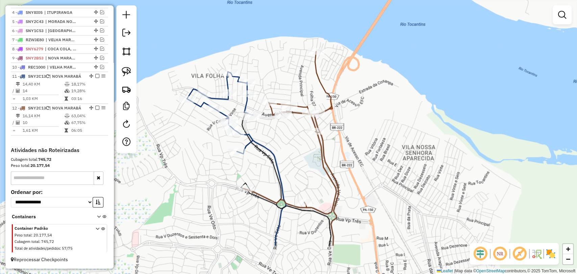
drag, startPoint x: 286, startPoint y: 224, endPoint x: 296, endPoint y: 167, distance: 57.7
click at [296, 167] on div "Janela de atendimento Grade de atendimento Capacidade Transportadoras Veículos …" at bounding box center [288, 137] width 577 height 274
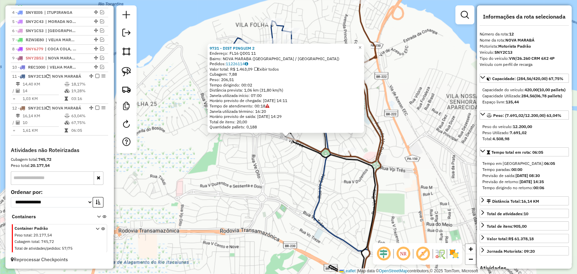
click at [215, 179] on div "9731 - DIST PINGUIM 2 Endereço: FL16 QD01 11 Bairro: [GEOGRAPHIC_DATA] ([GEOGRA…" at bounding box center [288, 137] width 577 height 274
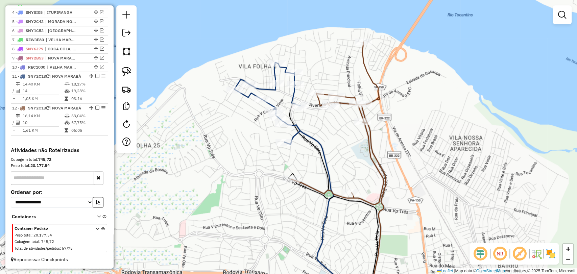
drag, startPoint x: 227, startPoint y: 171, endPoint x: 219, endPoint y: 249, distance: 78.1
click at [219, 249] on div "Janela de atendimento Grade de atendimento Capacidade Transportadoras Veículos …" at bounding box center [288, 137] width 577 height 274
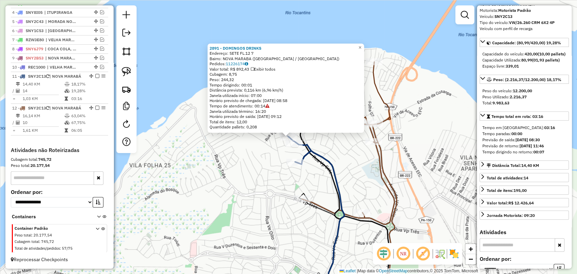
scroll to position [38, 0]
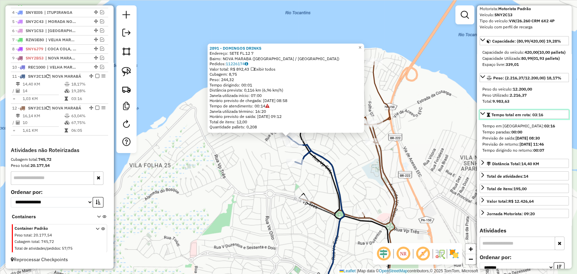
click at [482, 115] on icon at bounding box center [482, 113] width 5 height 3
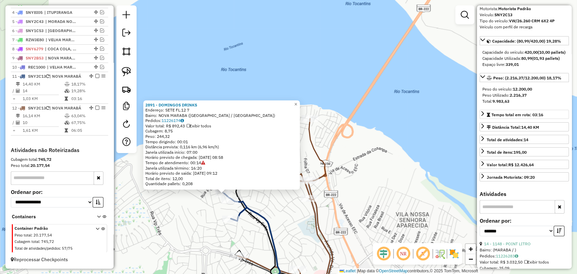
drag, startPoint x: 271, startPoint y: 174, endPoint x: 207, endPoint y: 231, distance: 85.7
click at [207, 231] on div "2891 - DOMINGOS DRINKS Endereço: SETE [GEOGRAPHIC_DATA]12 7 Bairro: [GEOGRAPHIC…" at bounding box center [288, 137] width 577 height 274
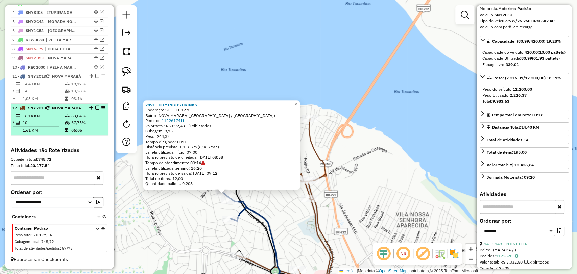
click at [65, 125] on td at bounding box center [67, 122] width 7 height 7
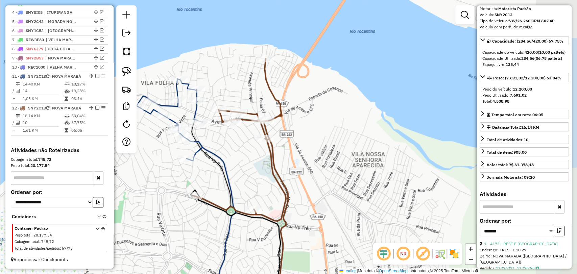
drag, startPoint x: 289, startPoint y: 107, endPoint x: 177, endPoint y: 171, distance: 128.7
click at [177, 171] on div "Janela de atendimento Grade de atendimento Capacidade Transportadoras Veículos …" at bounding box center [288, 137] width 577 height 274
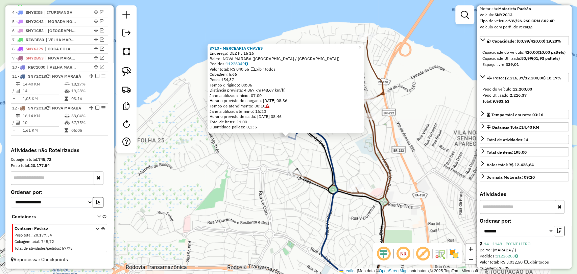
click at [220, 157] on div "3710 - MERCEARIA CHAVES Endereço: DEZ [GEOGRAPHIC_DATA]16 16 Bairro: [GEOGRAPHI…" at bounding box center [288, 137] width 577 height 274
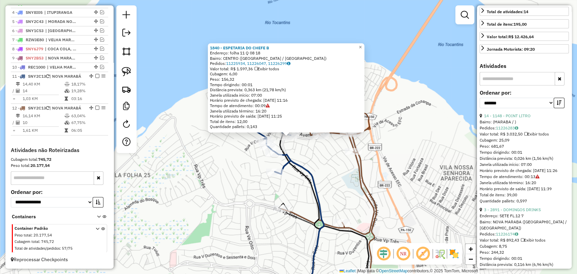
scroll to position [225, 0]
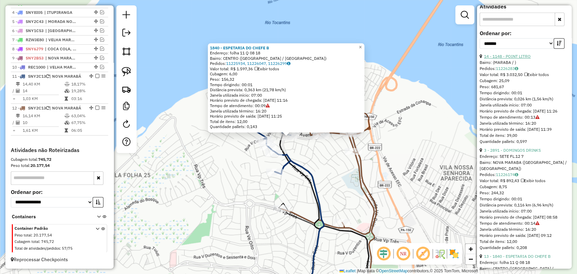
click at [518, 59] on link "14 - 1148 - POINT LITRO" at bounding box center [507, 56] width 47 height 5
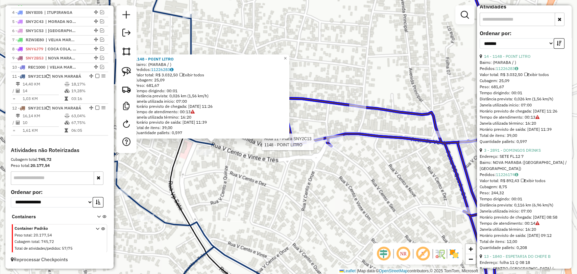
click at [318, 144] on div at bounding box center [315, 140] width 17 height 7
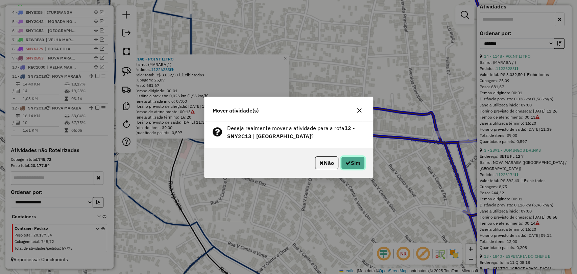
click at [353, 163] on button "Sim" at bounding box center [353, 162] width 24 height 13
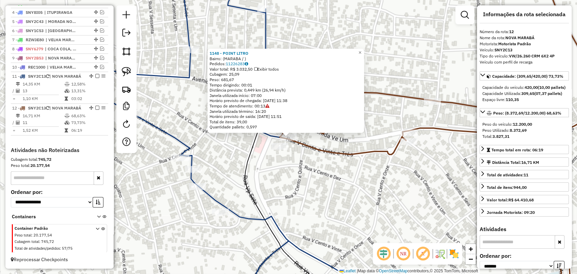
scroll to position [0, 0]
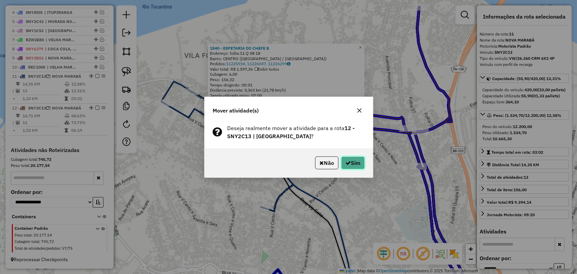
click at [355, 165] on button "Sim" at bounding box center [353, 162] width 24 height 13
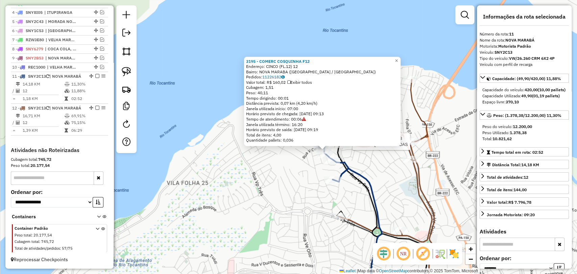
click at [411, 145] on div at bounding box center [412, 141] width 17 height 7
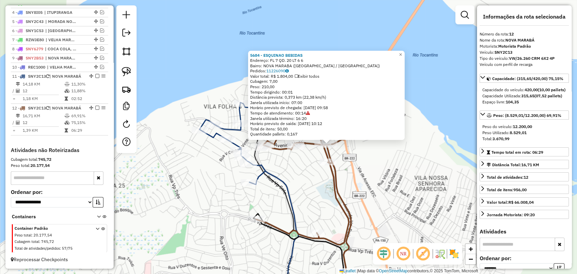
drag, startPoint x: 248, startPoint y: 168, endPoint x: 304, endPoint y: 177, distance: 56.2
click at [304, 177] on div "5684 - ESQUINAO BEBIDAS Endereço: FL 7 QD. 20 LT 6 6 Bairro: [GEOGRAPHIC_DATA] …" at bounding box center [288, 137] width 577 height 274
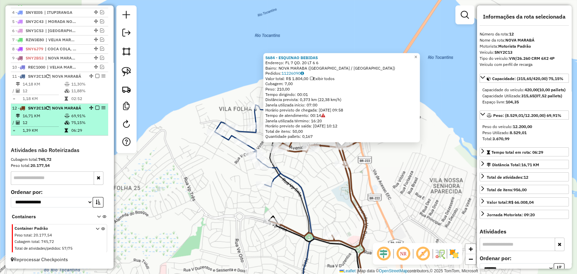
click at [85, 117] on td "69,91%" at bounding box center [88, 116] width 34 height 7
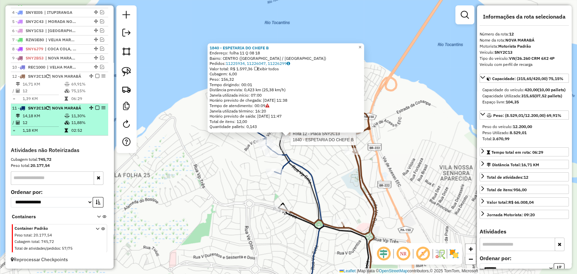
drag, startPoint x: 88, startPoint y: 63, endPoint x: 90, endPoint y: 119, distance: 56.1
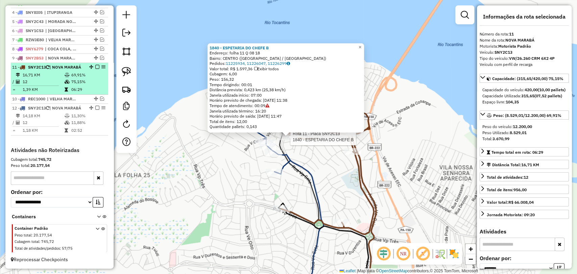
drag, startPoint x: 94, startPoint y: 56, endPoint x: 98, endPoint y: 86, distance: 30.1
click at [95, 65] on em at bounding box center [97, 67] width 4 height 4
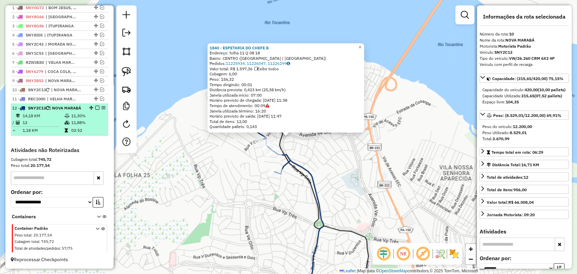
click at [61, 119] on td "12" at bounding box center [43, 122] width 42 height 7
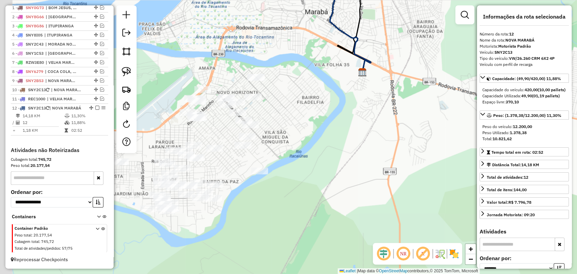
drag, startPoint x: 240, startPoint y: 199, endPoint x: 320, endPoint y: 39, distance: 178.8
click at [320, 39] on div "Janela de atendimento Grade de atendimento Capacidade Transportadoras Veículos …" at bounding box center [288, 137] width 577 height 274
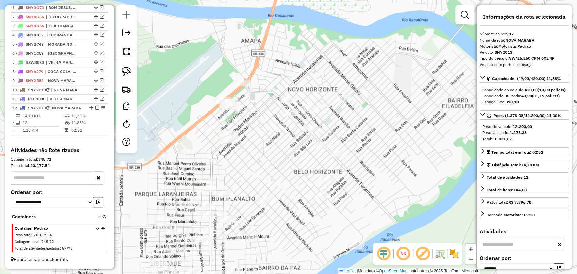
drag, startPoint x: 251, startPoint y: 106, endPoint x: 197, endPoint y: 166, distance: 79.9
click at [197, 166] on div "Janela de atendimento Grade de atendimento Capacidade Transportadoras Veículos …" at bounding box center [288, 137] width 577 height 274
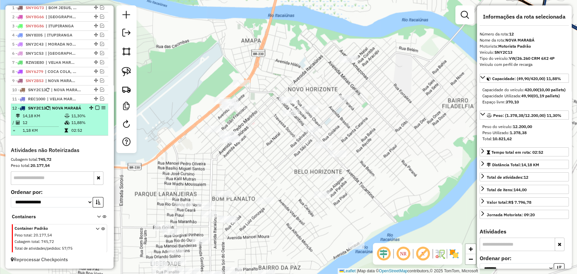
click at [71, 119] on td "11,30%" at bounding box center [88, 116] width 34 height 7
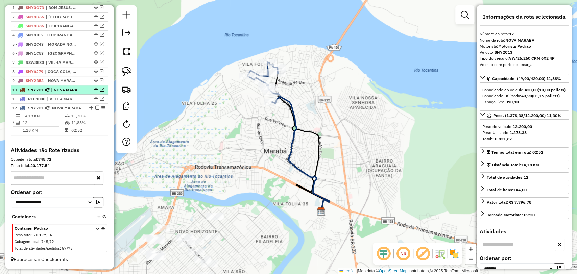
click at [100, 88] on em at bounding box center [102, 90] width 4 height 4
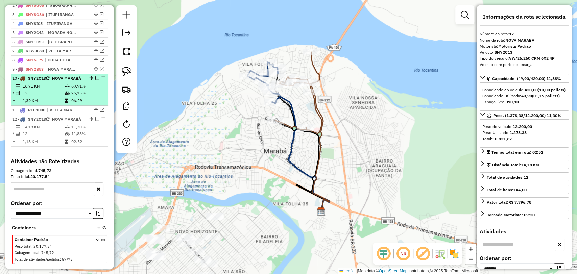
scroll to position [304, 0]
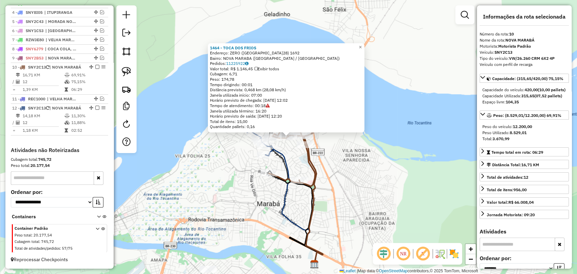
click at [286, 133] on div at bounding box center [286, 132] width 8 height 8
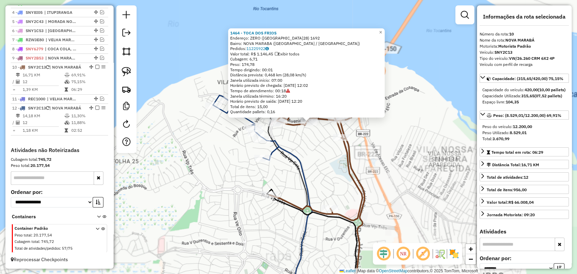
click at [308, 145] on div "1464 - TOCA DOS FRIOS Endereço: ZERO ([GEOGRAPHIC_DATA]28) 1692 Bairro: [GEOGRA…" at bounding box center [288, 137] width 577 height 274
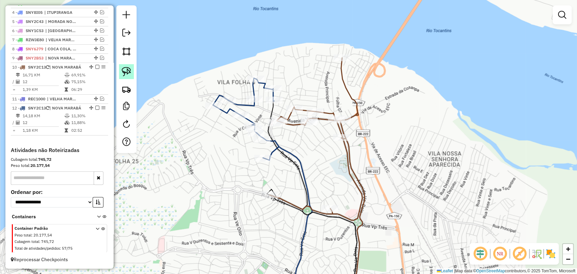
click at [126, 71] on img at bounding box center [126, 71] width 9 height 9
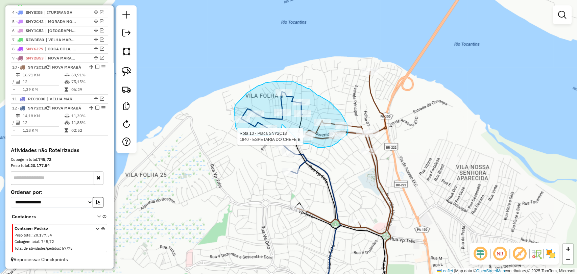
drag, startPoint x: 282, startPoint y: 124, endPoint x: 299, endPoint y: 141, distance: 23.4
click at [299, 141] on div "Rota 10 - Placa SNY2C13 1840 - ESPETARIA DO CHEFE B [PERSON_NAME] de atendiment…" at bounding box center [288, 137] width 577 height 274
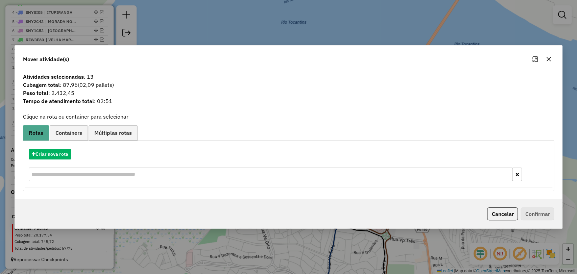
click at [545, 60] on button "button" at bounding box center [548, 59] width 11 height 11
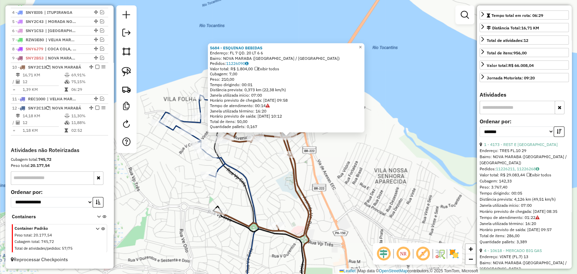
scroll to position [150, 0]
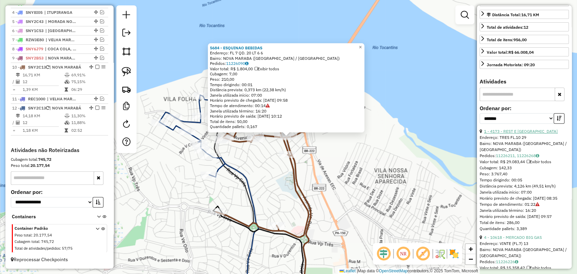
click at [523, 134] on link "1 - 4173 - REST E [GEOGRAPHIC_DATA]" at bounding box center [521, 131] width 74 height 5
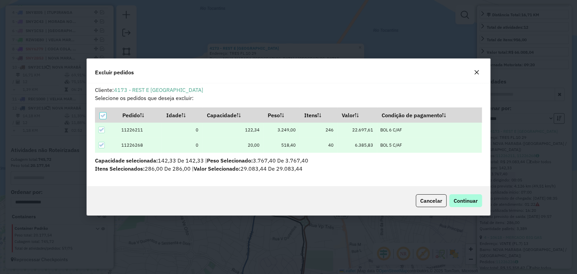
scroll to position [0, 0]
click at [471, 200] on span "Continuar" at bounding box center [466, 200] width 24 height 7
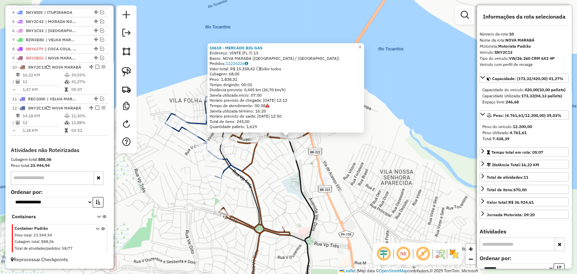
click at [239, 192] on div "10618 - MERCADO BIG GAS Endereço: VINTE ([GEOGRAPHIC_DATA]7) 13 Bairro: [GEOGRA…" at bounding box center [288, 137] width 577 height 274
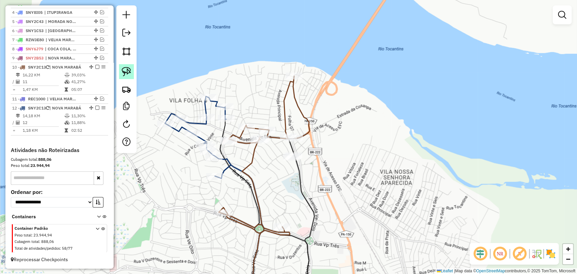
click at [124, 76] on img at bounding box center [126, 71] width 9 height 9
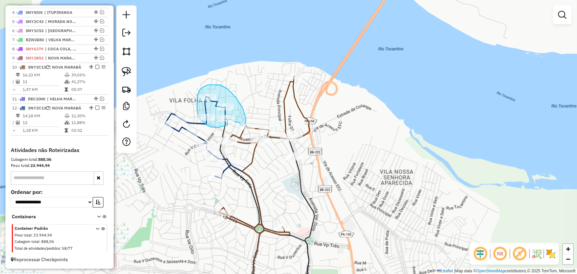
drag, startPoint x: 218, startPoint y: 127, endPoint x: 227, endPoint y: 125, distance: 9.4
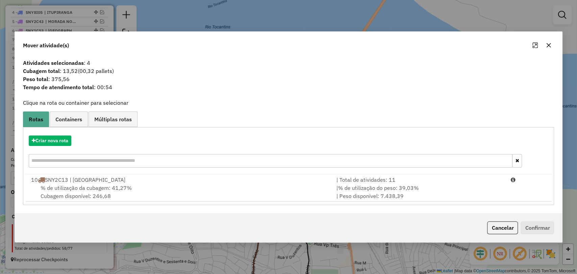
click at [163, 185] on div "% de utilização da cubagem: 41,27% Cubagem disponível: 246,68" at bounding box center [179, 192] width 305 height 16
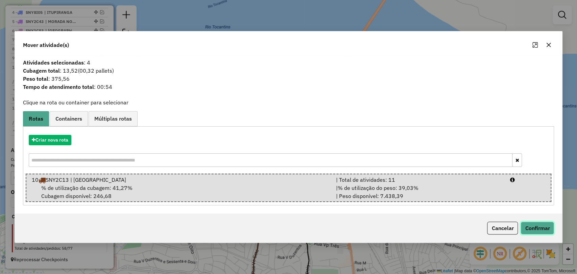
click at [542, 223] on button "Confirmar" at bounding box center [536, 228] width 33 height 13
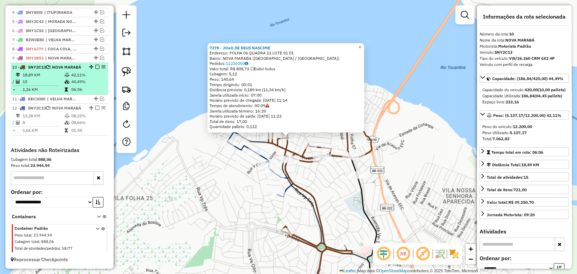
click at [95, 65] on em at bounding box center [97, 67] width 4 height 4
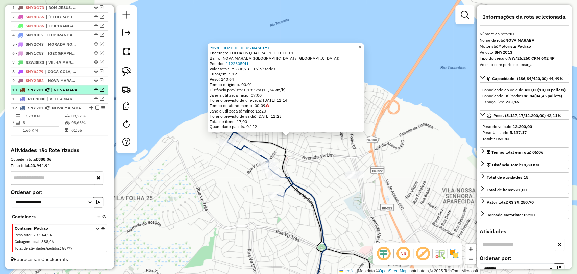
scroll to position [275, 0]
click at [211, 191] on div "7278 - JOaO DE DEUS NASCIME Endereço: FOLHA 06 QUADRA 11 LOTE 01 01 Bairro: [GE…" at bounding box center [288, 137] width 577 height 274
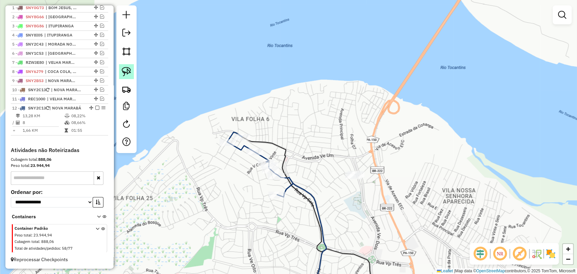
click at [122, 71] on img at bounding box center [126, 71] width 9 height 9
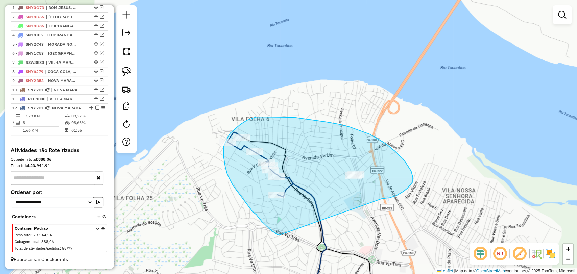
drag, startPoint x: 279, startPoint y: 235, endPoint x: 370, endPoint y: 197, distance: 98.5
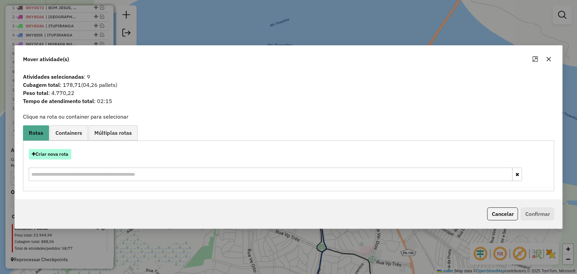
click at [57, 152] on button "Criar nova rota" at bounding box center [50, 154] width 43 height 10
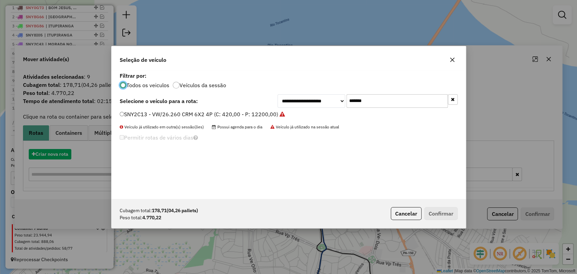
scroll to position [3, 2]
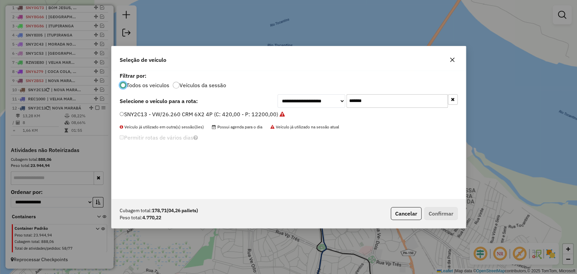
click at [362, 100] on input "*******" at bounding box center [396, 101] width 101 height 14
paste input "text"
type input "*******"
click at [246, 115] on label "SNY1B93 - VW/26.260 CRM 6X2 4P (C: 420,00 - P: 12200,00)" at bounding box center [199, 114] width 159 height 8
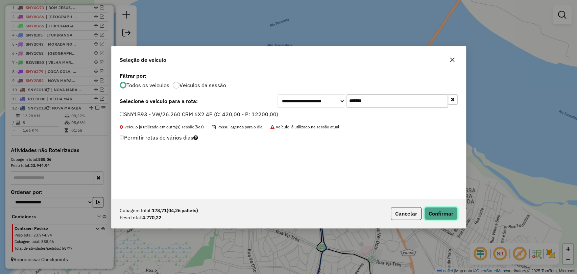
click at [438, 214] on button "Confirmar" at bounding box center [440, 213] width 33 height 13
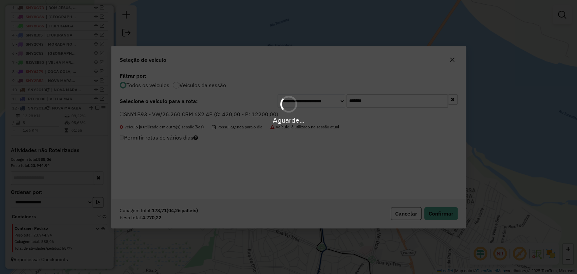
scroll to position [269, 0]
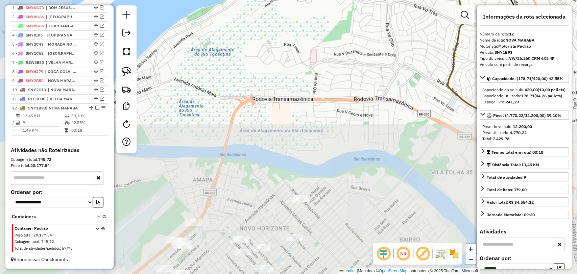
drag, startPoint x: 254, startPoint y: 236, endPoint x: 428, endPoint y: 4, distance: 290.0
click at [428, 4] on div "11879 - [PERSON_NAME] BA Endereço: SEIS ([GEOGRAPHIC_DATA]12) 15 Bairro: [GEOGR…" at bounding box center [288, 137] width 577 height 274
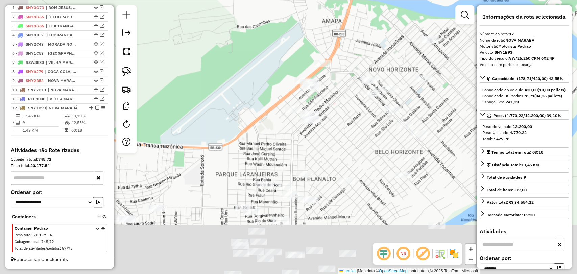
drag, startPoint x: 271, startPoint y: 225, endPoint x: 355, endPoint y: 106, distance: 145.6
click at [355, 106] on div "11879 - [PERSON_NAME] BA Endereço: SEIS ([GEOGRAPHIC_DATA]12) 15 Bairro: [GEOGR…" at bounding box center [288, 137] width 577 height 274
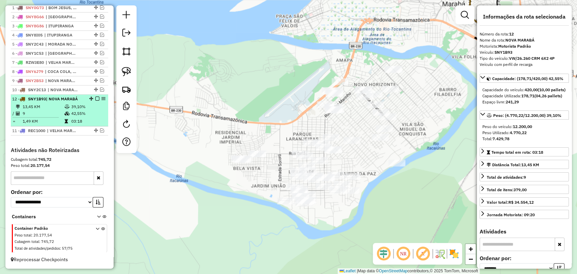
drag, startPoint x: 95, startPoint y: 99, endPoint x: 97, endPoint y: 124, distance: 25.7
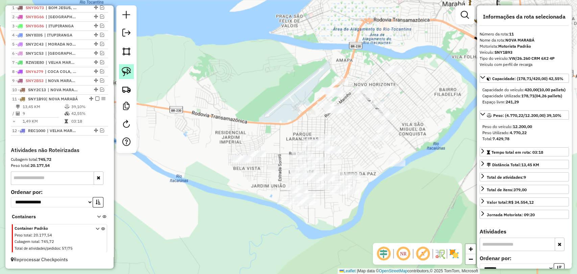
click at [129, 70] on img at bounding box center [126, 71] width 9 height 9
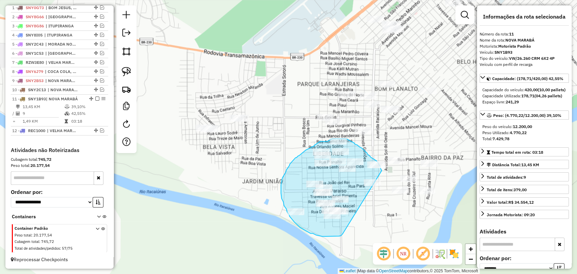
drag, startPoint x: 342, startPoint y: 234, endPoint x: 376, endPoint y: 188, distance: 57.1
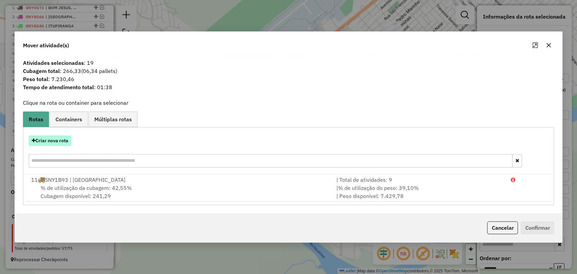
click at [59, 141] on button "Criar nova rota" at bounding box center [50, 141] width 43 height 10
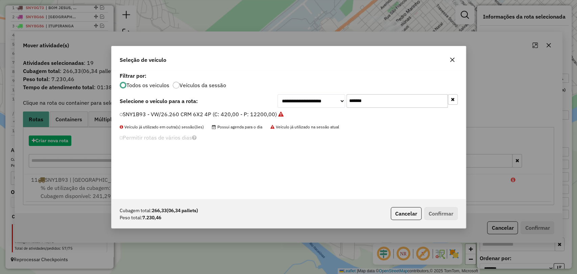
scroll to position [3, 2]
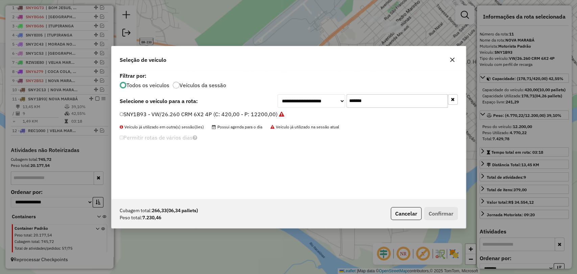
click at [355, 103] on input "*******" at bounding box center [396, 101] width 101 height 14
paste input "text"
type input "*******"
click at [184, 116] on label "SNY6J89 - VW/26.260 CRM 6X2 4P (C: 420,00 - P: 12200,00)" at bounding box center [199, 114] width 158 height 8
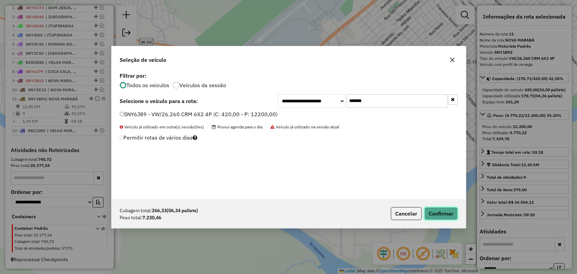
click at [434, 215] on button "Confirmar" at bounding box center [440, 213] width 33 height 13
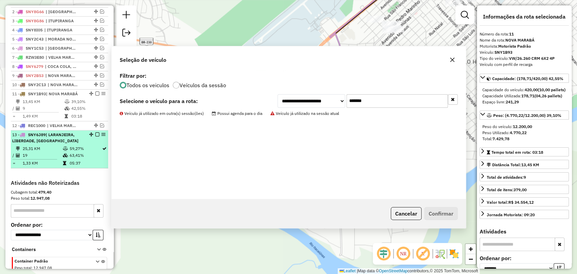
scroll to position [307, 0]
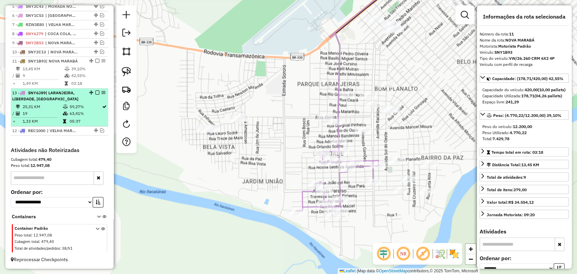
drag, startPoint x: 95, startPoint y: 93, endPoint x: 100, endPoint y: 125, distance: 32.6
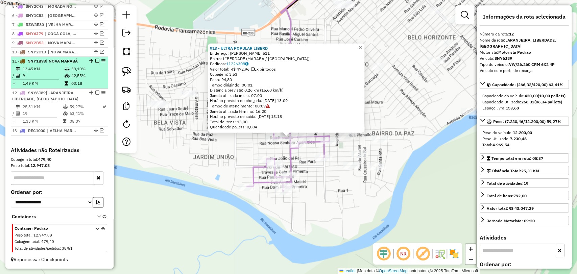
click at [67, 77] on icon at bounding box center [67, 76] width 5 height 4
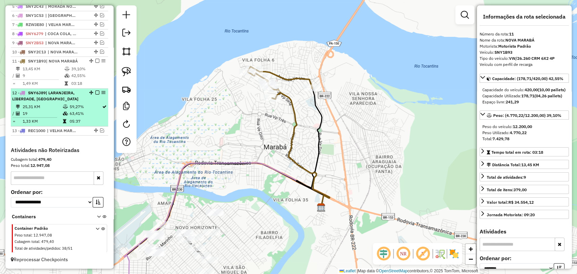
click at [97, 94] on em at bounding box center [97, 93] width 4 height 4
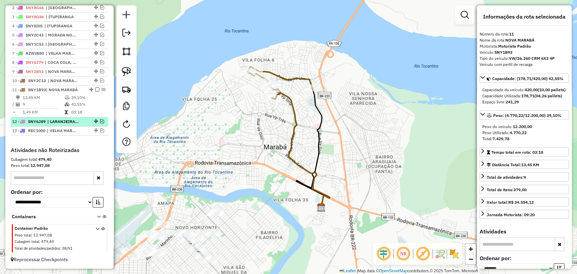
scroll to position [278, 0]
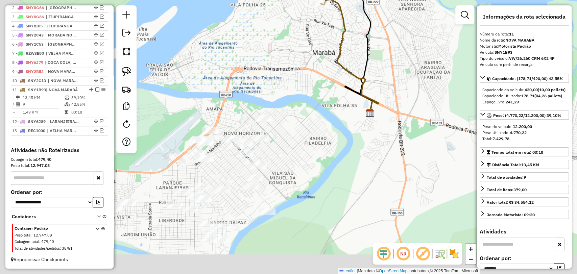
drag, startPoint x: 196, startPoint y: 212, endPoint x: 276, endPoint y: 66, distance: 166.9
click at [276, 66] on div "Janela de atendimento Grade de atendimento Capacidade Transportadoras Veículos …" at bounding box center [288, 137] width 577 height 274
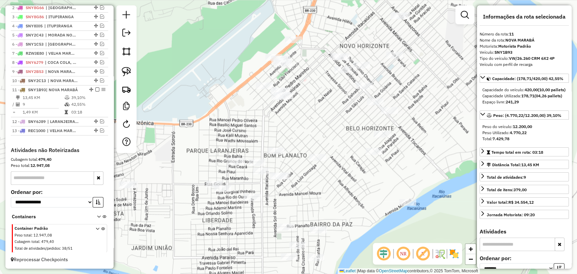
drag, startPoint x: 191, startPoint y: 153, endPoint x: 171, endPoint y: 191, distance: 43.1
click at [171, 191] on div "Janela de atendimento Grade de atendimento Capacidade Transportadoras Veículos …" at bounding box center [288, 137] width 577 height 274
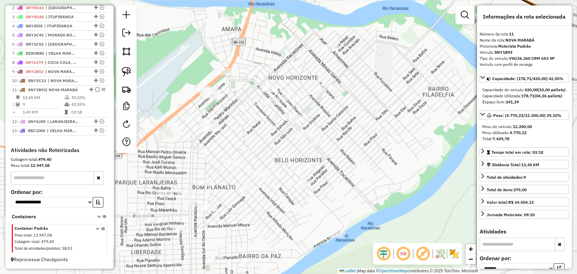
drag, startPoint x: 211, startPoint y: 155, endPoint x: 158, endPoint y: 177, distance: 57.4
click at [158, 177] on div "Janela de atendimento Grade de atendimento Capacidade Transportadoras Veículos …" at bounding box center [288, 137] width 577 height 274
click at [176, 177] on div "Janela de atendimento Grade de atendimento Capacidade Transportadoras Veículos …" at bounding box center [288, 137] width 577 height 274
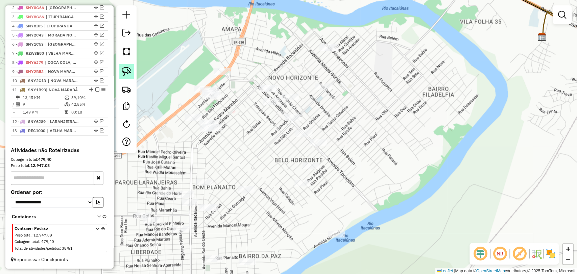
click at [127, 77] on link at bounding box center [126, 71] width 15 height 15
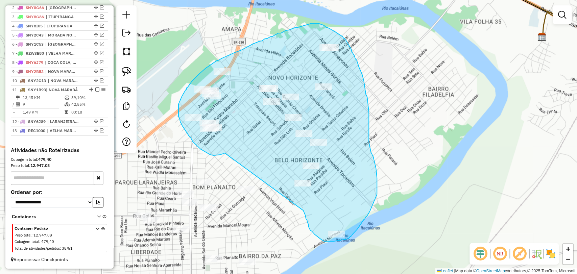
drag, startPoint x: 220, startPoint y: 155, endPoint x: 303, endPoint y: 210, distance: 99.6
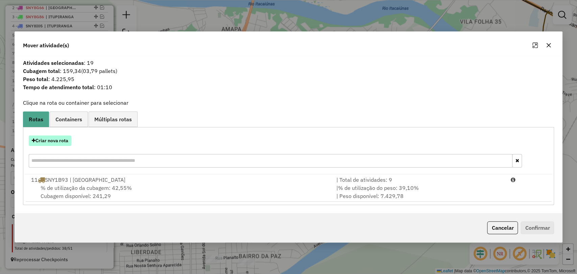
click at [65, 137] on button "Criar nova rota" at bounding box center [50, 141] width 43 height 10
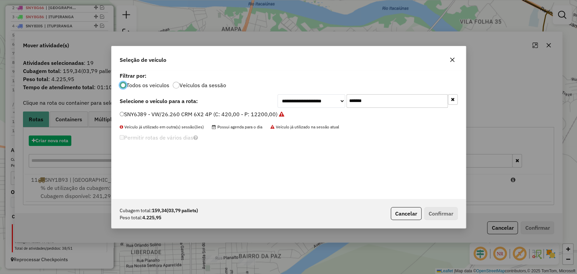
scroll to position [3, 2]
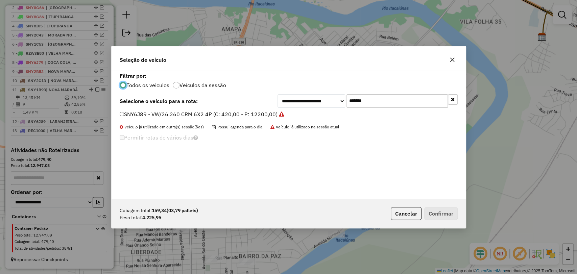
click at [363, 98] on input "*******" at bounding box center [396, 101] width 101 height 14
paste input "text"
type input "*******"
click at [219, 113] on label "SNY1J33 - VW/26.260 CRM 6X2 4P (C: 420,00 - P: 12200,00)" at bounding box center [199, 114] width 158 height 8
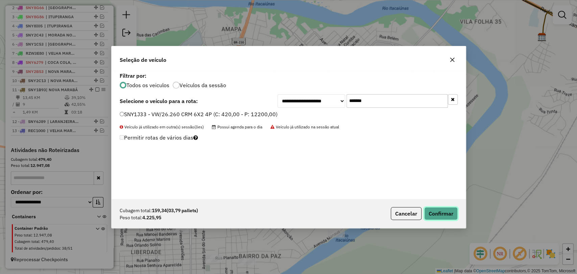
click at [441, 212] on button "Confirmar" at bounding box center [440, 213] width 33 height 13
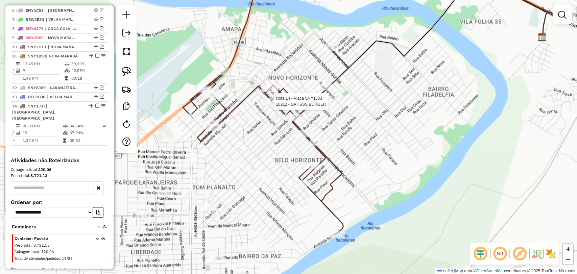
scroll to position [316, 0]
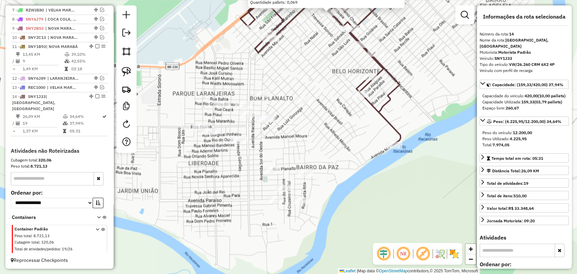
drag, startPoint x: 367, startPoint y: 179, endPoint x: 408, endPoint y: 54, distance: 131.1
click at [408, 54] on div "10212 - SATISSS BURGER Endereço: DAS CASTANHEIRAS 616 Bairro: [GEOGRAPHIC_DATA]…" at bounding box center [288, 137] width 577 height 274
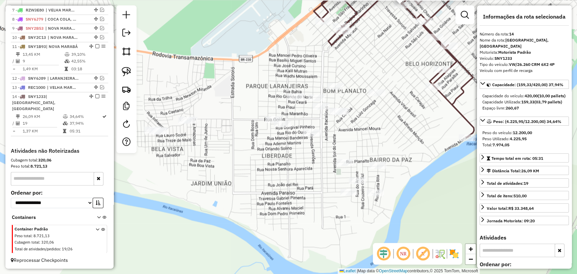
drag, startPoint x: 248, startPoint y: 120, endPoint x: 201, endPoint y: 100, distance: 50.8
click at [205, 101] on div "10212 - SATISSS BURGER Endereço: DAS CASTANHEIRAS 616 Bairro: [GEOGRAPHIC_DATA]…" at bounding box center [288, 137] width 577 height 274
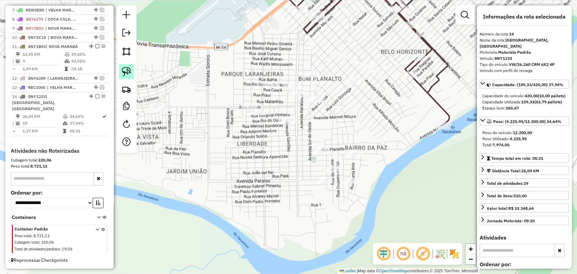
click at [125, 68] on img at bounding box center [126, 71] width 9 height 9
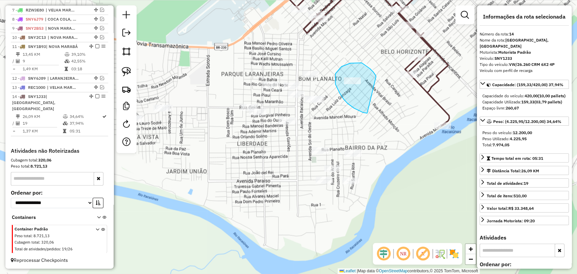
drag, startPoint x: 362, startPoint y: 112, endPoint x: 376, endPoint y: 77, distance: 37.9
click at [376, 77] on div "10212 - SATISSS BURGER Endereço: DAS CASTANHEIRAS 616 Bairro: [GEOGRAPHIC_DATA]…" at bounding box center [288, 137] width 577 height 274
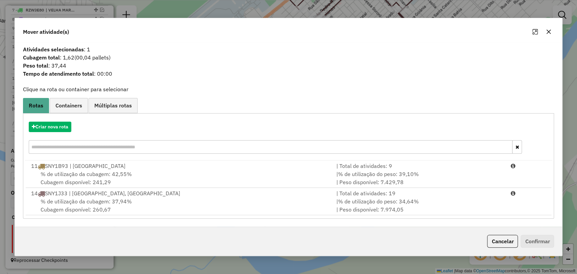
click at [218, 204] on div "% de utilização da cubagem: 37,94% Cubagem disponível: 260,67" at bounding box center [179, 205] width 305 height 16
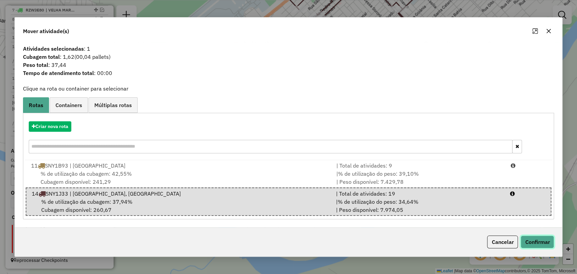
click at [545, 239] on button "Confirmar" at bounding box center [536, 242] width 33 height 13
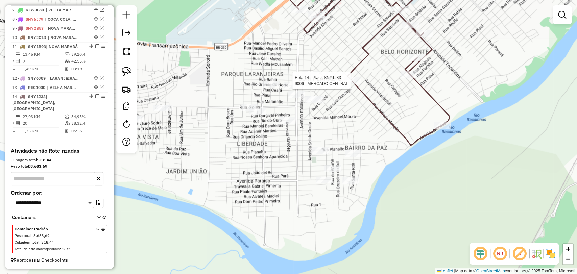
click at [350, 84] on div at bounding box center [352, 80] width 17 height 7
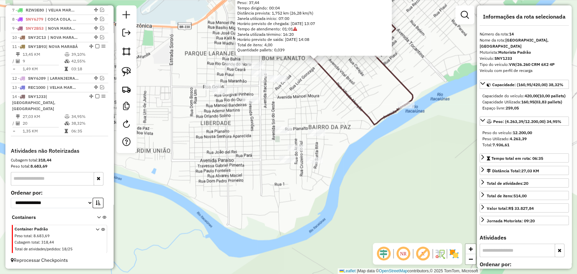
drag, startPoint x: 306, startPoint y: 179, endPoint x: 333, endPoint y: 103, distance: 81.5
click at [333, 103] on div "9006 - MERCADO CENTRAL Endereço: [PERSON_NAME] 04 Bairro: [GEOGRAPHIC_DATA] ([G…" at bounding box center [288, 137] width 577 height 274
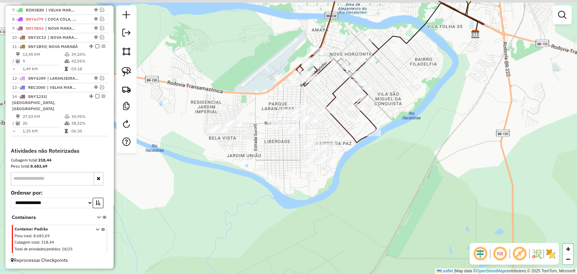
drag, startPoint x: 243, startPoint y: 138, endPoint x: 251, endPoint y: 168, distance: 30.7
click at [251, 168] on div "Janela de atendimento Grade de atendimento Capacidade Transportadoras Veículos …" at bounding box center [288, 137] width 577 height 274
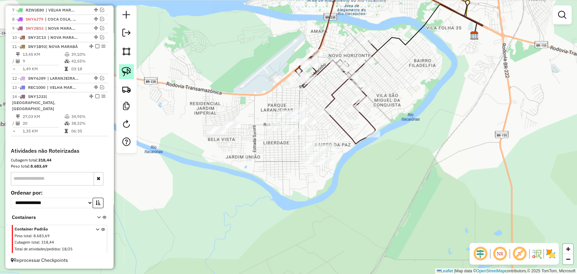
click at [132, 73] on link at bounding box center [126, 71] width 15 height 15
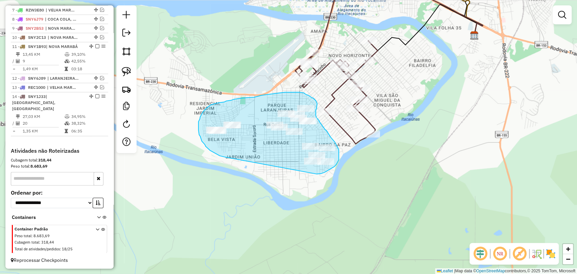
drag, startPoint x: 225, startPoint y: 157, endPoint x: 301, endPoint y: 174, distance: 77.8
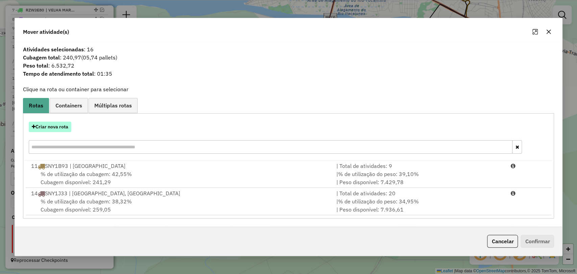
click at [49, 128] on button "Criar nova rota" at bounding box center [50, 127] width 43 height 10
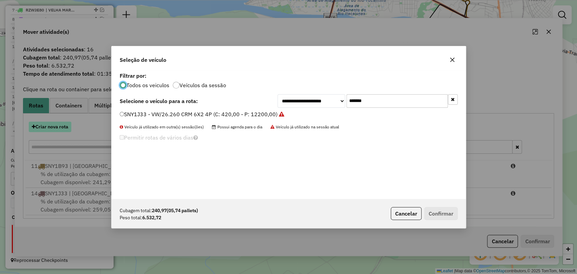
scroll to position [3, 2]
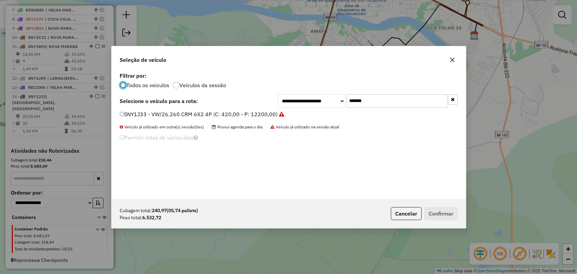
click at [357, 99] on input "*******" at bounding box center [396, 101] width 101 height 14
paste input "text"
type input "*******"
click at [251, 112] on label "SNY8G36 - VW/26.260 CRM 6X2 4P (C: 420,00 - P: 12200,00)" at bounding box center [199, 114] width 159 height 8
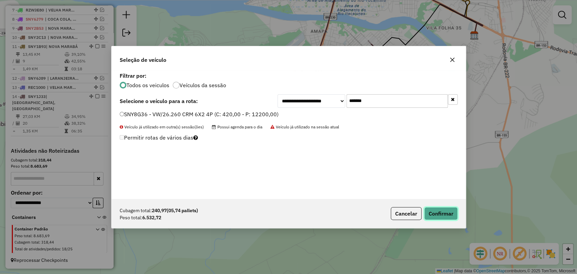
click at [440, 216] on button "Confirmar" at bounding box center [440, 213] width 33 height 13
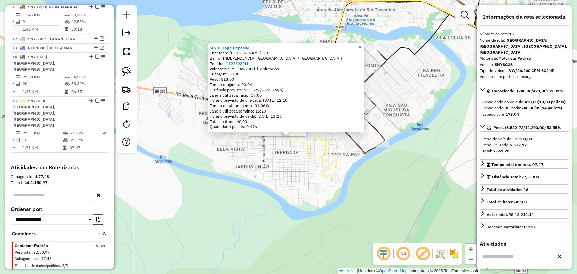
scroll to position [360, 0]
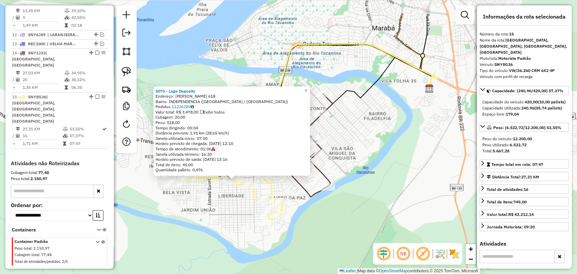
drag, startPoint x: 428, startPoint y: 191, endPoint x: 370, endPoint y: 235, distance: 72.7
click at [371, 235] on div "5073 - Lage Deposito Endereço: [PERSON_NAME] 618 Bairro: [GEOGRAPHIC_DATA] ([GE…" at bounding box center [288, 137] width 577 height 274
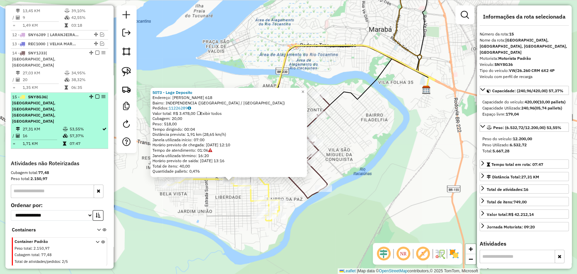
click at [58, 126] on td "27,31 KM" at bounding box center [42, 129] width 40 height 7
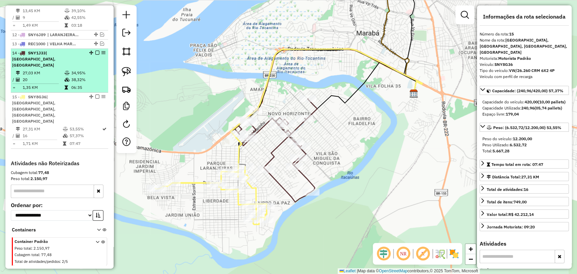
click at [50, 76] on td "20" at bounding box center [43, 79] width 42 height 7
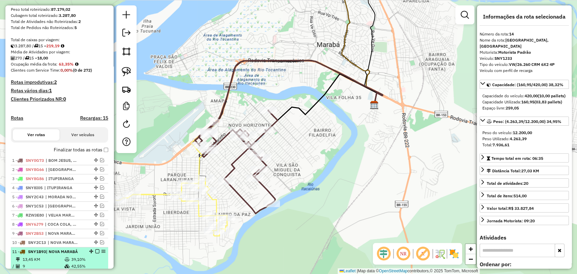
scroll to position [97, 0]
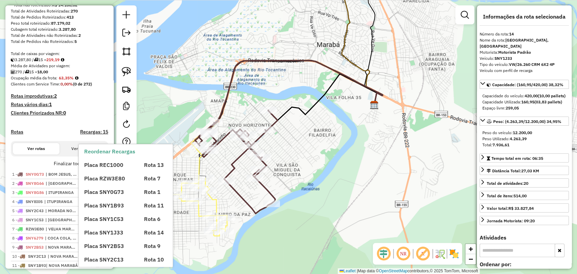
click at [104, 168] on span "Placa REC1000" at bounding box center [103, 165] width 39 height 7
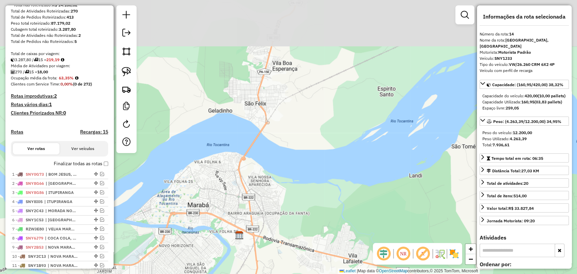
drag, startPoint x: 290, startPoint y: 85, endPoint x: 209, endPoint y: 211, distance: 149.5
click at [213, 217] on div "Janela de atendimento Grade de atendimento Capacidade Transportadoras Veículos …" at bounding box center [288, 137] width 577 height 274
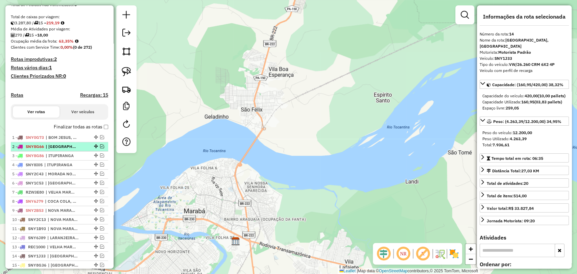
scroll to position [135, 0]
click at [104, 129] on label "Finalizar todas as rotas" at bounding box center [81, 126] width 54 height 7
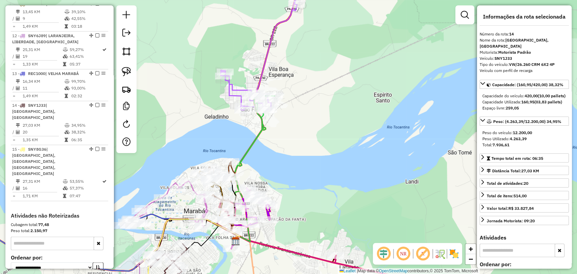
scroll to position [623, 0]
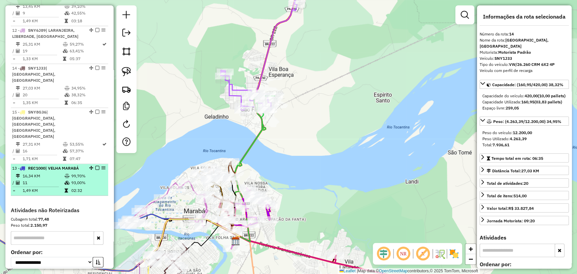
drag, startPoint x: 90, startPoint y: 67, endPoint x: 88, endPoint y: 167, distance: 100.1
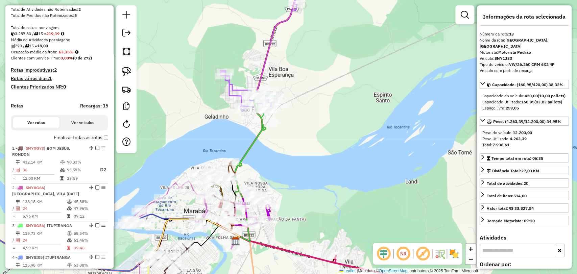
scroll to position [97, 0]
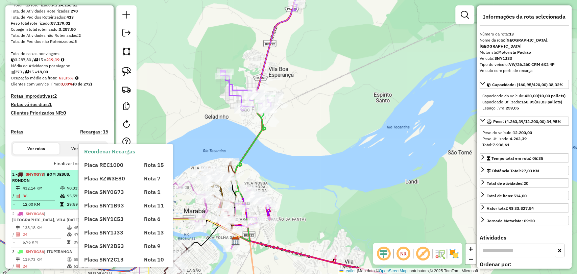
click at [68, 184] on div "1 - SNY0G73 | BOM JESUS, RONDON" at bounding box center [48, 177] width 72 height 12
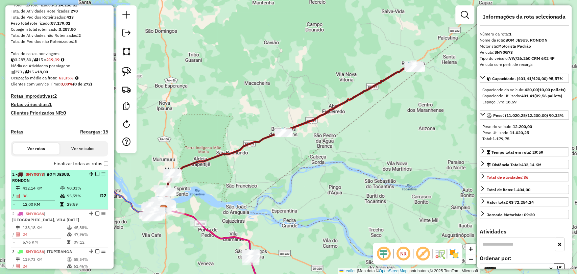
click at [96, 176] on em at bounding box center [97, 174] width 4 height 4
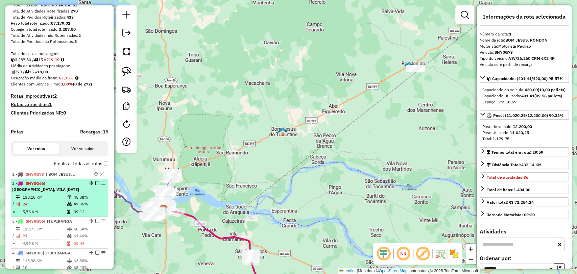
click at [67, 199] on icon at bounding box center [69, 197] width 5 height 4
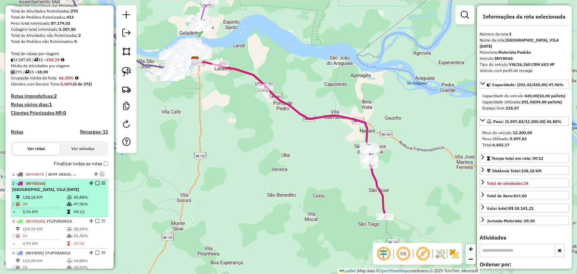
click at [62, 201] on td "138,18 KM" at bounding box center [44, 197] width 44 height 7
click at [95, 185] on em at bounding box center [97, 183] width 4 height 4
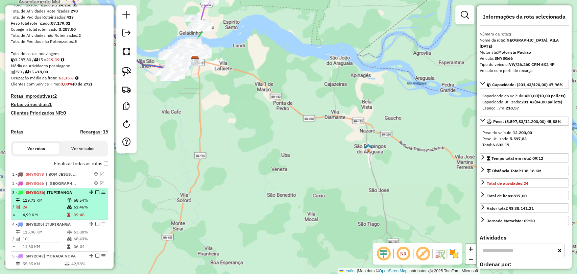
click at [60, 211] on td "24" at bounding box center [44, 207] width 44 height 7
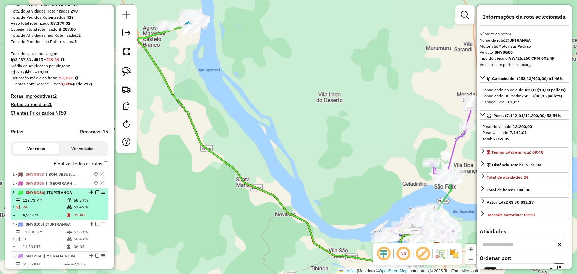
click at [29, 195] on span "SNY8G86" at bounding box center [35, 192] width 18 height 5
click at [95, 194] on em at bounding box center [97, 192] width 4 height 4
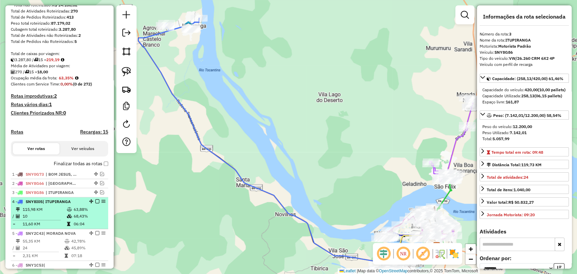
click at [73, 220] on td "68,43%" at bounding box center [89, 216] width 32 height 7
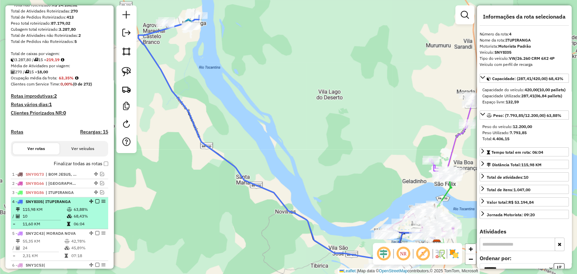
click at [92, 203] on div at bounding box center [95, 201] width 20 height 4
click at [97, 203] on em at bounding box center [97, 201] width 4 height 4
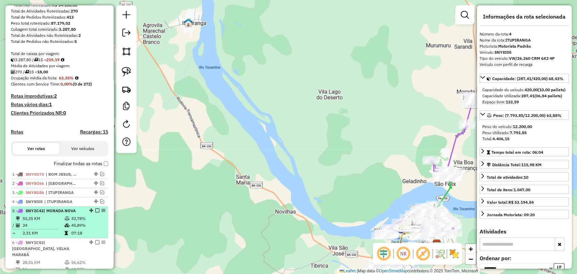
click at [72, 222] on td "42,78%" at bounding box center [88, 218] width 34 height 7
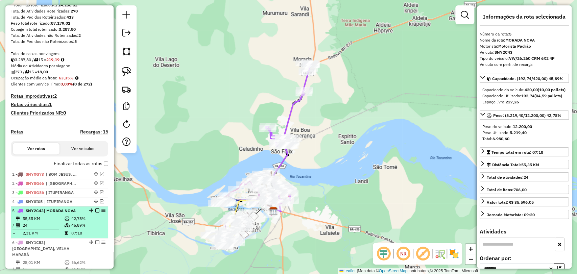
click at [95, 213] on em at bounding box center [97, 211] width 4 height 4
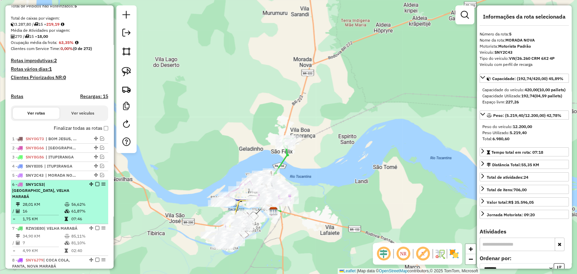
scroll to position [135, 0]
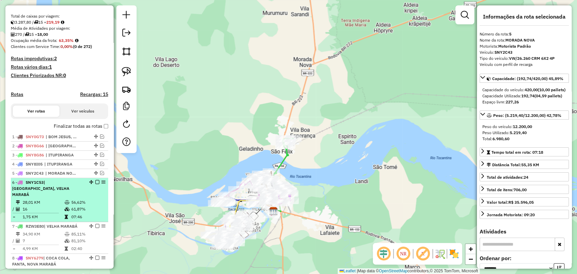
click at [64, 212] on table "28,01 KM 56,62% / 16 61,87% = 1,75 KM 07:46" at bounding box center [59, 209] width 95 height 21
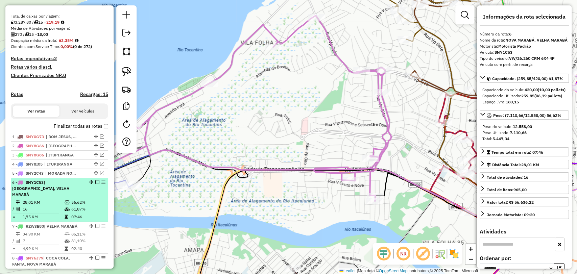
click at [95, 184] on em at bounding box center [97, 182] width 4 height 4
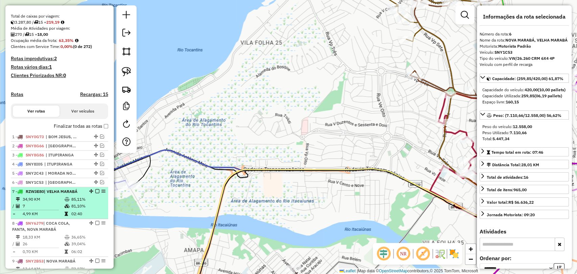
click at [68, 215] on table "34,90 KM 85,11% / 7 81,10% = 4,99 KM 02:40" at bounding box center [59, 206] width 95 height 21
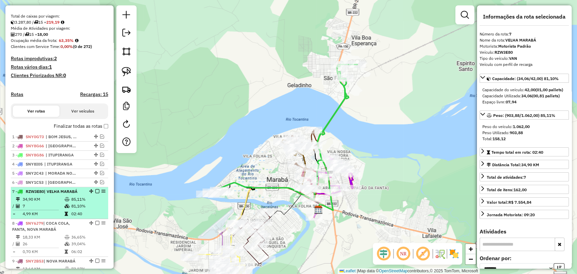
scroll to position [172, 0]
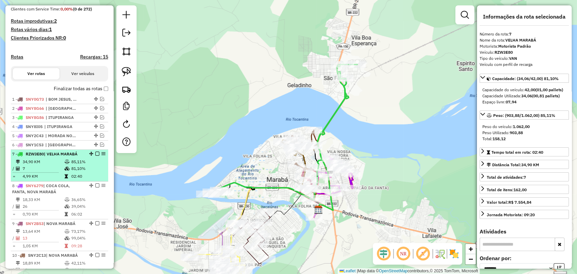
click at [91, 172] on td "81,10%" at bounding box center [88, 168] width 34 height 7
click at [95, 156] on em at bounding box center [97, 154] width 4 height 4
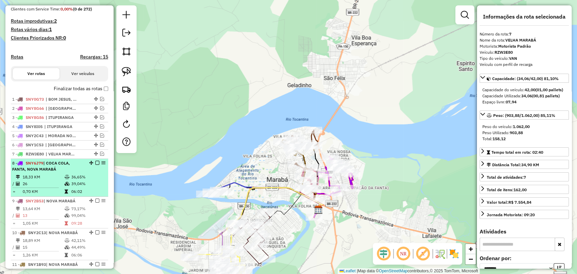
click at [54, 188] on td at bounding box center [38, 187] width 52 height 1
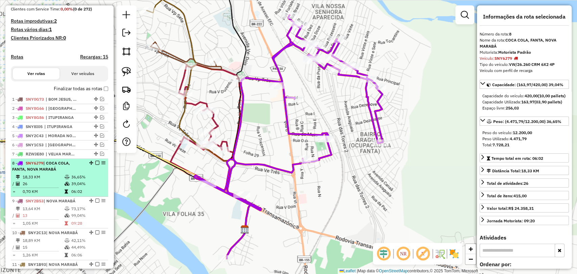
click at [95, 165] on em at bounding box center [97, 163] width 4 height 4
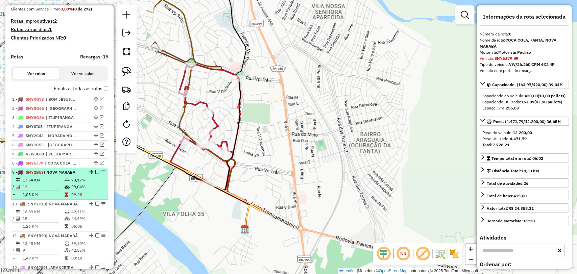
click at [79, 190] on td "99,04%" at bounding box center [88, 187] width 34 height 7
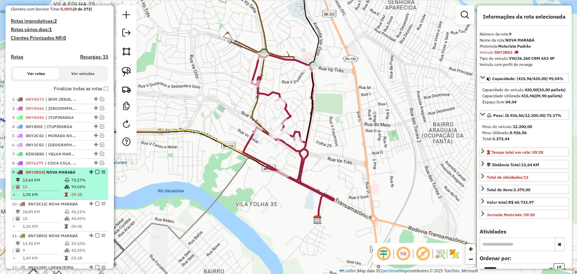
click at [96, 174] on em at bounding box center [97, 172] width 4 height 4
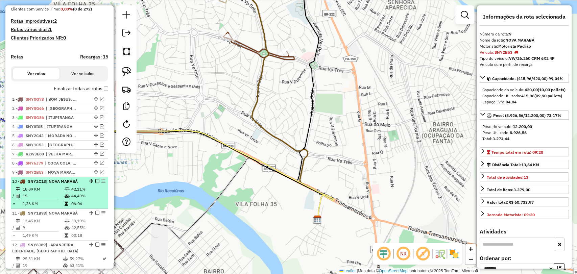
click at [72, 199] on td "44,49%" at bounding box center [88, 196] width 34 height 7
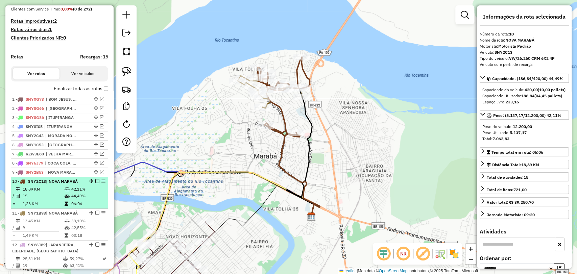
click at [95, 183] on em at bounding box center [97, 181] width 4 height 4
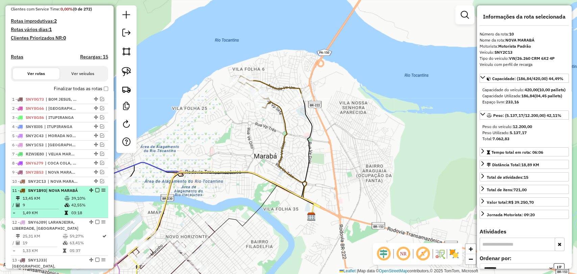
click at [67, 209] on td at bounding box center [67, 205] width 7 height 7
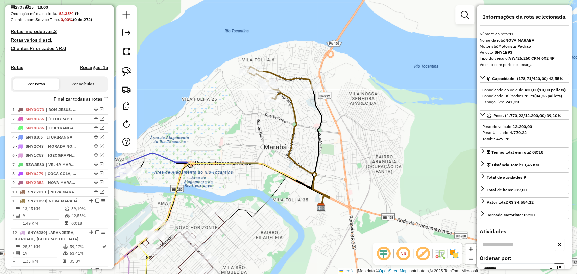
scroll to position [188, 0]
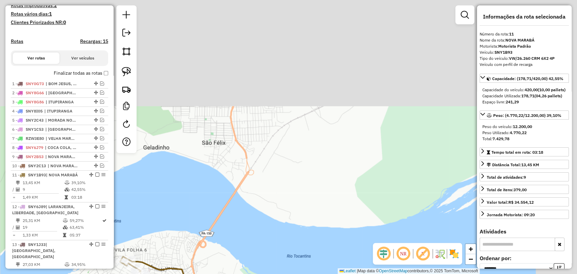
drag, startPoint x: 403, startPoint y: 83, endPoint x: 246, endPoint y: 291, distance: 260.4
click at [246, 274] on html "Aguarde... Pop-up bloqueado! Seu navegador bloqueou automáticamente a abertura …" at bounding box center [288, 137] width 577 height 274
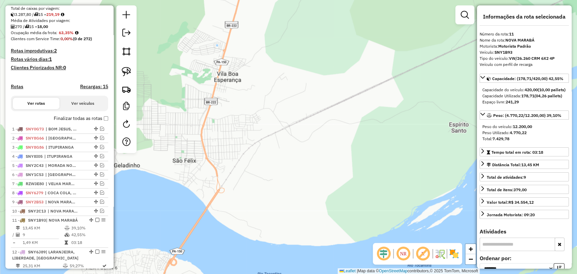
scroll to position [0, 0]
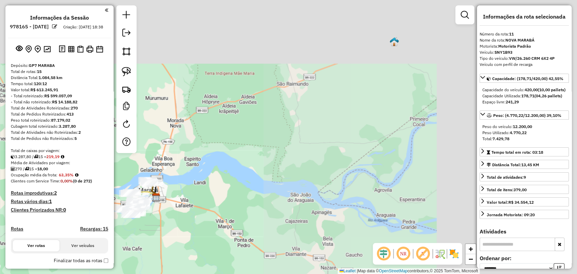
drag, startPoint x: 411, startPoint y: 107, endPoint x: 195, endPoint y: 191, distance: 231.5
click at [195, 191] on div "Janela de atendimento Grade de atendimento Capacidade Transportadoras Veículos …" at bounding box center [288, 137] width 577 height 274
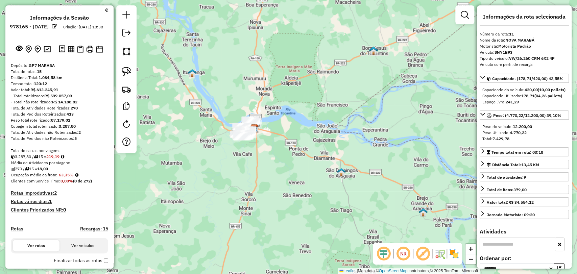
drag, startPoint x: 421, startPoint y: 83, endPoint x: 408, endPoint y: 60, distance: 26.5
click at [429, 50] on div "Janela de atendimento Grade de atendimento Capacidade Transportadoras Veículos …" at bounding box center [288, 137] width 577 height 274
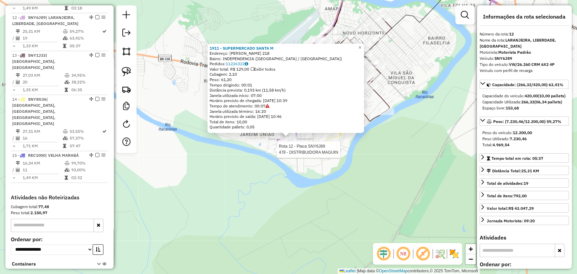
scroll to position [390, 0]
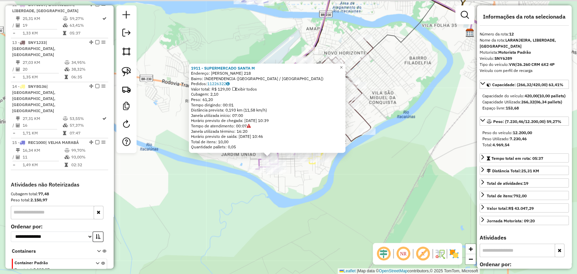
drag, startPoint x: 344, startPoint y: 170, endPoint x: 325, endPoint y: 190, distance: 27.5
click at [325, 190] on div "1911 - SUPERMERCADO SANTA M Endereço: [PERSON_NAME] 218 Bairro: [GEOGRAPHIC_DAT…" at bounding box center [288, 137] width 577 height 274
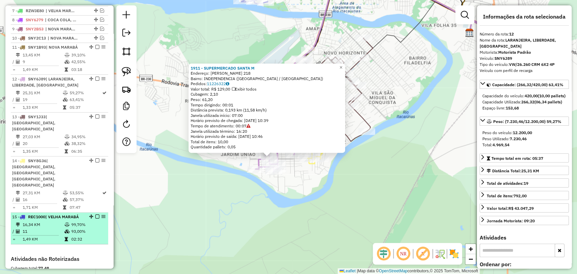
scroll to position [315, 0]
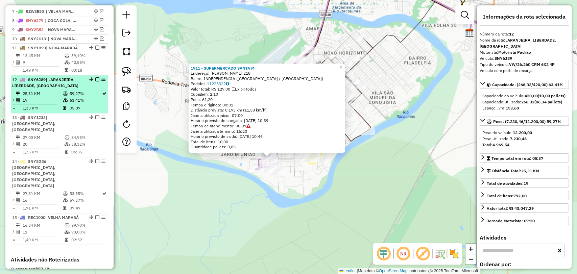
click at [45, 104] on td "19" at bounding box center [42, 100] width 40 height 7
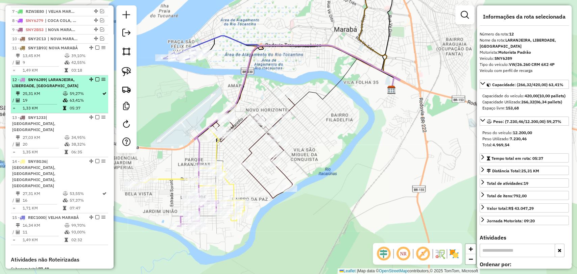
click at [25, 104] on td "19" at bounding box center [42, 100] width 40 height 7
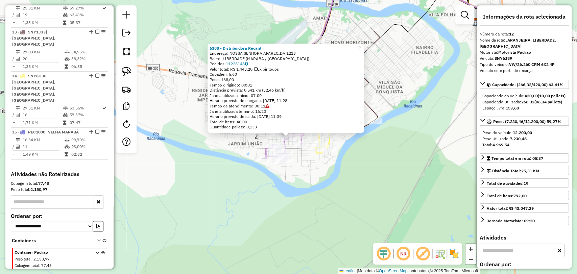
scroll to position [390, 0]
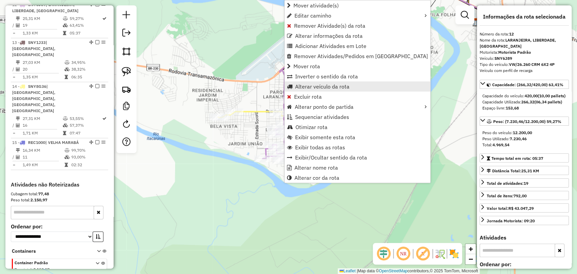
click at [303, 87] on span "Alterar veículo da rota" at bounding box center [322, 86] width 54 height 5
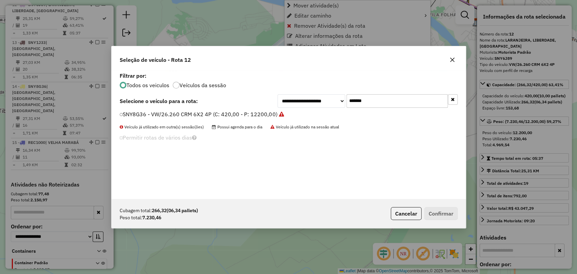
scroll to position [3, 2]
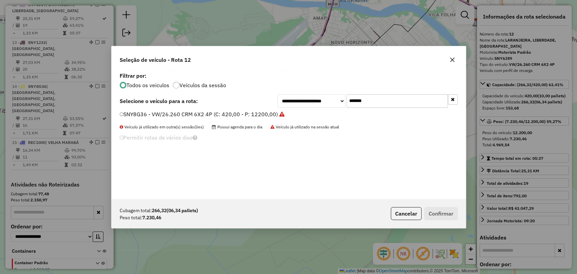
click at [363, 96] on input "*******" at bounding box center [396, 101] width 101 height 14
paste input "text"
type input "*******"
click at [225, 111] on label "SNY1B43 - VW/26.260 CRM 6X2 4P (C: 420,00 - P: 12200,00)" at bounding box center [199, 114] width 159 height 8
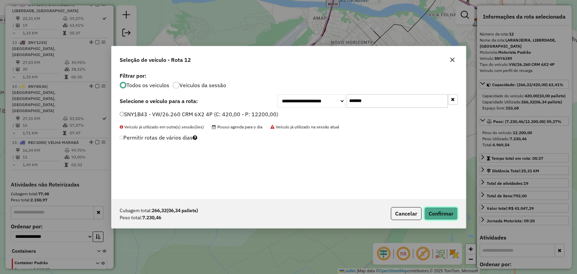
click at [447, 212] on button "Confirmar" at bounding box center [440, 213] width 33 height 13
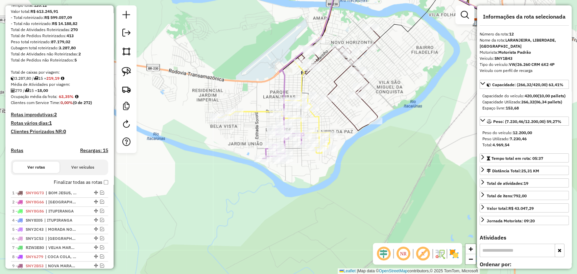
scroll to position [75, 0]
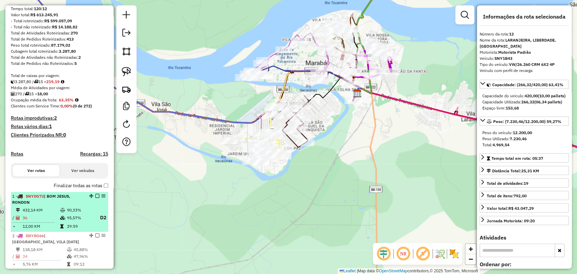
click at [76, 204] on div "1 - SNY0G73 | BOM JESUS, RONDON" at bounding box center [48, 199] width 72 height 12
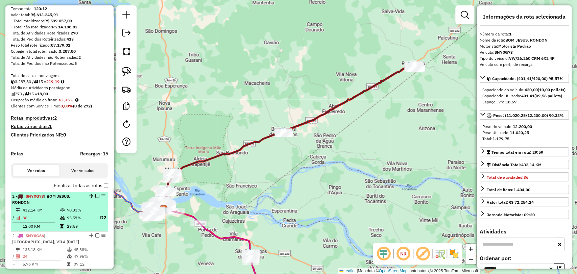
click at [95, 198] on em at bounding box center [97, 196] width 4 height 4
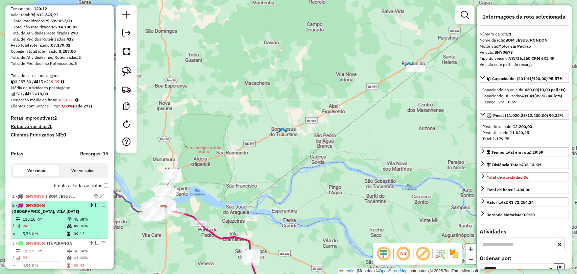
click at [71, 215] on div "2 - SNY8G66 | [GEOGRAPHIC_DATA], VILA [DATE]" at bounding box center [48, 208] width 72 height 12
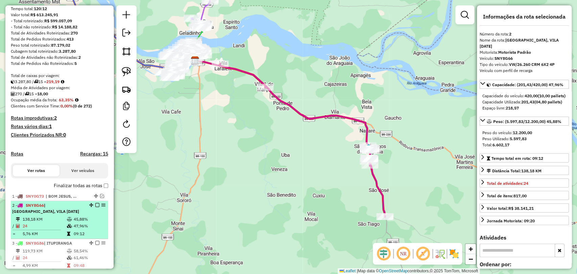
click at [96, 207] on em at bounding box center [97, 205] width 4 height 4
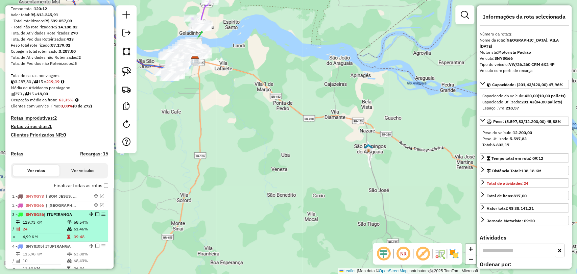
click at [60, 240] on td "4,99 KM" at bounding box center [44, 237] width 44 height 7
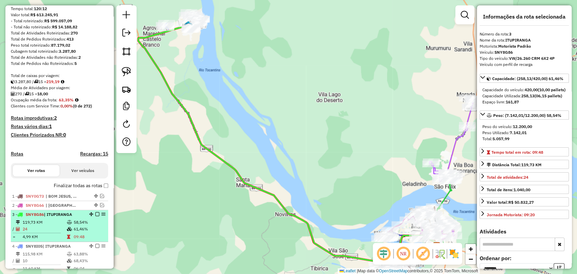
click at [78, 233] on td "61,46%" at bounding box center [89, 229] width 32 height 7
click at [57, 233] on td "24" at bounding box center [44, 229] width 44 height 7
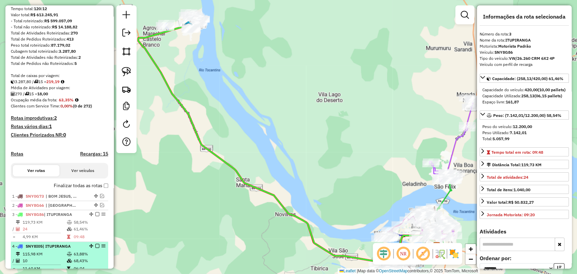
click at [57, 249] on span "| ITUPIRANGA" at bounding box center [57, 246] width 28 height 5
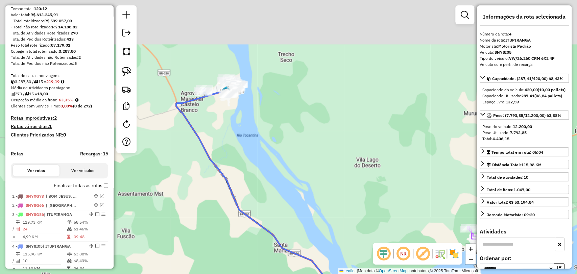
drag, startPoint x: 184, startPoint y: 86, endPoint x: 223, endPoint y: 156, distance: 79.9
click at [223, 156] on div "Janela de atendimento Grade de atendimento Capacidade Transportadoras Veículos …" at bounding box center [288, 137] width 577 height 274
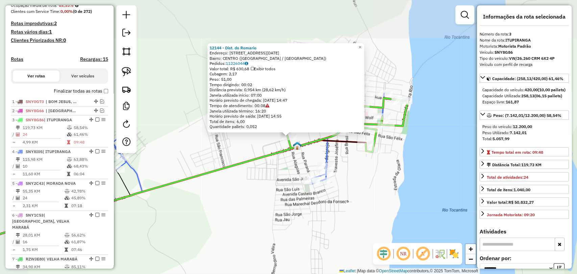
scroll to position [286, 0]
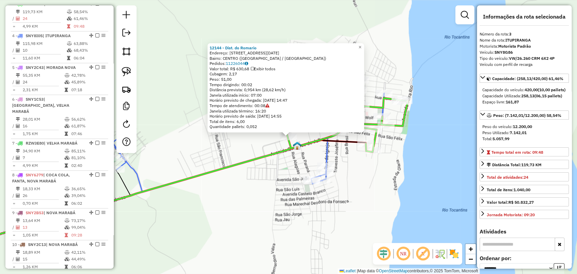
click at [243, 178] on div "12144 - Dist. do [PERSON_NAME]: [STREET_ADDRESS][DATE] Bairro: [GEOGRAPHIC_DATA…" at bounding box center [288, 137] width 577 height 274
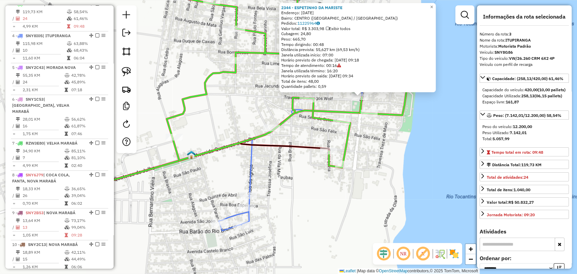
drag, startPoint x: 210, startPoint y: 181, endPoint x: 281, endPoint y: 141, distance: 81.9
click at [281, 141] on div "2344 - ESPETINHO DA [PERSON_NAME]: [DATE] Bairro: CENTRO ([GEOGRAPHIC_DATA] / […" at bounding box center [288, 137] width 577 height 274
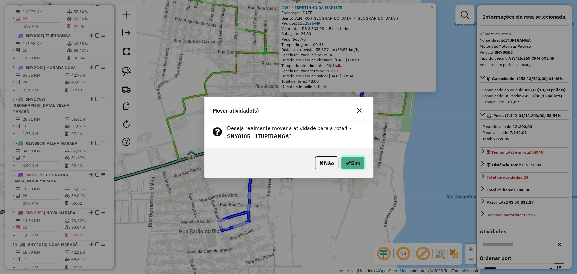
click at [344, 157] on button "Sim" at bounding box center [353, 162] width 24 height 13
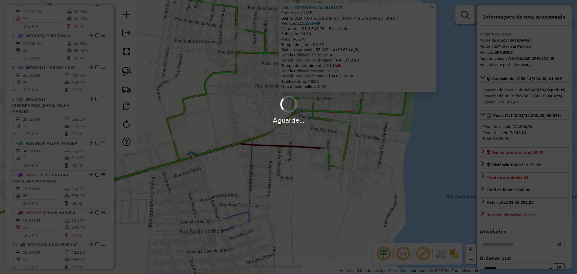
click at [344, 157] on div "Aguarde..." at bounding box center [288, 137] width 577 height 274
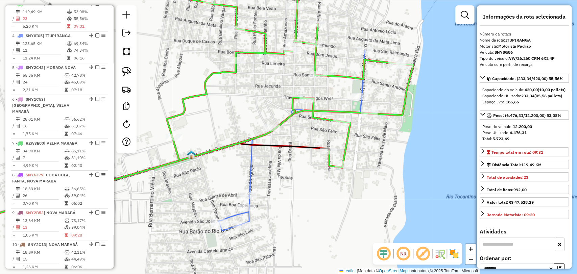
click at [324, 156] on div "Janela de atendimento Grade de atendimento Capacidade Transportadoras Veículos …" at bounding box center [288, 137] width 577 height 274
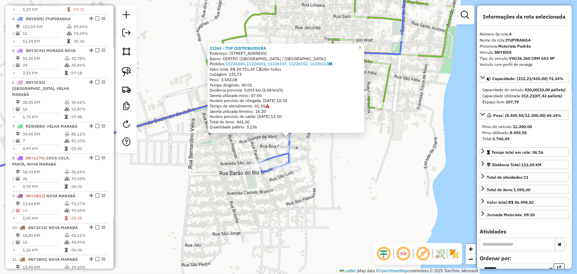
scroll to position [317, 0]
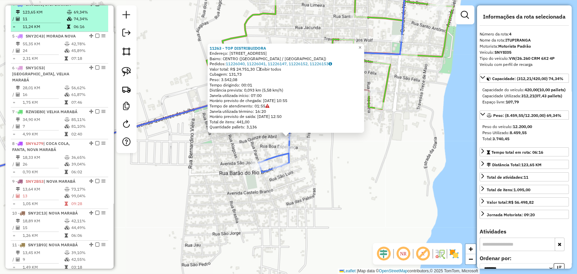
click at [95, 6] on em at bounding box center [97, 4] width 4 height 4
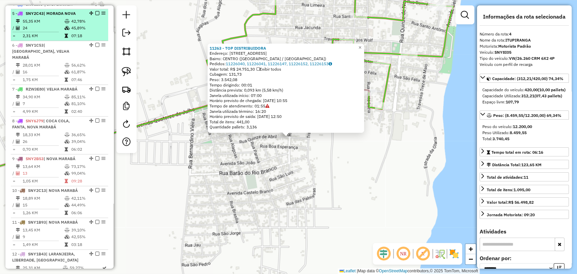
click at [67, 39] on td at bounding box center [67, 35] width 7 height 7
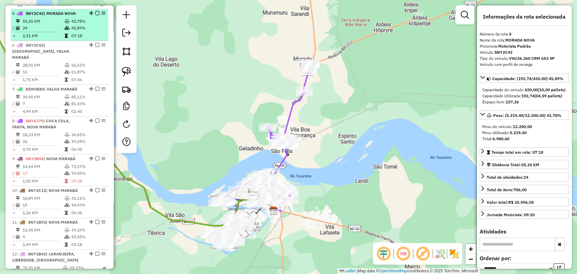
click at [67, 39] on td at bounding box center [67, 35] width 7 height 7
click at [95, 15] on em at bounding box center [97, 13] width 4 height 4
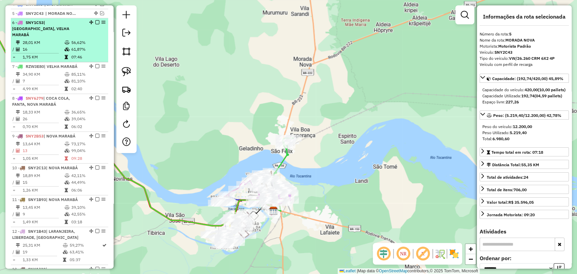
click at [91, 41] on td "56,62%" at bounding box center [88, 42] width 34 height 7
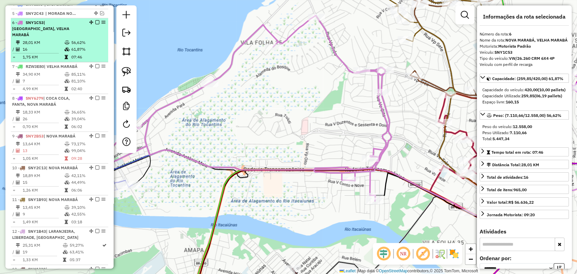
click at [95, 24] on em at bounding box center [97, 22] width 4 height 4
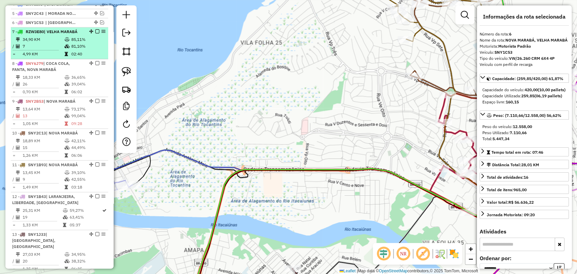
click at [74, 57] on td "02:40" at bounding box center [88, 54] width 34 height 7
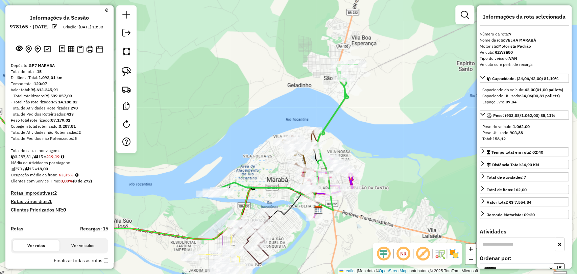
scroll to position [317, 0]
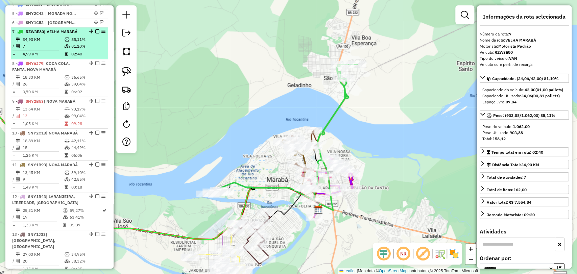
click at [96, 33] on em at bounding box center [97, 31] width 4 height 4
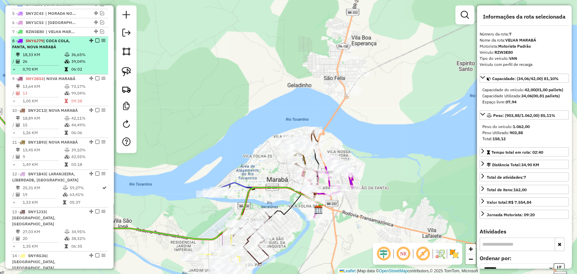
click at [84, 50] on div "8 - SNY6J79 | COCA COLA, FANTA, NOVA MARABÁ" at bounding box center [59, 44] width 95 height 12
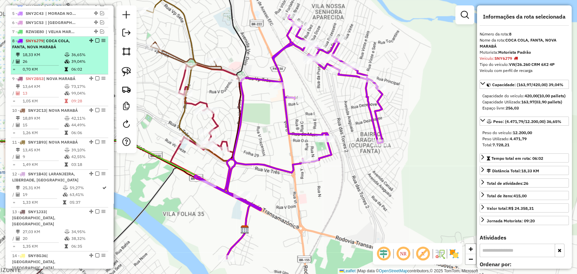
click at [95, 43] on em at bounding box center [97, 41] width 4 height 4
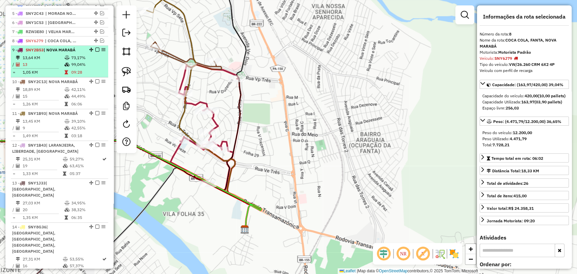
click at [78, 74] on td "09:28" at bounding box center [88, 72] width 34 height 7
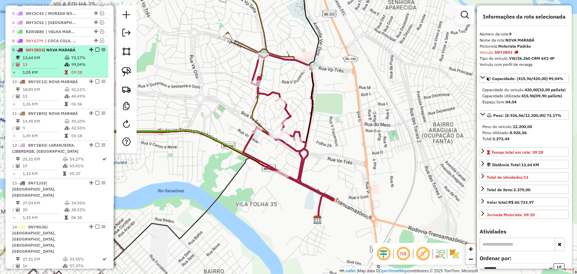
click at [95, 52] on em at bounding box center [97, 50] width 4 height 4
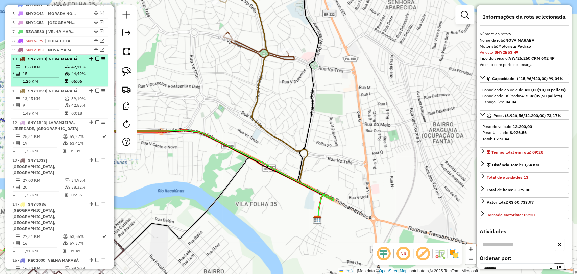
click at [68, 77] on td at bounding box center [67, 73] width 7 height 7
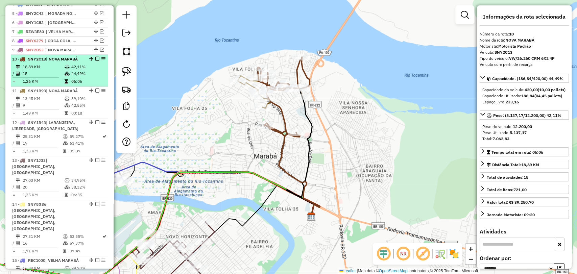
click at [97, 61] on em at bounding box center [97, 59] width 4 height 4
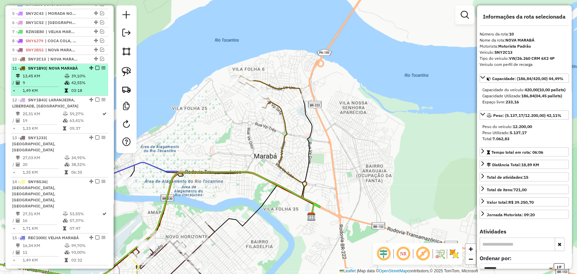
click at [87, 86] on td "42,55%" at bounding box center [88, 82] width 34 height 7
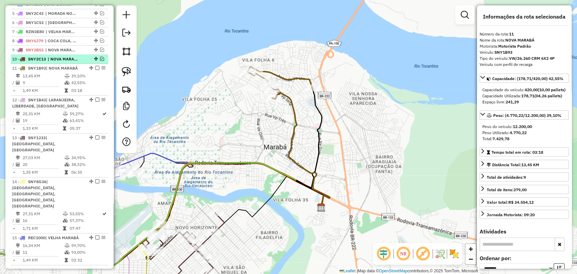
click at [100, 61] on em at bounding box center [102, 59] width 4 height 4
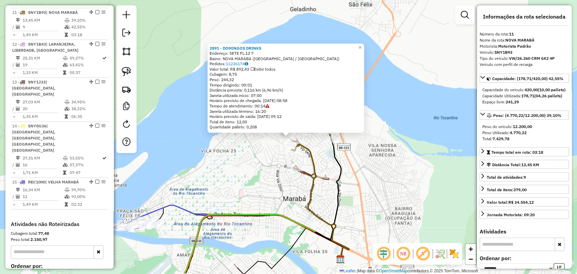
scroll to position [404, 0]
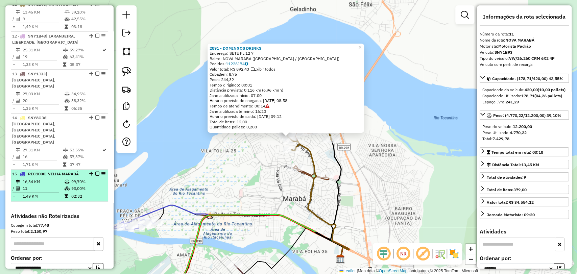
click at [65, 187] on icon at bounding box center [67, 189] width 5 height 4
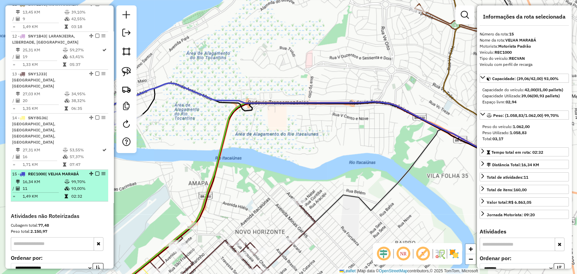
click at [96, 172] on em at bounding box center [97, 174] width 4 height 4
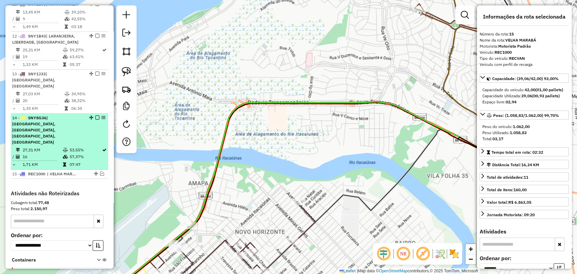
click at [66, 147] on table "27,31 KM 53,55% / 16 57,37% = 1,71 KM 07:47" at bounding box center [59, 157] width 95 height 21
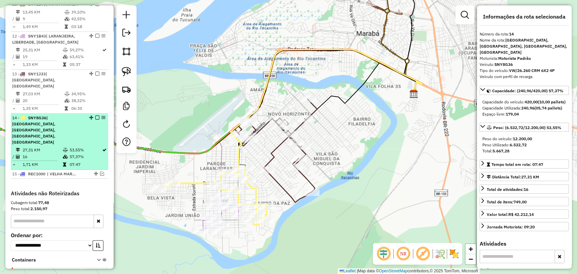
click at [73, 147] on td "53,55%" at bounding box center [85, 150] width 33 height 7
click at [96, 116] on em at bounding box center [97, 118] width 4 height 4
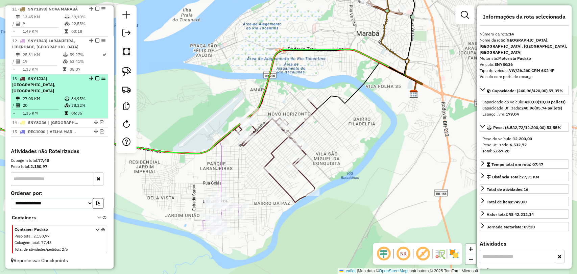
click at [78, 106] on td "38,32%" at bounding box center [88, 105] width 34 height 7
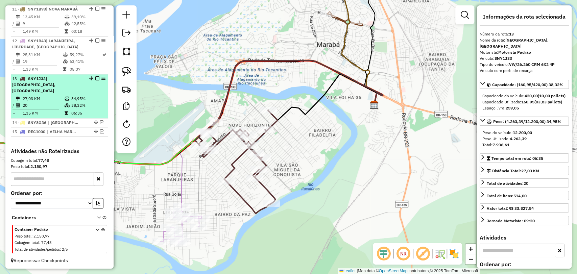
click at [95, 80] on em at bounding box center [97, 78] width 4 height 4
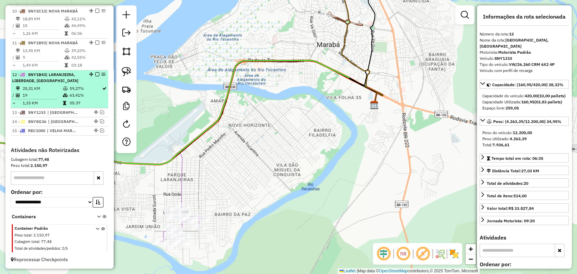
click at [61, 80] on div "12 - SNY1B43 | LARANJEIRA, LIBERDADE, BELA VISTA" at bounding box center [48, 78] width 72 height 12
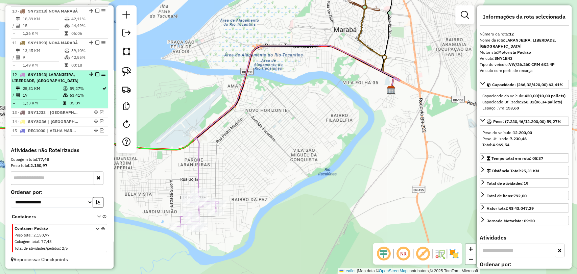
scroll to position [333, 0]
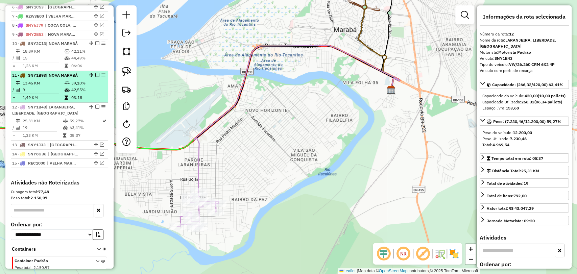
click at [65, 92] on icon at bounding box center [67, 90] width 5 height 4
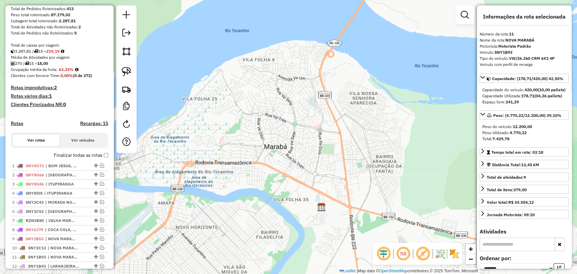
scroll to position [70, 0]
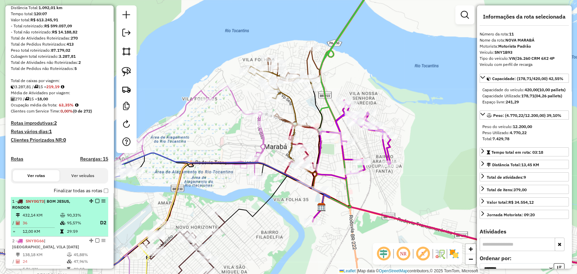
click at [52, 219] on td "432,14 KM" at bounding box center [41, 215] width 38 height 7
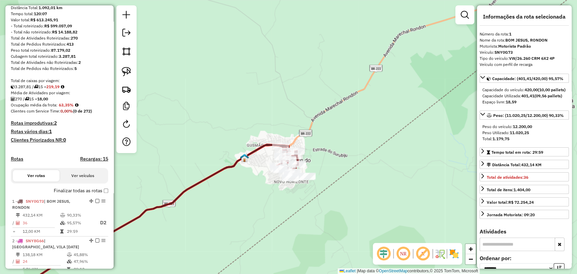
drag, startPoint x: 295, startPoint y: 149, endPoint x: 268, endPoint y: 124, distance: 36.8
click at [268, 124] on div "Janela de atendimento Grade de atendimento Capacidade Transportadoras Veículos …" at bounding box center [288, 137] width 577 height 274
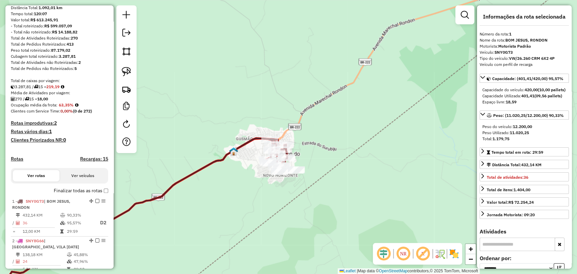
scroll to position [0, 0]
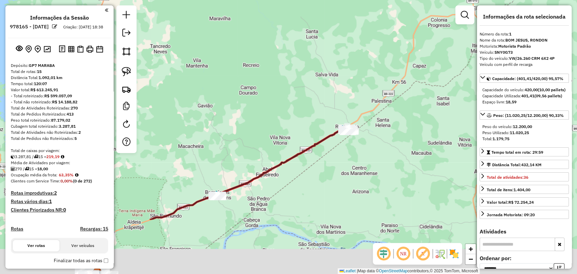
drag, startPoint x: 257, startPoint y: 249, endPoint x: 300, endPoint y: 163, distance: 96.4
click at [300, 163] on div "Janela de atendimento Grade de atendimento Capacidade Transportadoras Veículos …" at bounding box center [288, 137] width 577 height 274
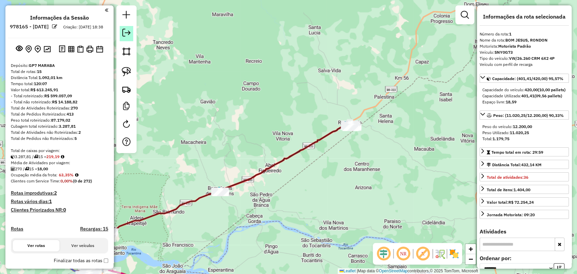
click at [128, 31] on em at bounding box center [126, 33] width 8 height 8
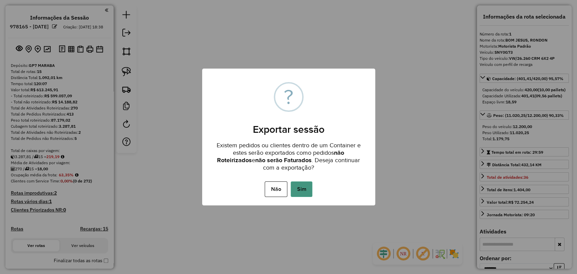
click at [306, 193] on button "Sim" at bounding box center [302, 189] width 22 height 16
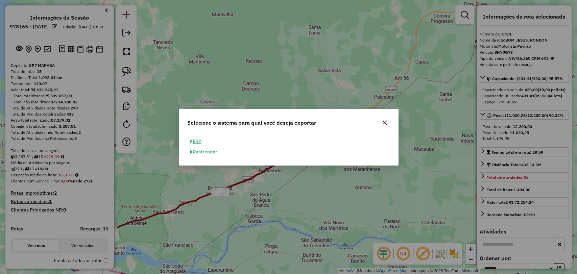
click at [200, 142] on button "ERP" at bounding box center [195, 141] width 17 height 10
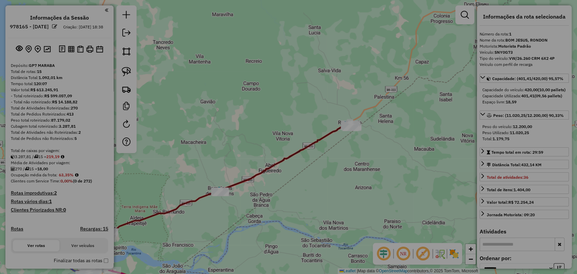
select select "**"
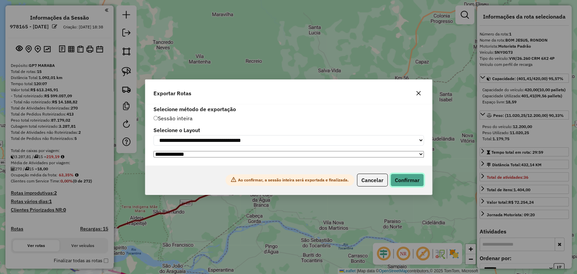
click at [414, 181] on button "Confirmar" at bounding box center [406, 180] width 33 height 13
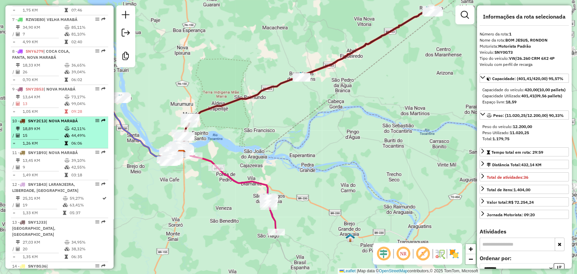
scroll to position [460, 0]
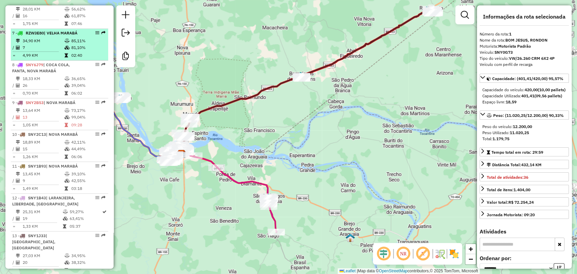
click at [56, 41] on td "34,90 KM" at bounding box center [43, 41] width 42 height 7
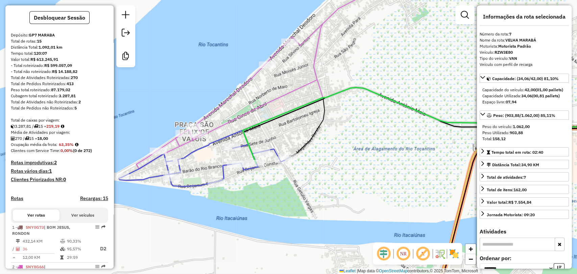
scroll to position [47, 0]
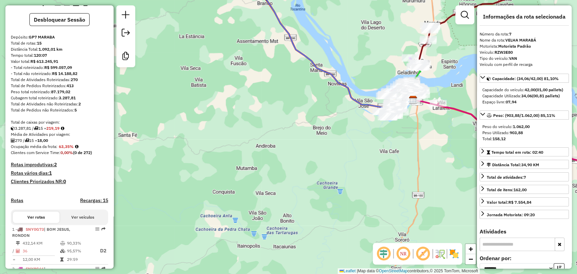
drag, startPoint x: 344, startPoint y: 91, endPoint x: 265, endPoint y: 168, distance: 110.4
click at [264, 164] on div "Janela de atendimento Grade de atendimento Capacidade Transportadoras Veículos …" at bounding box center [288, 137] width 577 height 274
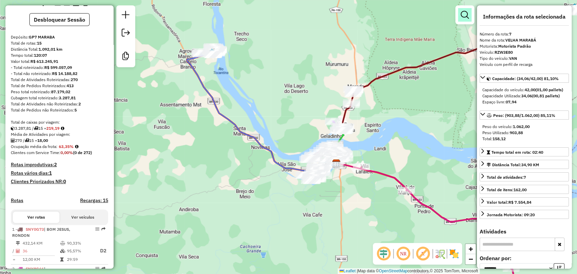
click at [467, 20] on link at bounding box center [465, 15] width 14 height 14
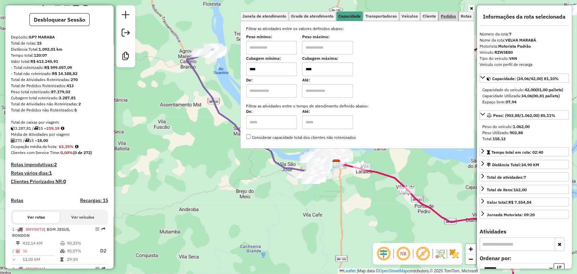
click at [447, 17] on span "Pedidos" at bounding box center [448, 16] width 15 height 4
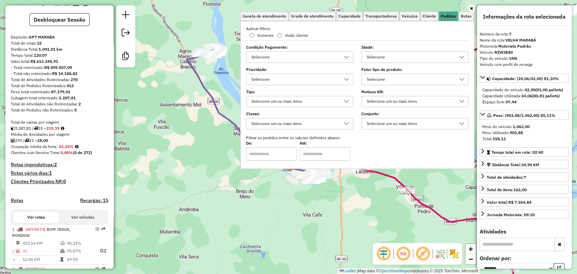
click at [321, 53] on div "Selecione" at bounding box center [294, 57] width 91 height 11
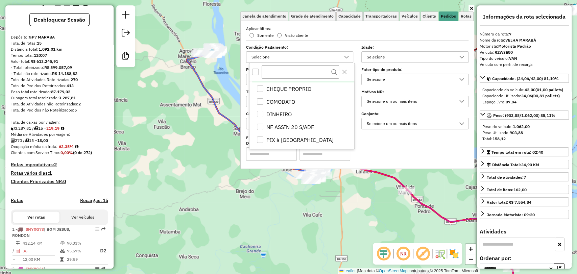
scroll to position [411, 0]
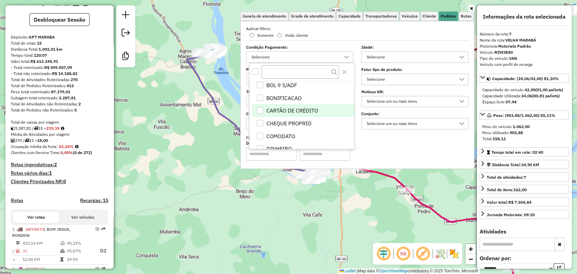
click at [259, 108] on div "CARTÃO DE CRÉDITO" at bounding box center [260, 110] width 6 height 6
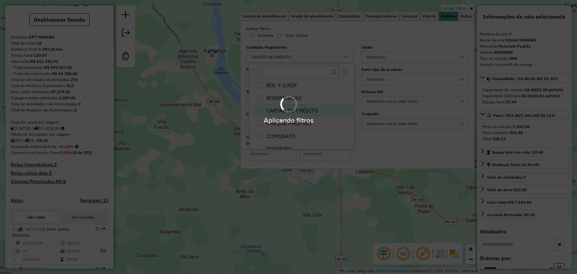
click at [228, 197] on div "Aplicando filtros" at bounding box center [288, 137] width 577 height 274
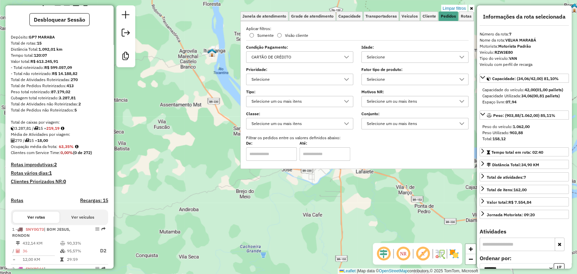
click at [228, 197] on div "Limpar filtros Janela de atendimento Grade de atendimento Capacidade Transporta…" at bounding box center [288, 137] width 577 height 274
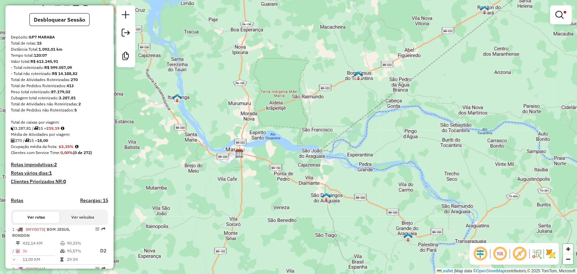
drag, startPoint x: 467, startPoint y: 144, endPoint x: 296, endPoint y: 158, distance: 170.9
click at [296, 158] on div "Limpar filtros Janela de atendimento Grade de atendimento Capacidade Transporta…" at bounding box center [288, 137] width 577 height 274
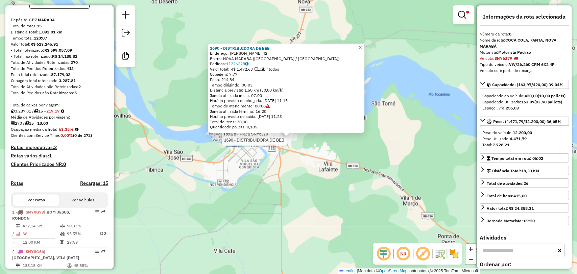
scroll to position [63, 0]
